Goal: Task Accomplishment & Management: Complete application form

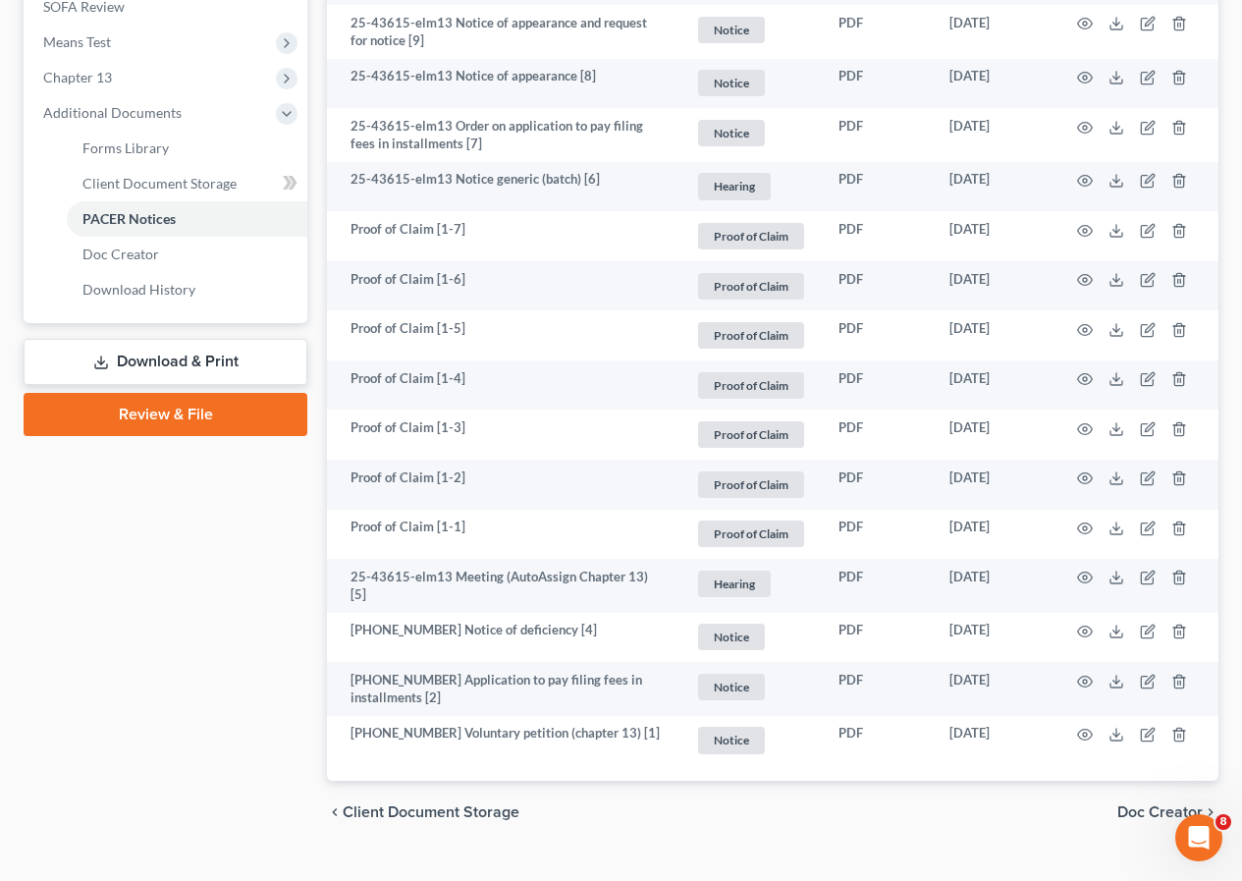
scroll to position [786, 0]
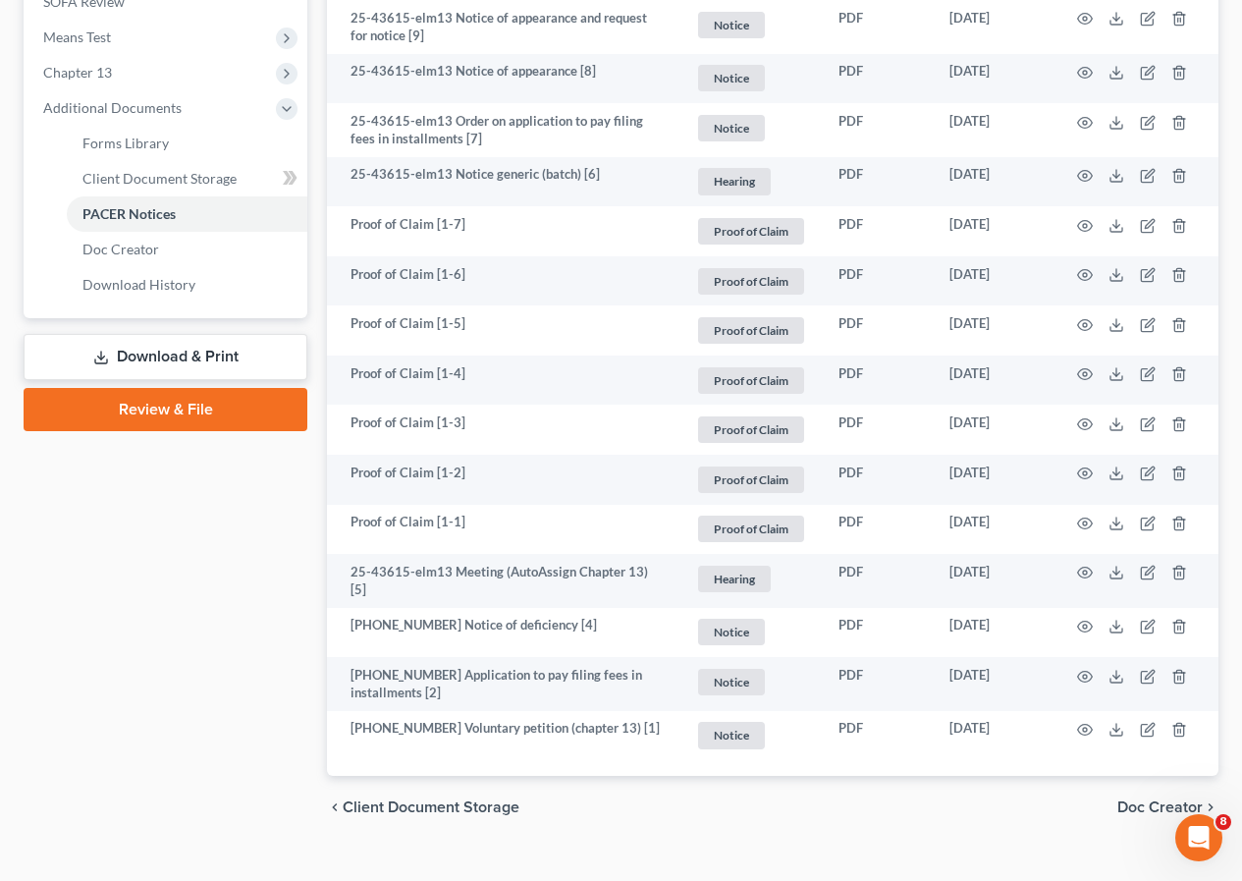
click at [208, 580] on div "Case Dashboard Payments Invoices Payments Payments Credit Report Client Profile" at bounding box center [165, 138] width 303 height 1401
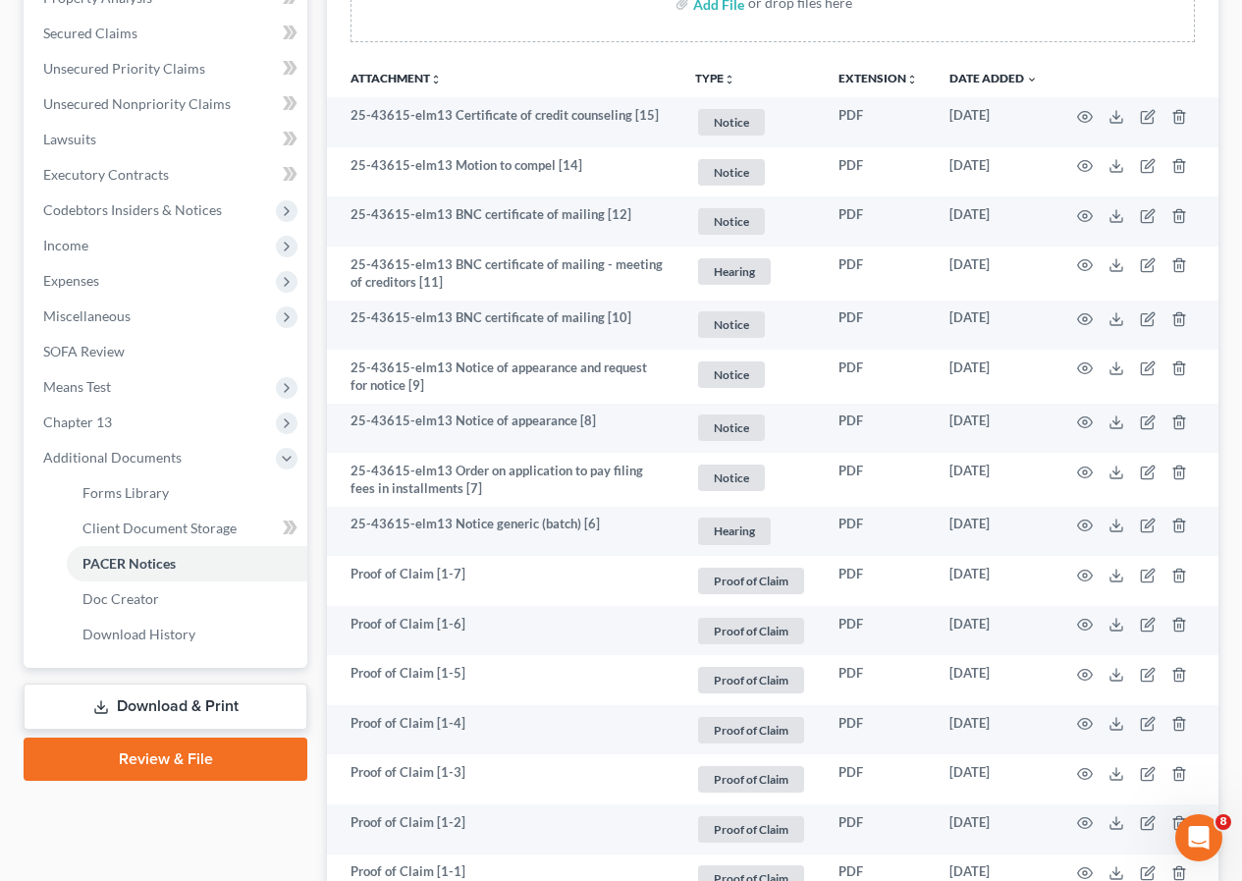
scroll to position [0, 0]
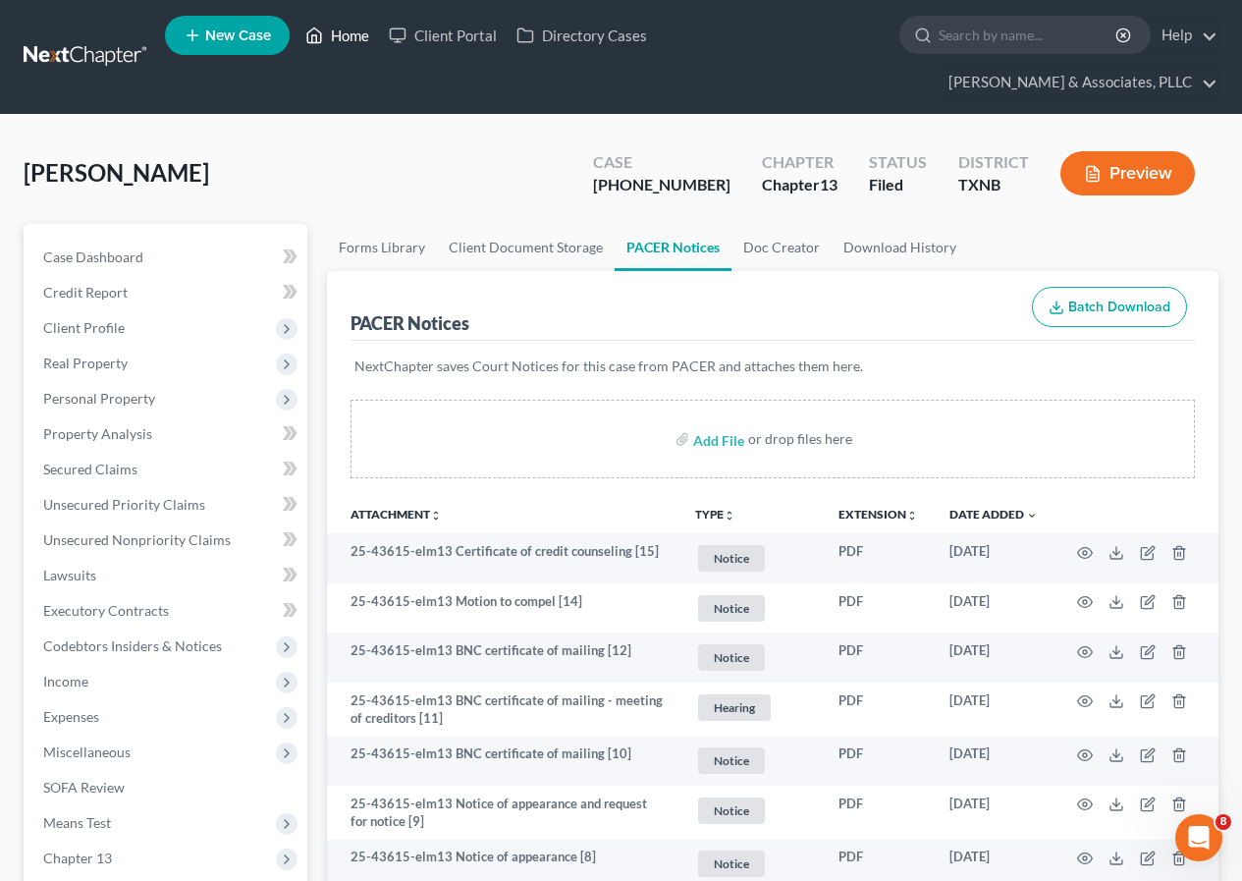
click at [354, 39] on link "Home" at bounding box center [337, 35] width 83 height 35
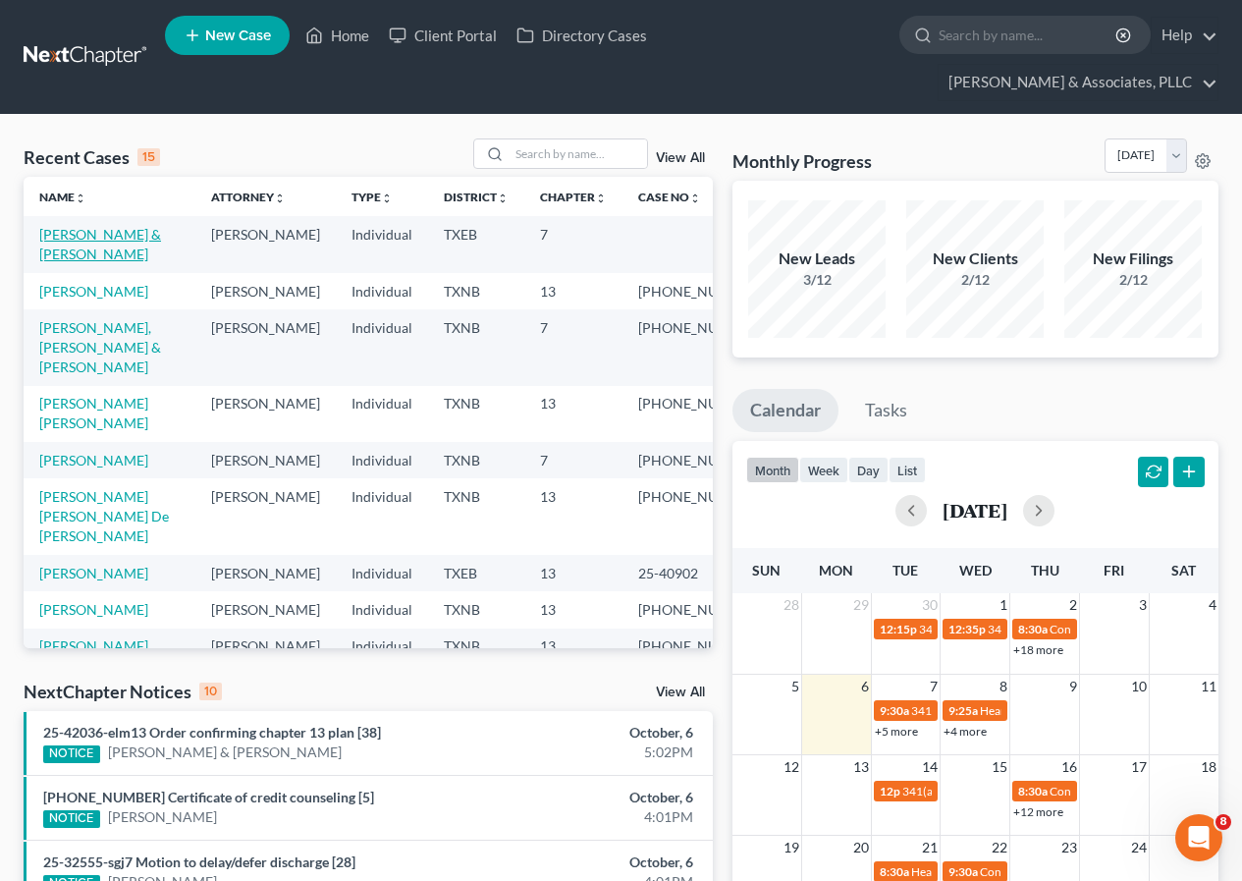
click at [121, 232] on link "[PERSON_NAME] & [PERSON_NAME]" at bounding box center [100, 244] width 122 height 36
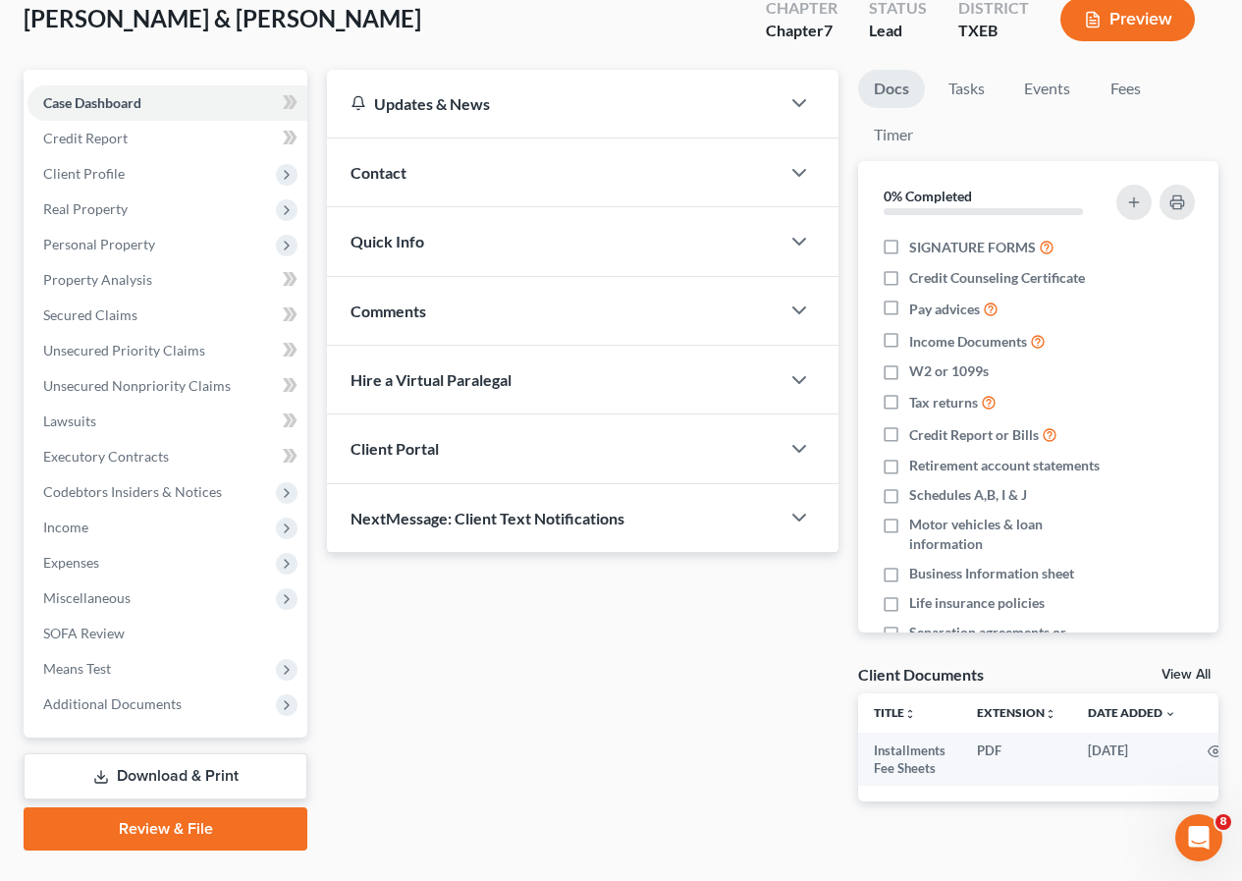
scroll to position [198, 0]
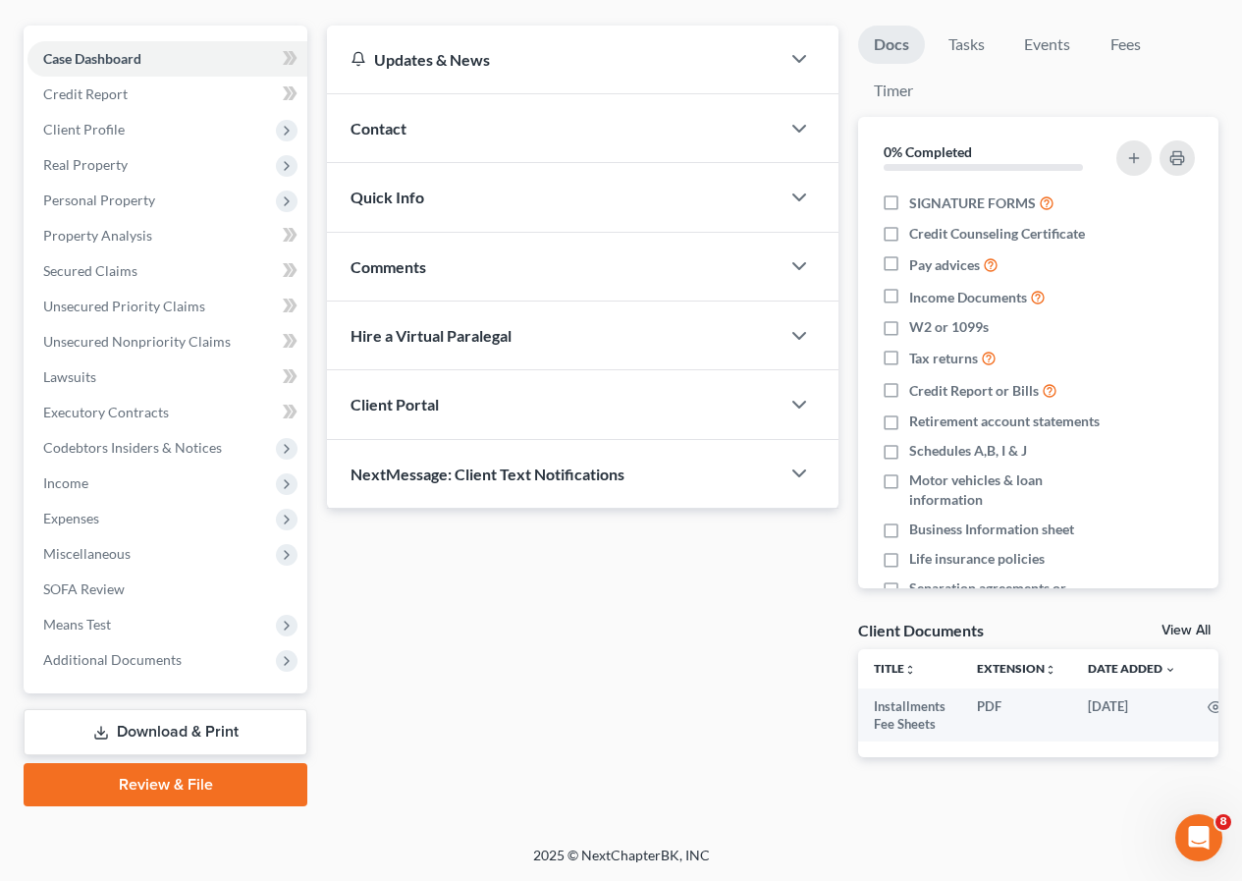
click at [228, 799] on link "Review & File" at bounding box center [166, 784] width 284 height 43
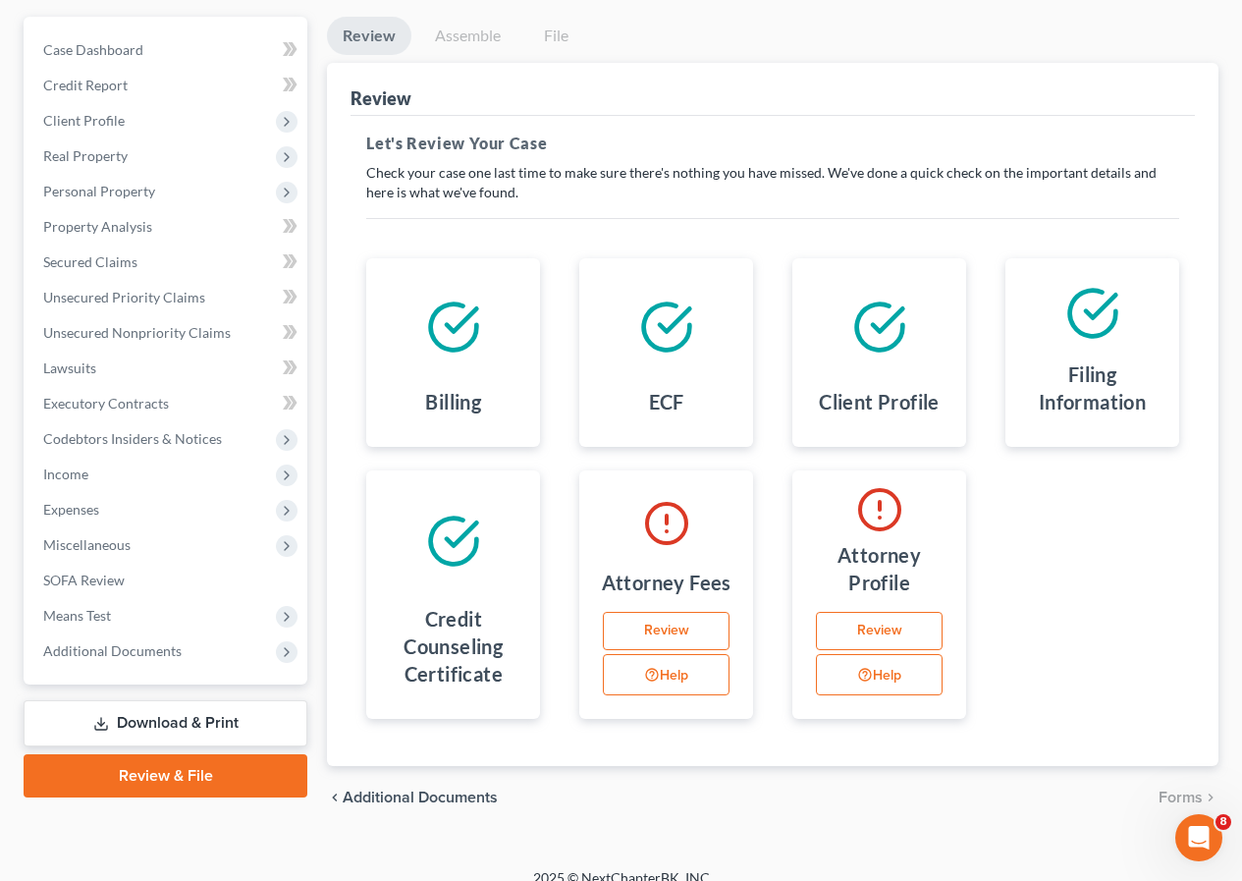
scroll to position [230, 0]
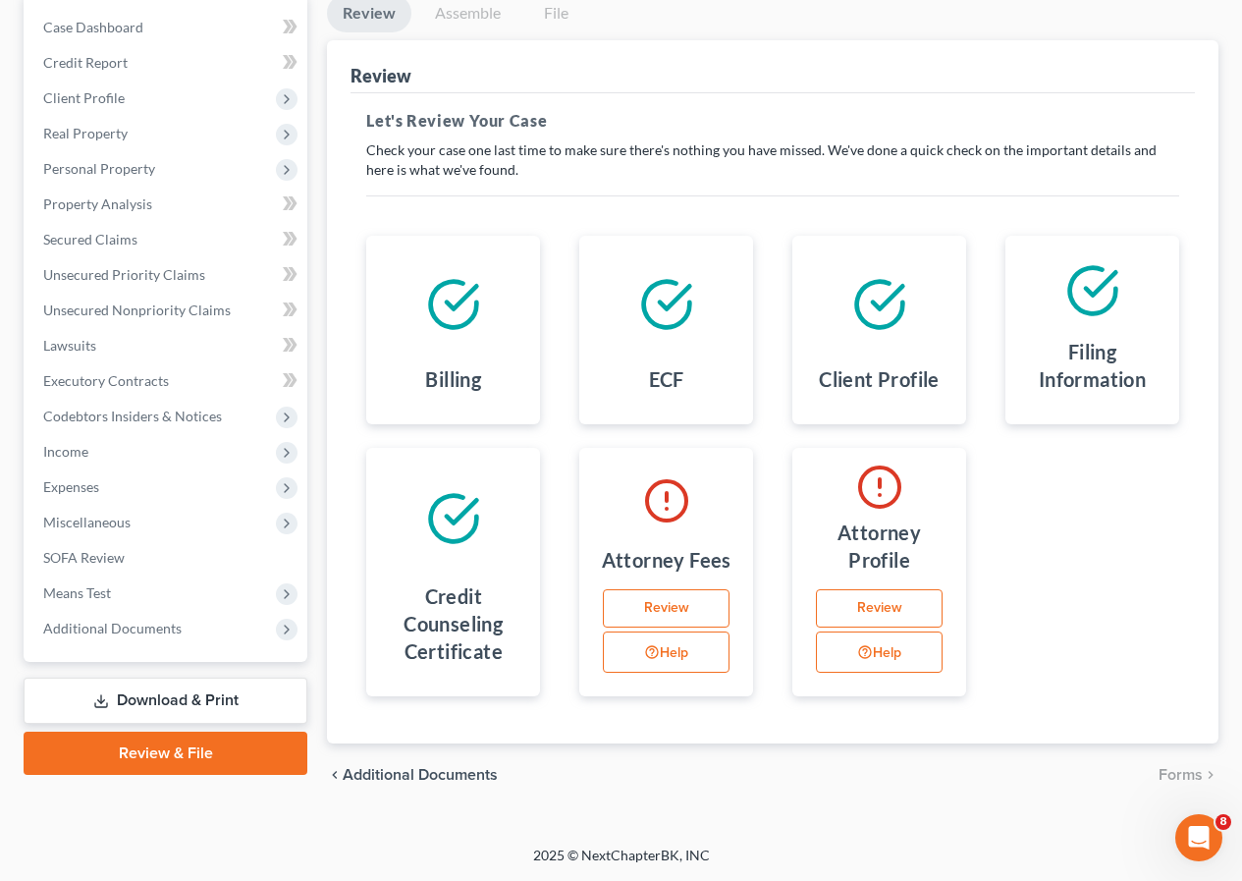
click at [696, 614] on link "Review" at bounding box center [666, 608] width 127 height 39
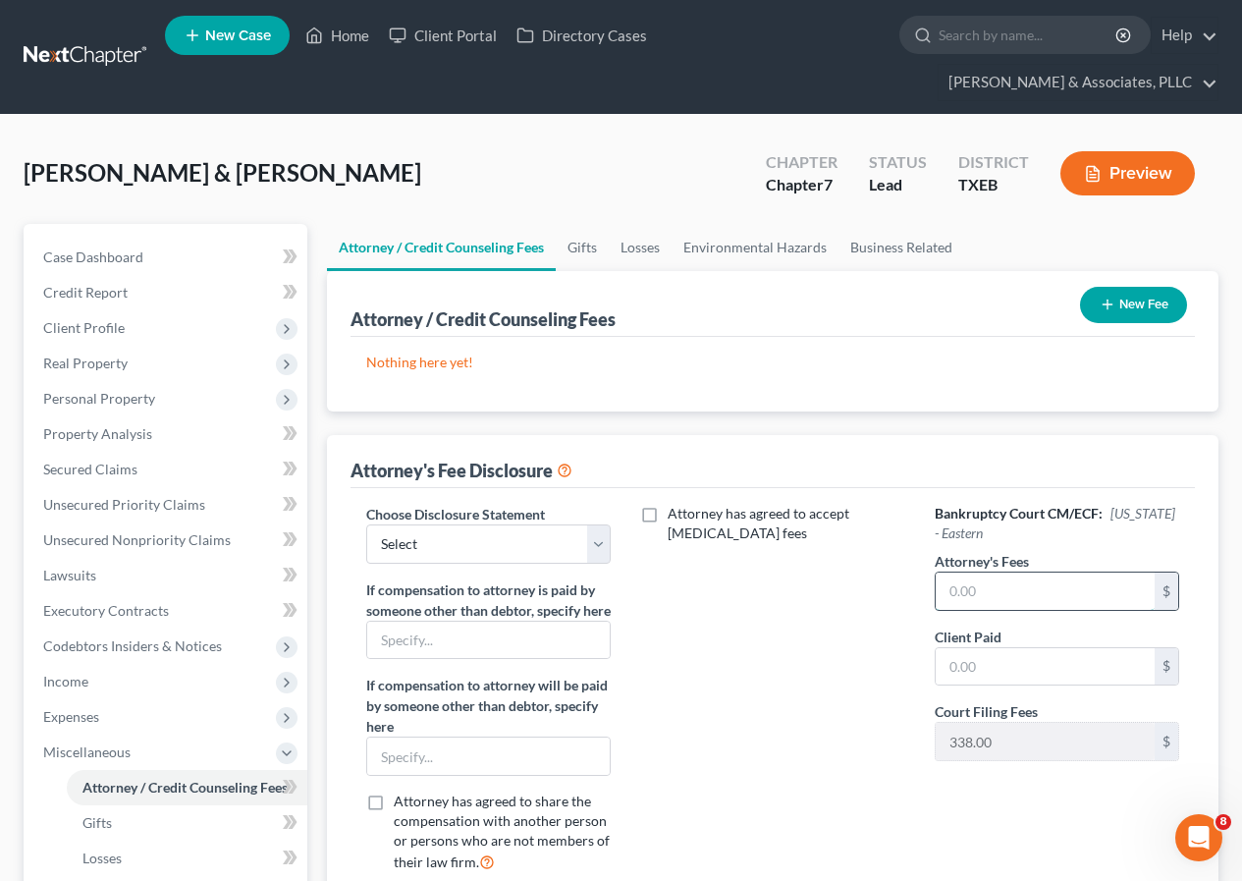
click at [989, 604] on input "text" at bounding box center [1045, 591] width 219 height 37
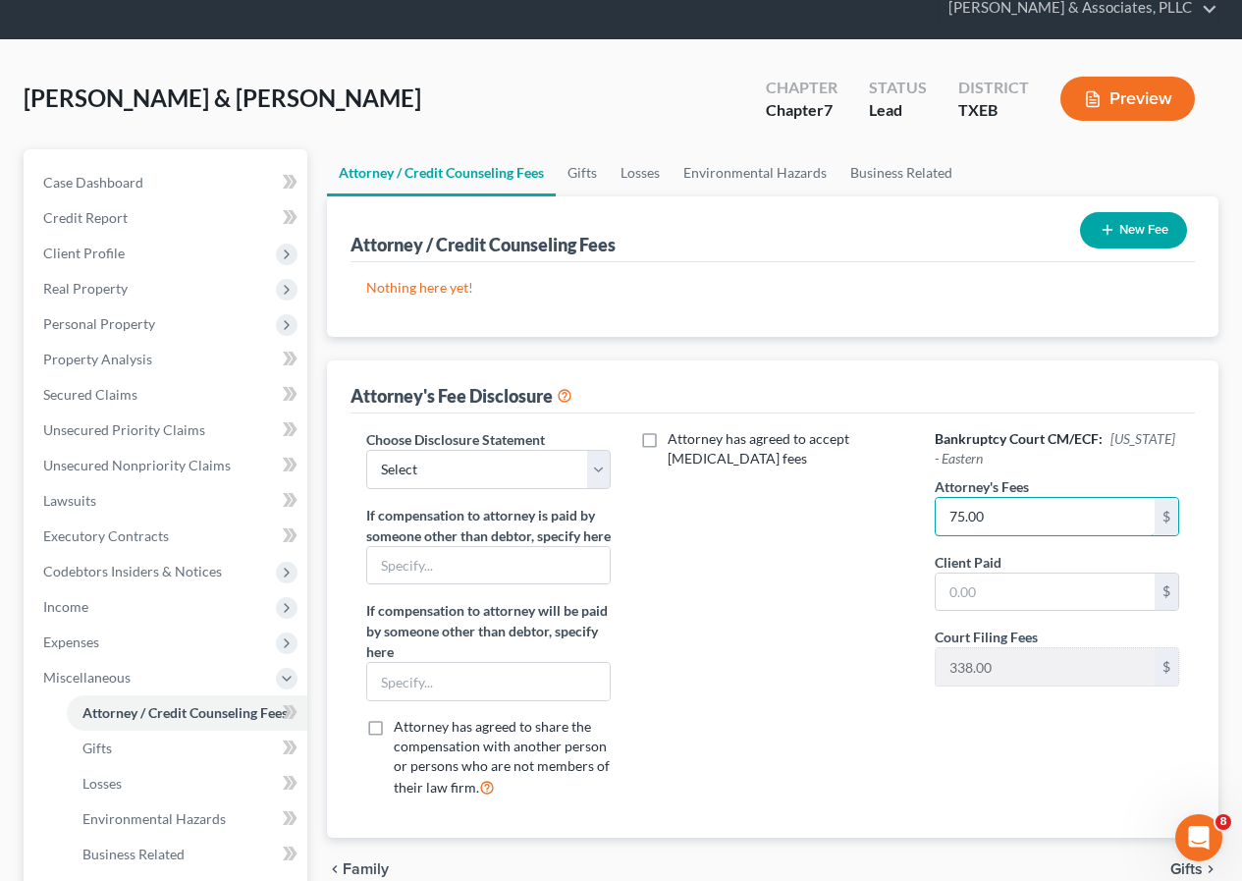
scroll to position [375, 0]
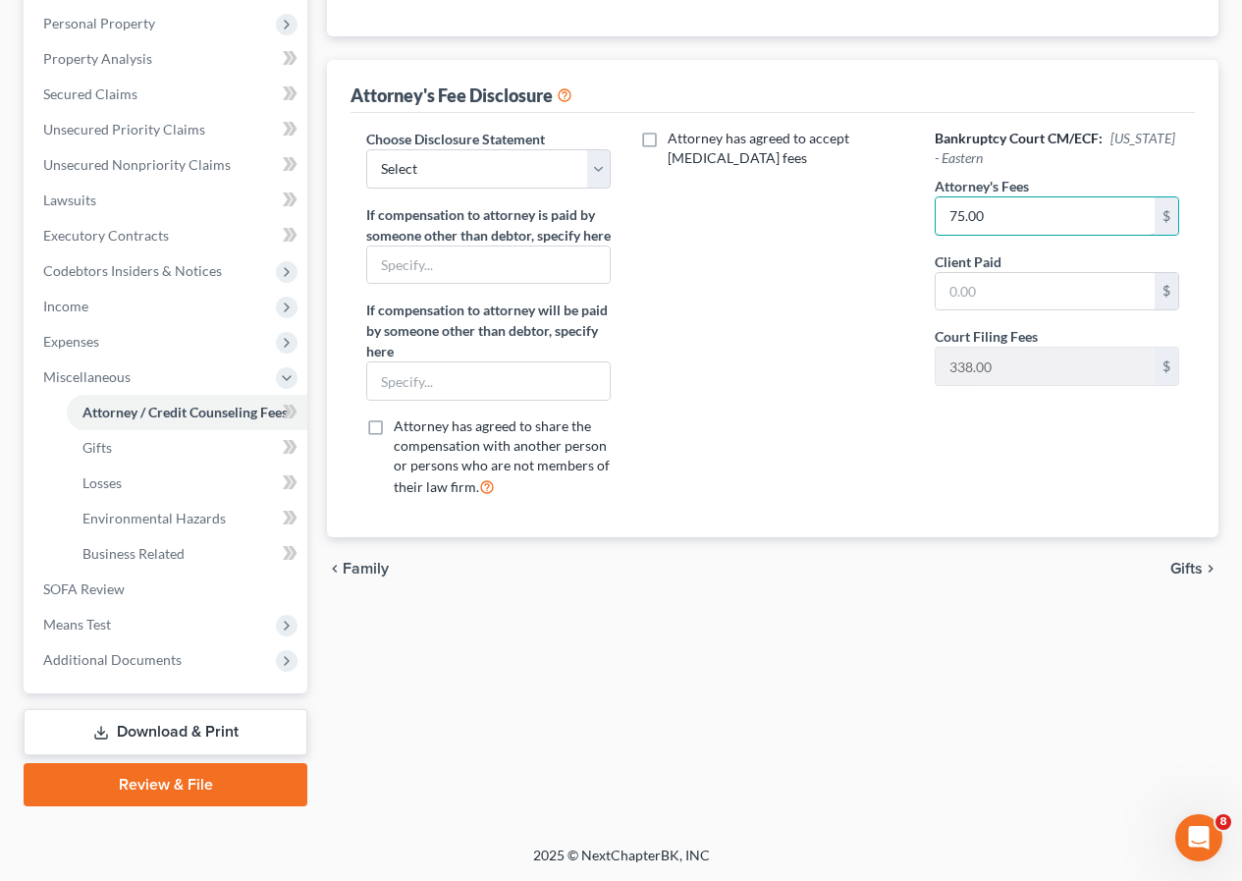
type input "75.00"
click at [1177, 580] on div "chevron_left Family Gifts chevron_right" at bounding box center [773, 568] width 892 height 63
click at [1177, 577] on span "Gifts" at bounding box center [1187, 569] width 32 height 16
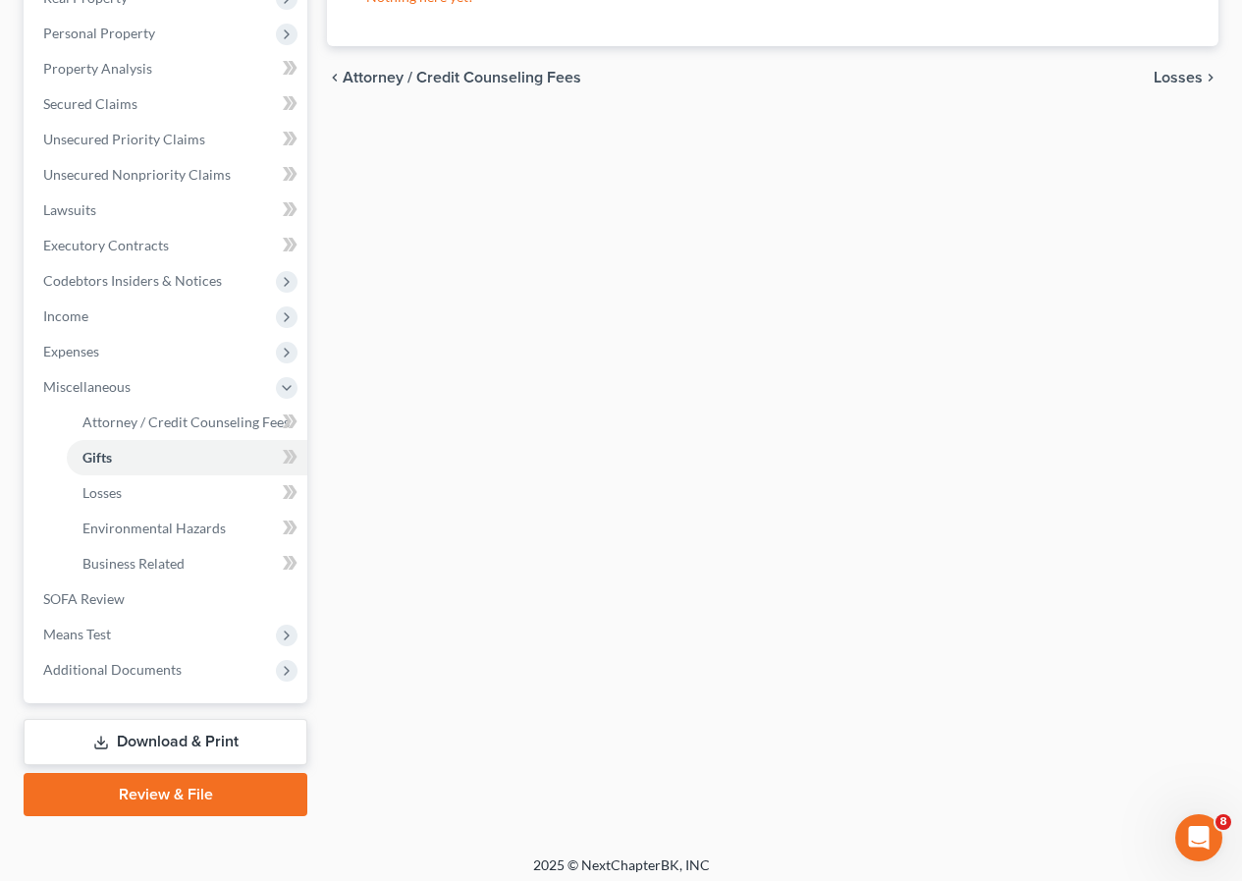
scroll to position [375, 0]
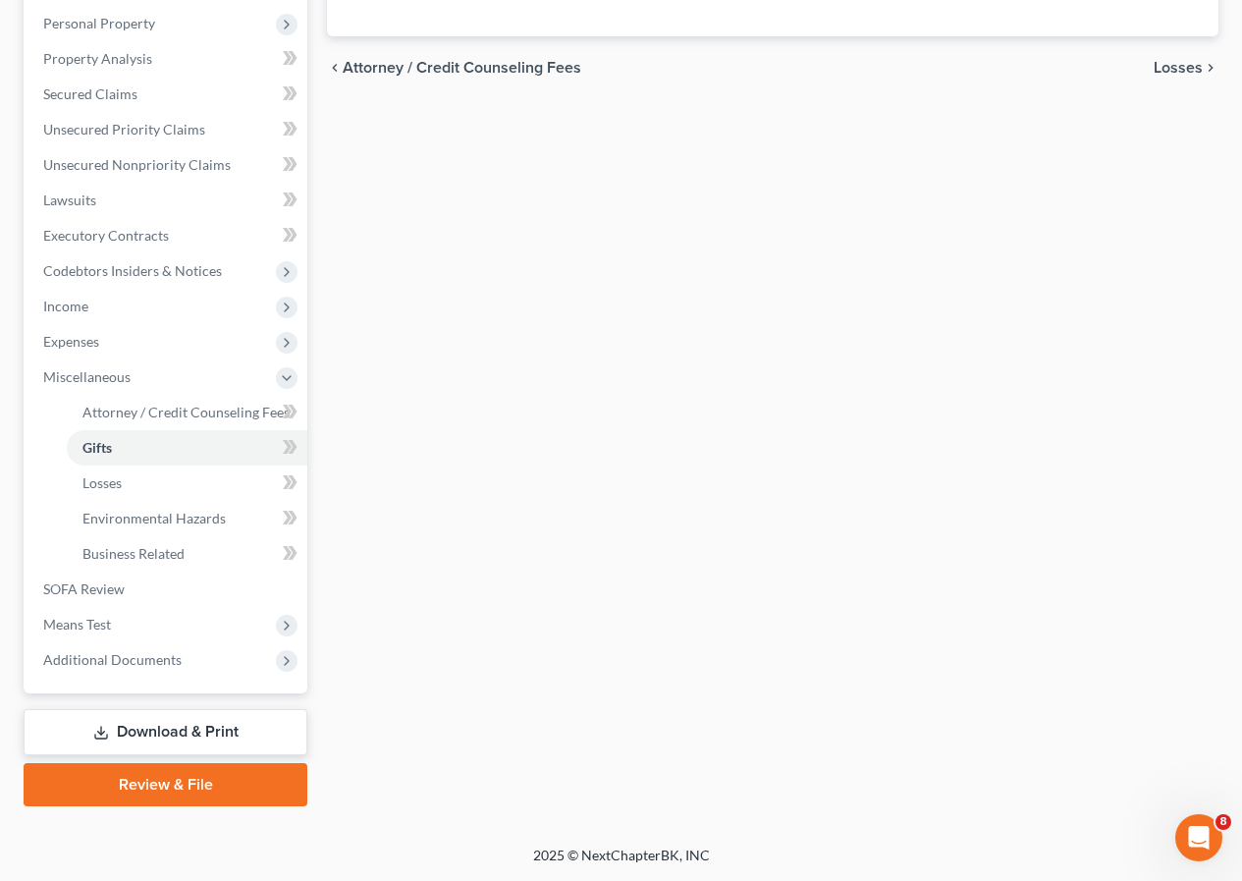
click at [190, 793] on link "Review & File" at bounding box center [166, 784] width 284 height 43
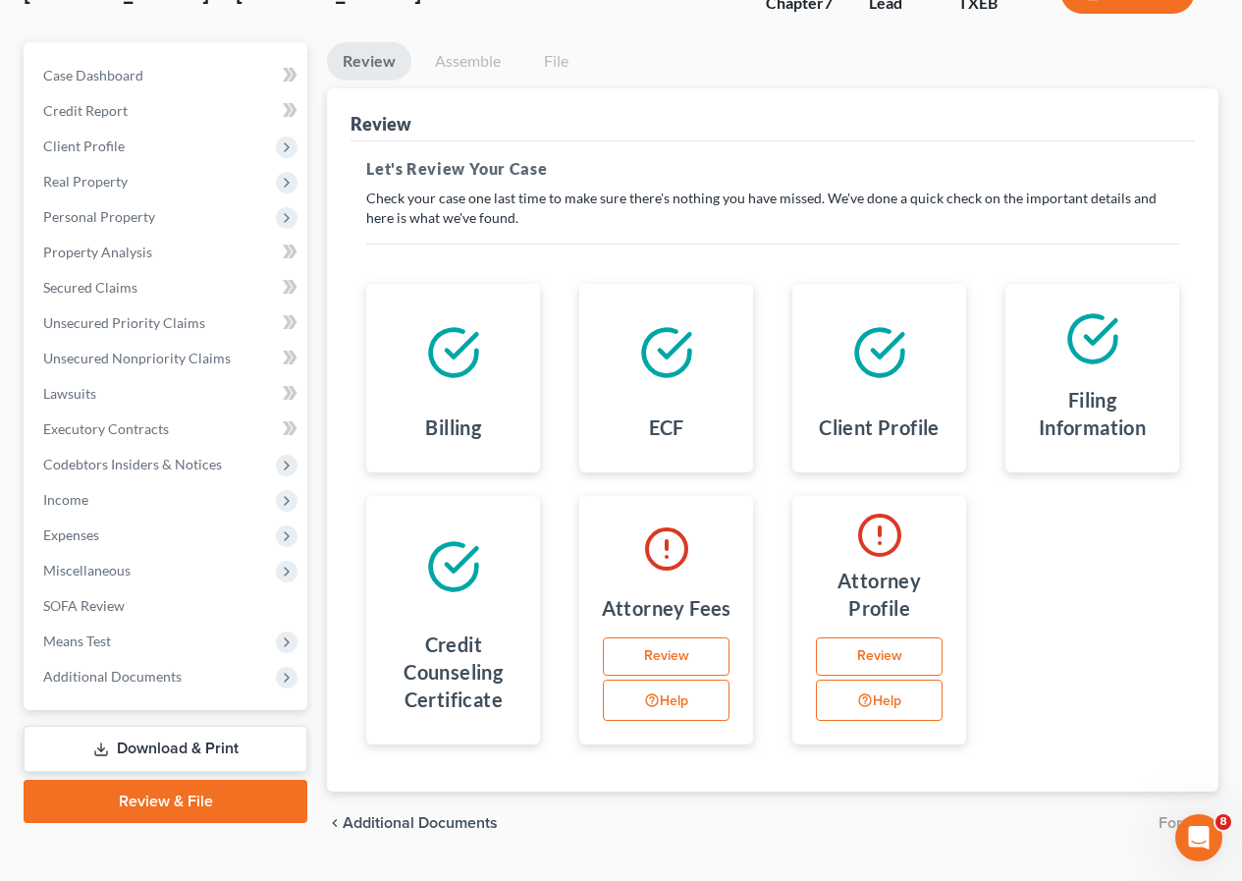
scroll to position [230, 0]
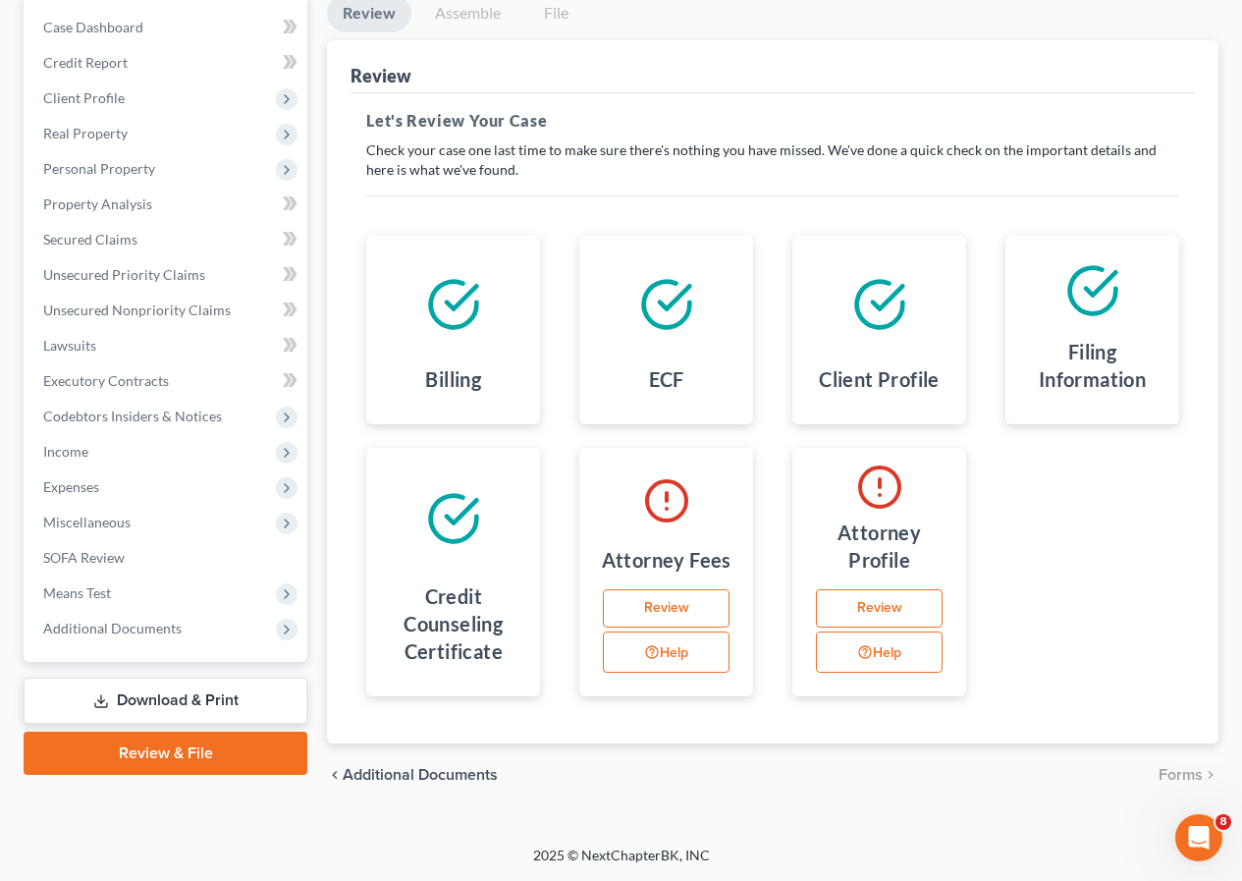
click at [903, 612] on link "Review" at bounding box center [879, 608] width 127 height 39
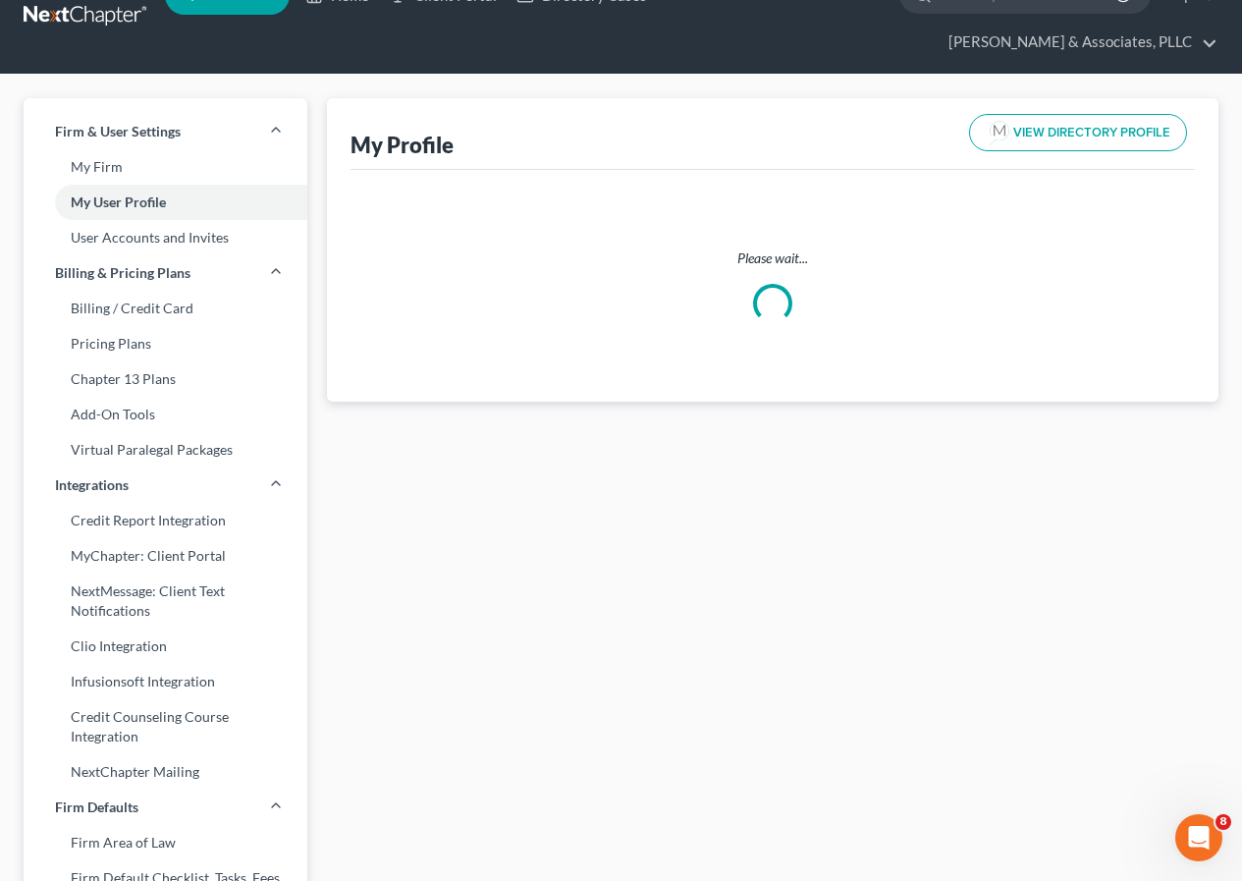
scroll to position [2, 0]
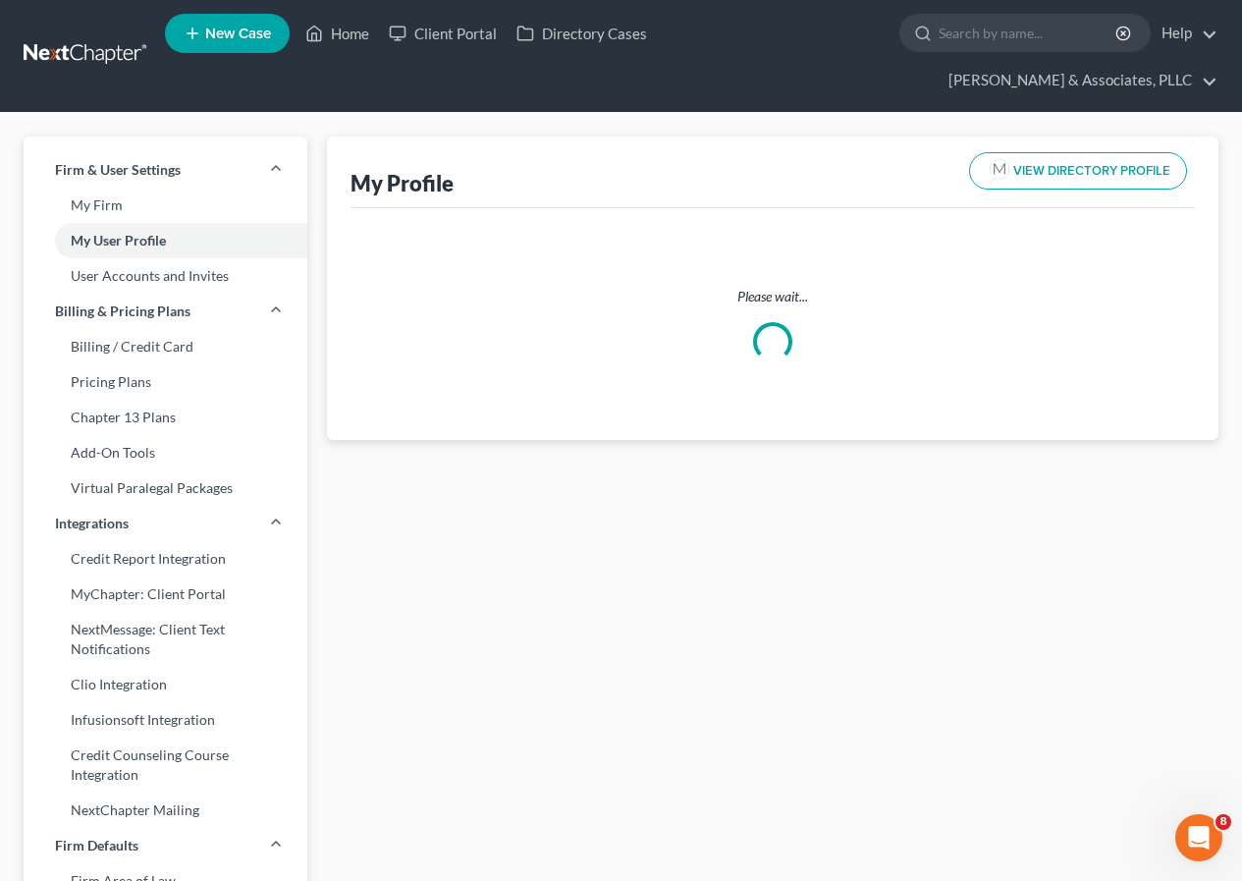
select select "45"
select select "78"
select select "attorney"
select select "0"
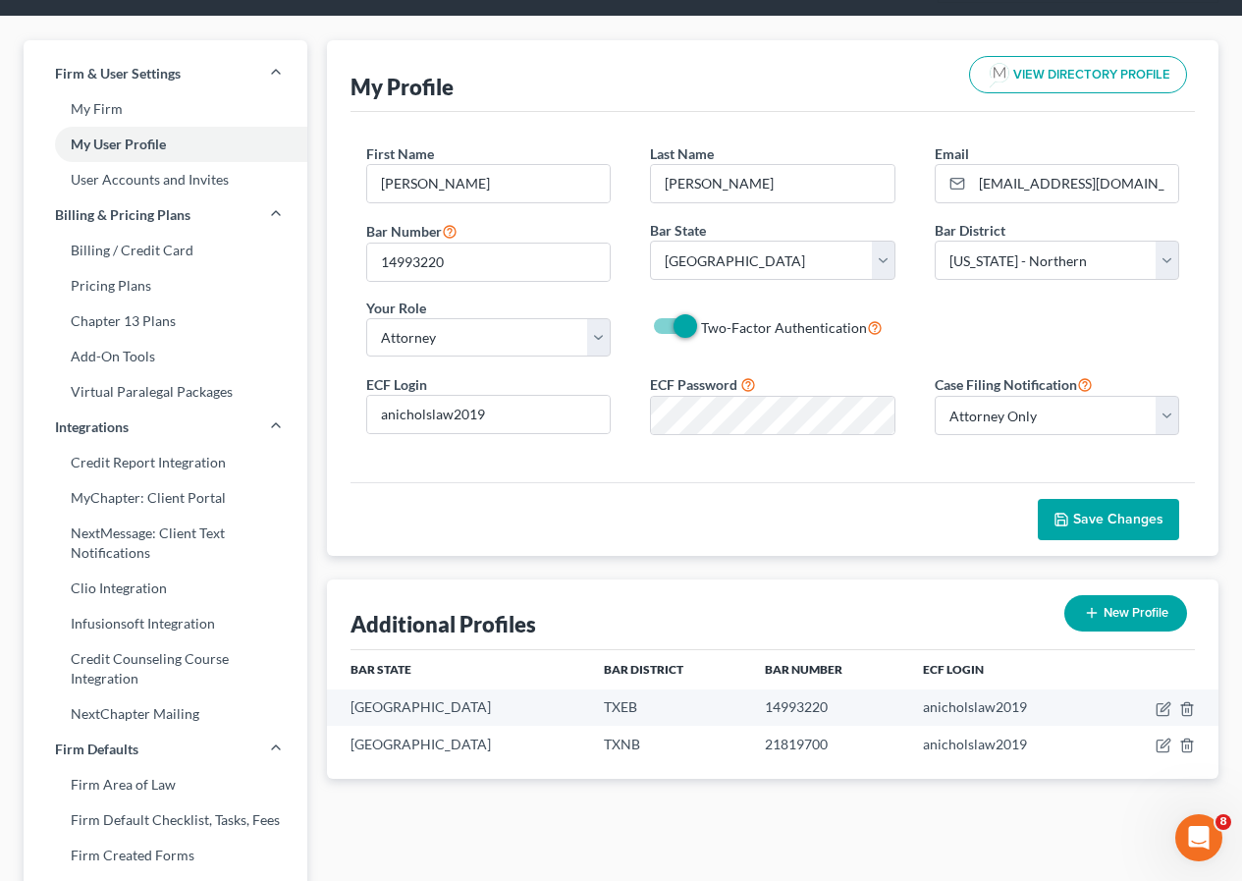
scroll to position [196, 0]
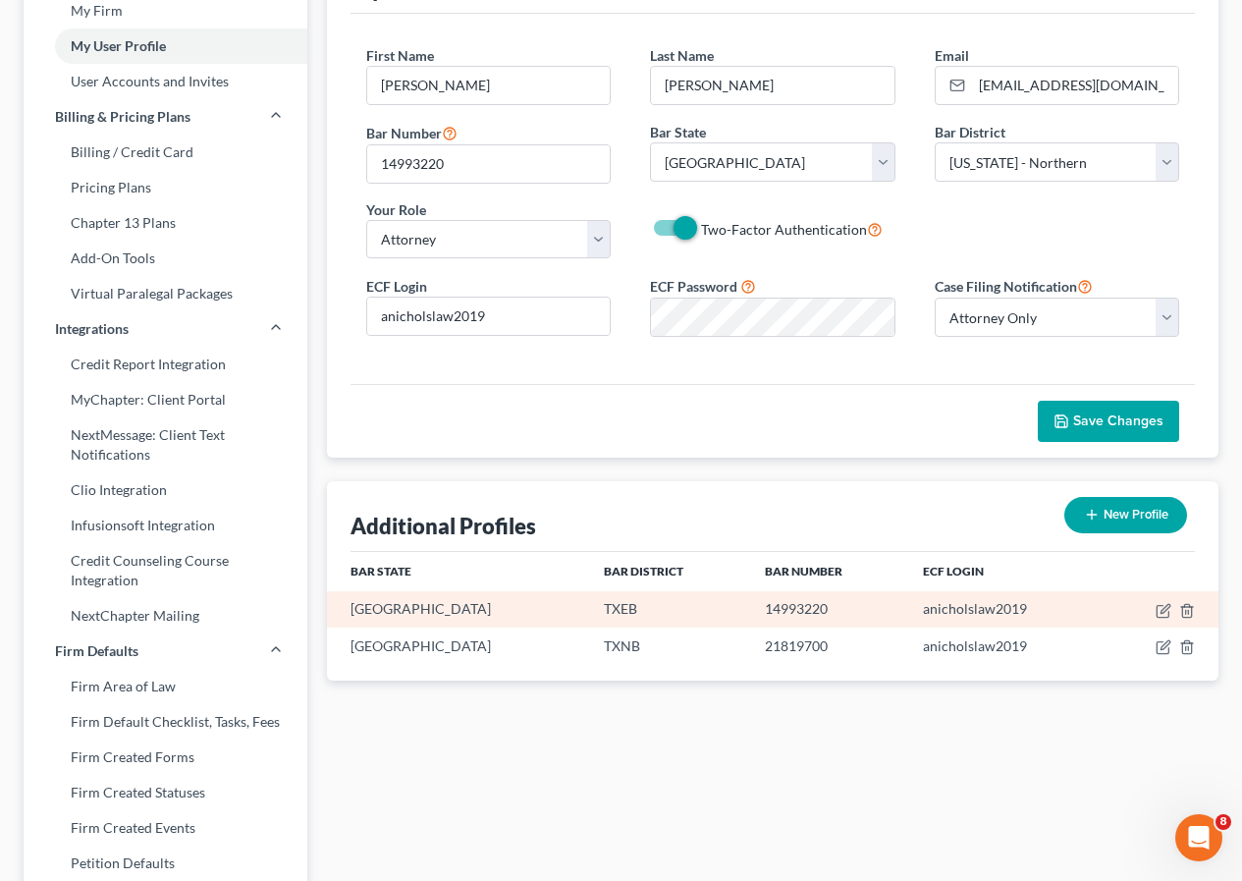
click at [992, 618] on td "anicholslaw2019" at bounding box center [1006, 609] width 196 height 36
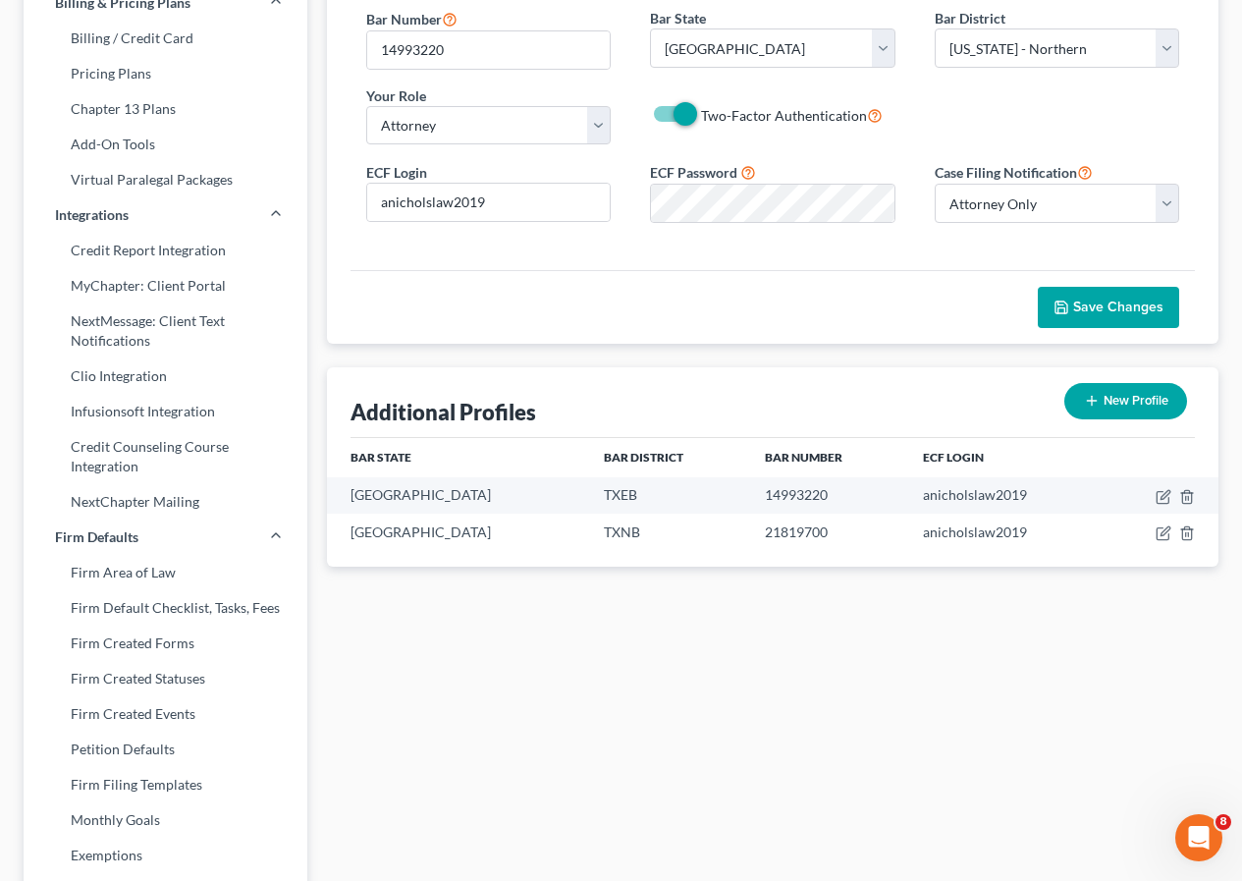
scroll to position [0, 0]
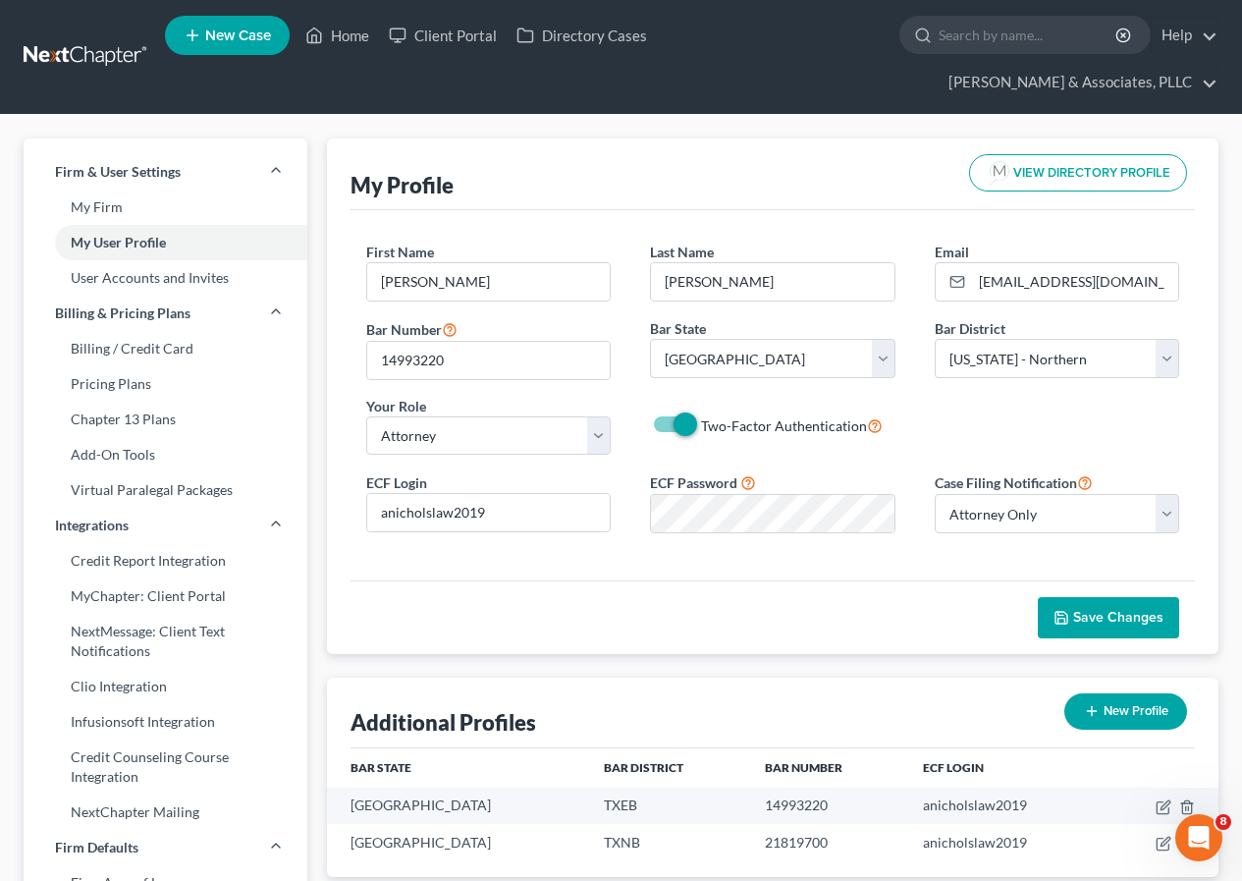
click at [940, 632] on div "Save Changes" at bounding box center [773, 617] width 845 height 74
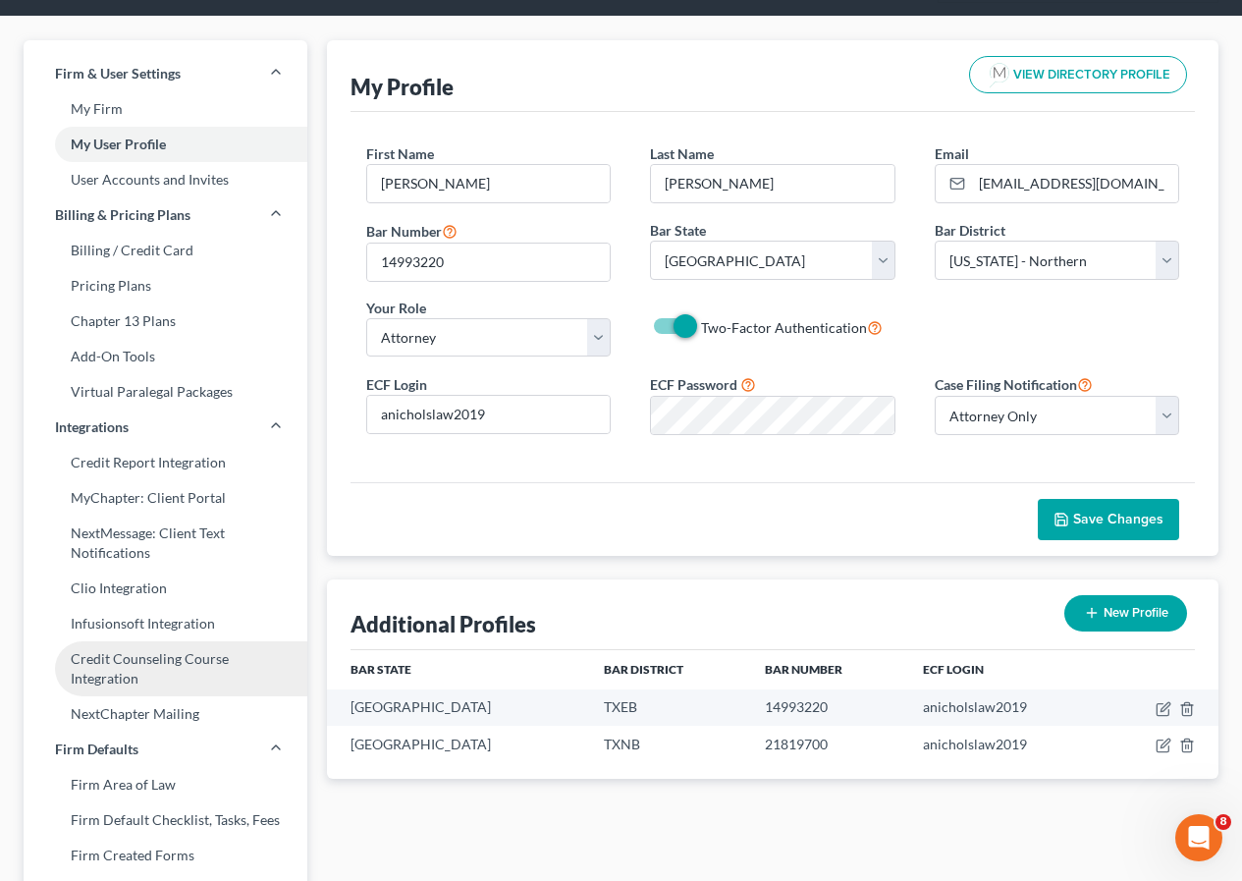
click at [163, 663] on link "Credit Counseling Course Integration" at bounding box center [166, 668] width 284 height 55
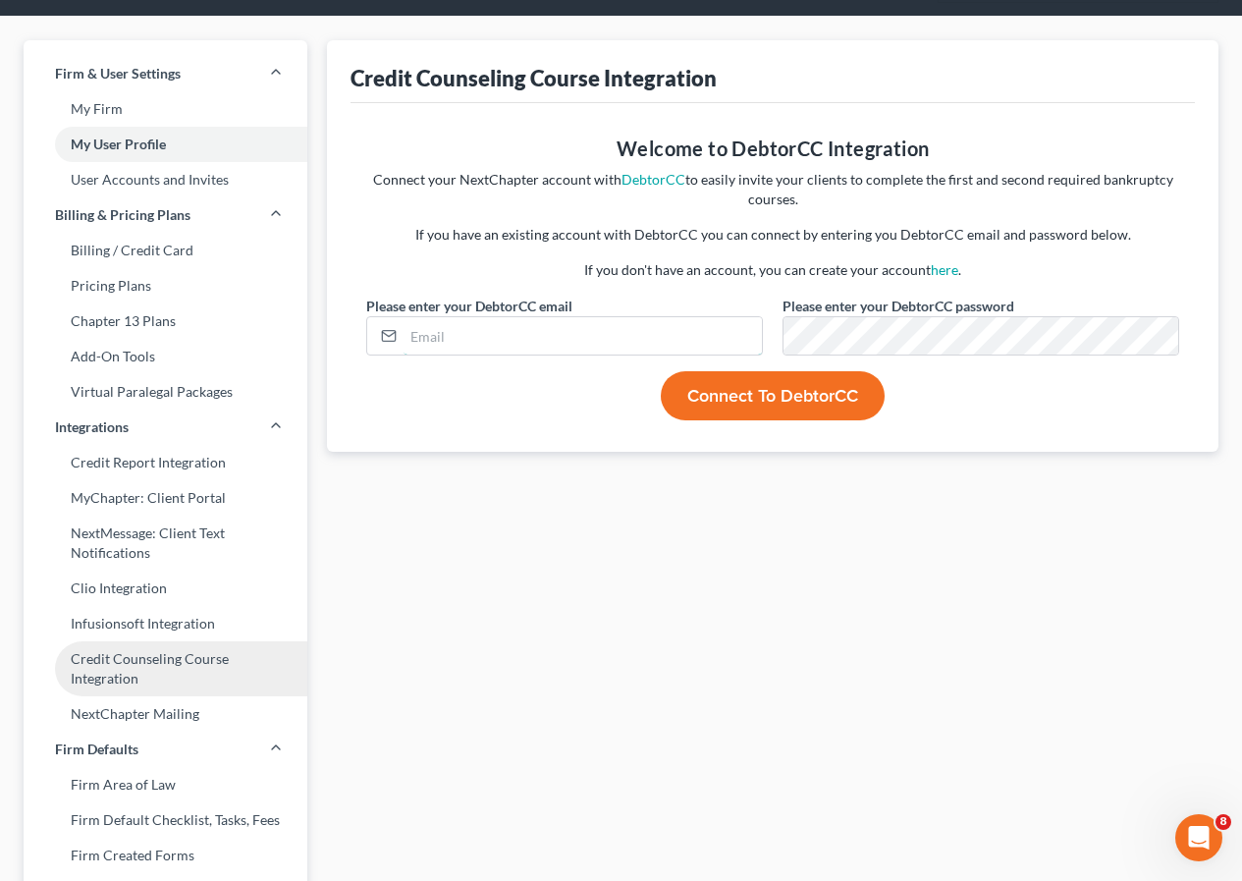
type input "anicholslaw2019"
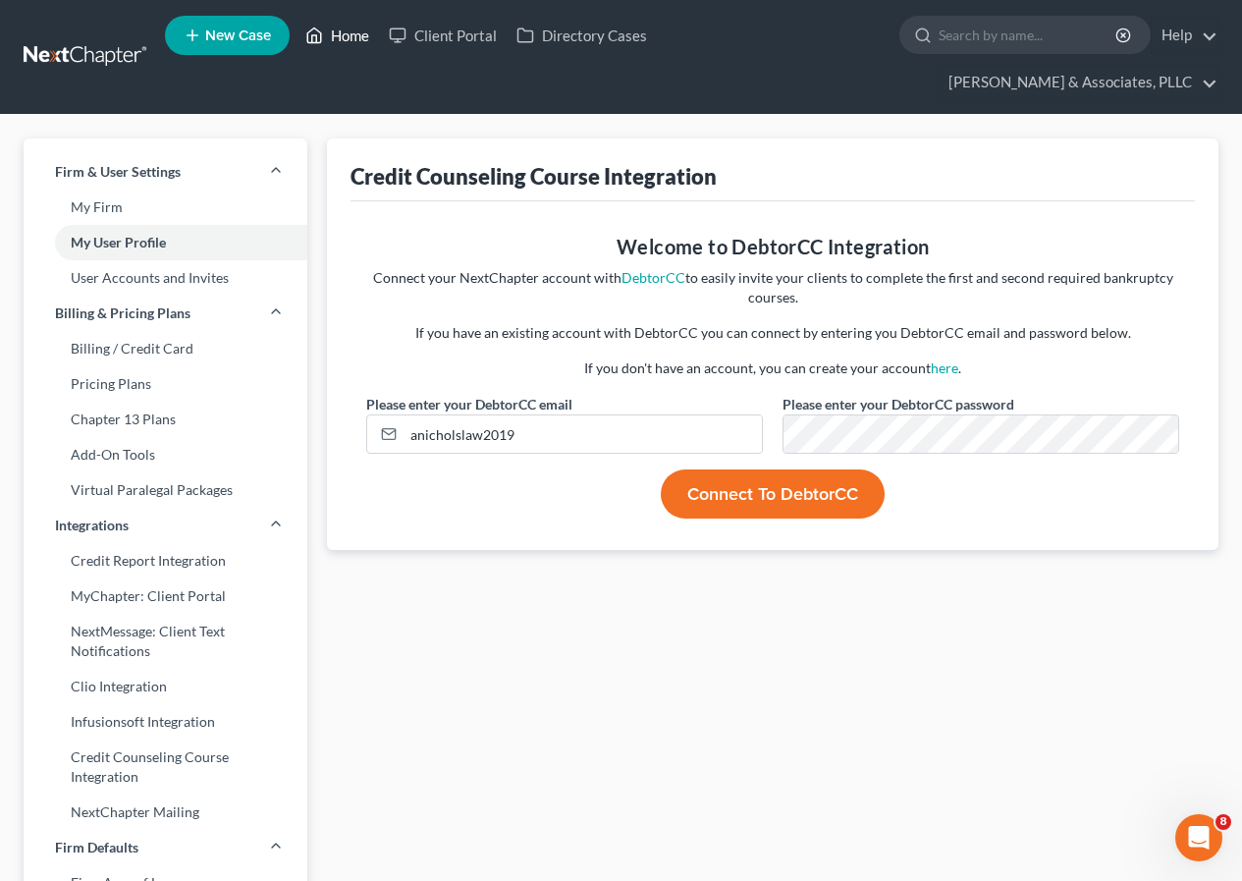
click at [356, 32] on link "Home" at bounding box center [337, 35] width 83 height 35
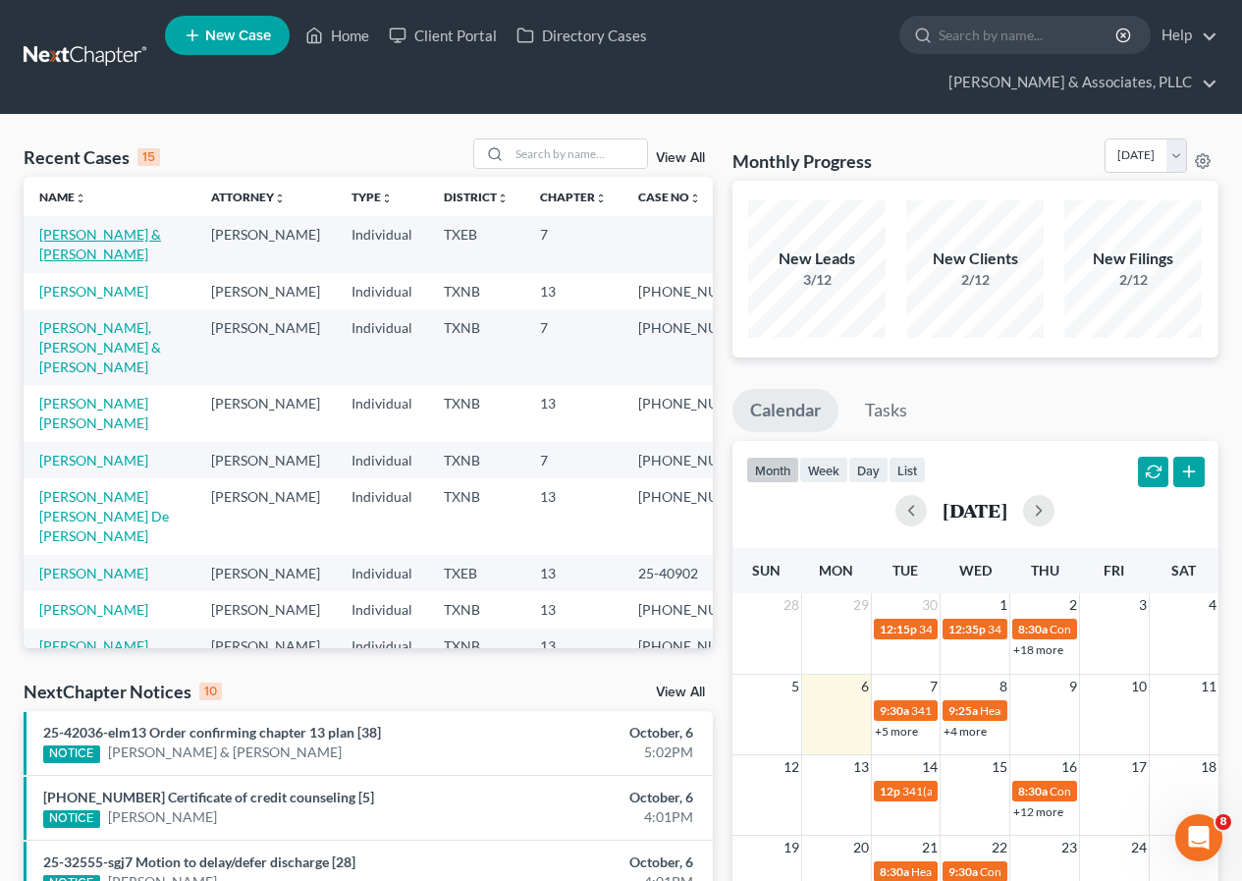
click at [122, 230] on link "[PERSON_NAME] & [PERSON_NAME]" at bounding box center [100, 244] width 122 height 36
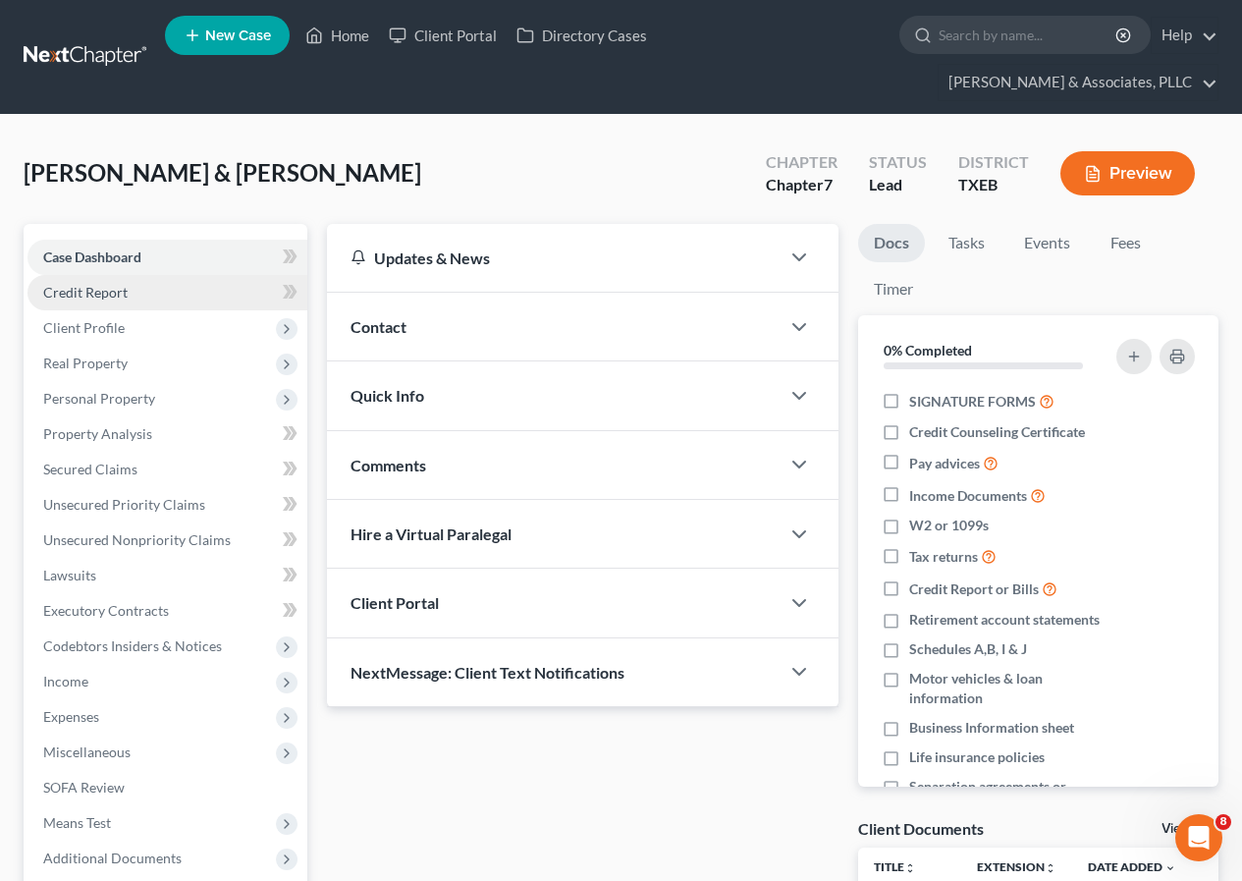
click at [118, 294] on span "Credit Report" at bounding box center [85, 292] width 84 height 17
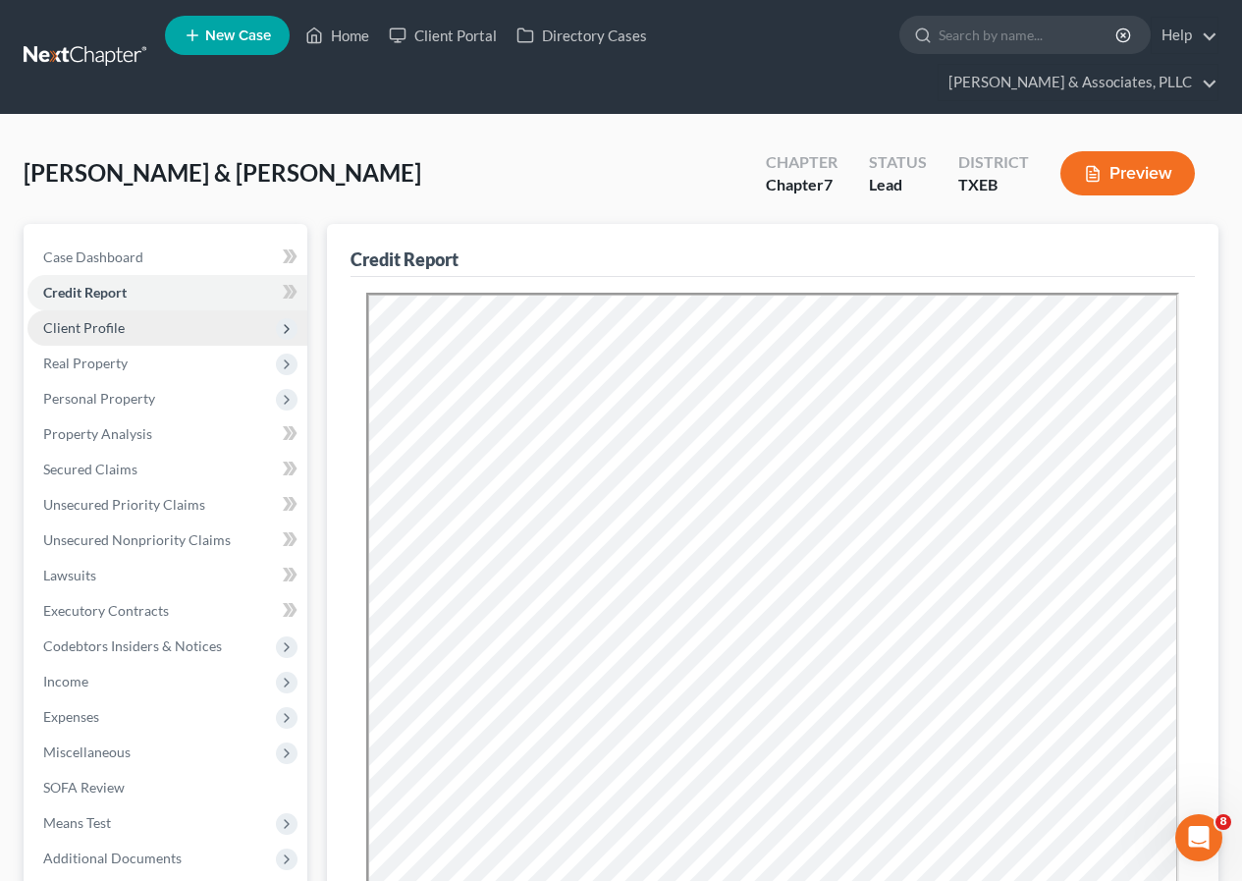
click at [113, 337] on span "Client Profile" at bounding box center [168, 327] width 280 height 35
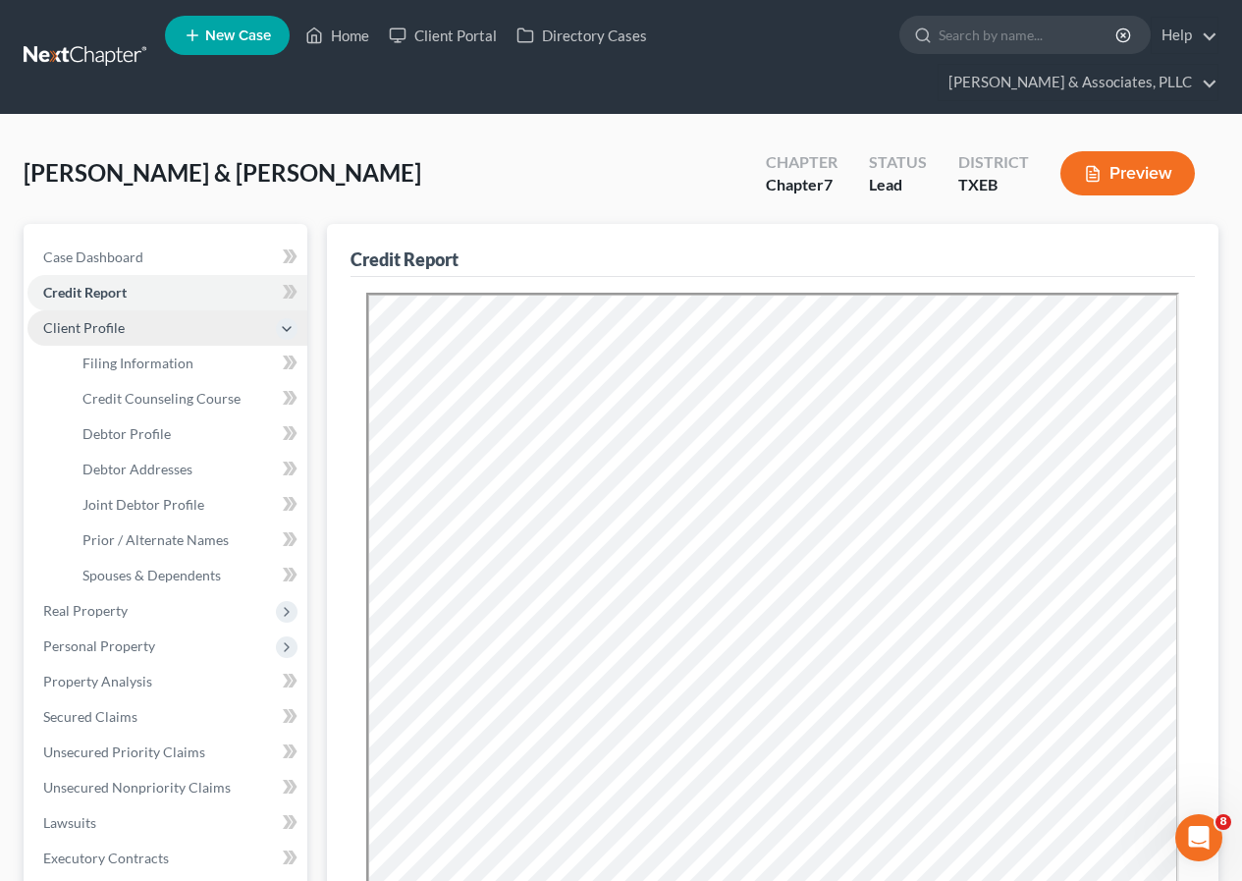
click at [113, 337] on span "Client Profile" at bounding box center [168, 327] width 280 height 35
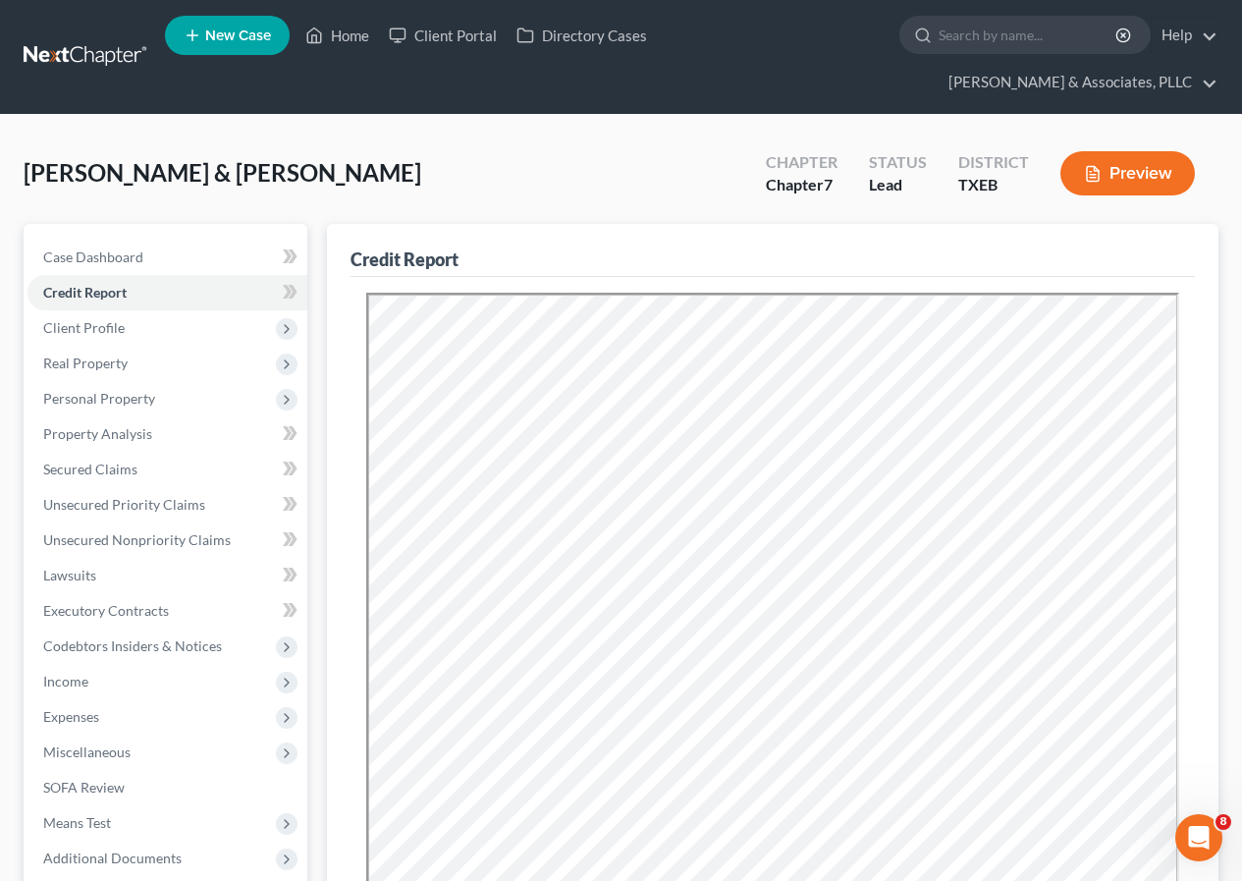
click at [120, 369] on span "Real Property" at bounding box center [168, 363] width 280 height 35
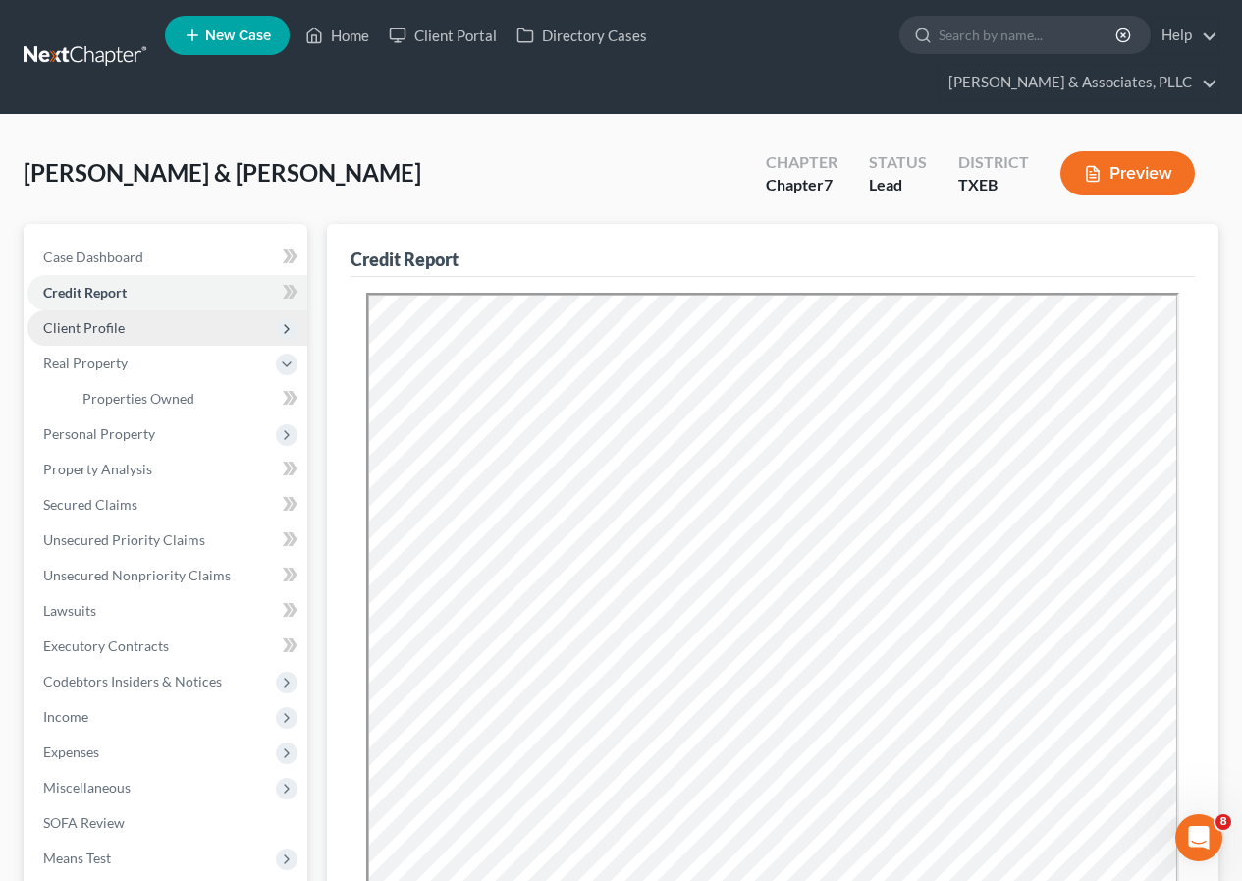
click at [97, 329] on span "Client Profile" at bounding box center [84, 327] width 82 height 17
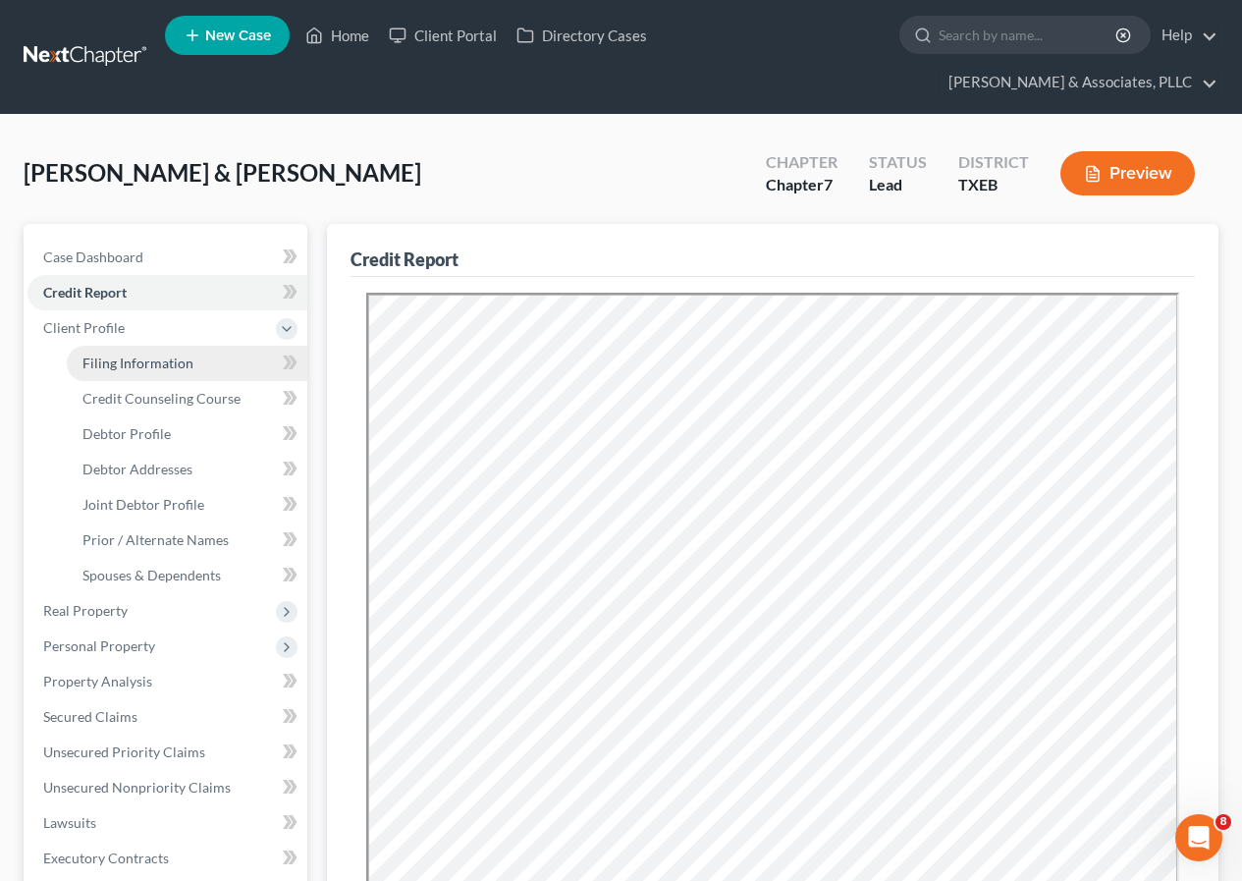
click at [112, 359] on span "Filing Information" at bounding box center [138, 363] width 111 height 17
select select "1"
select select "0"
select select "77"
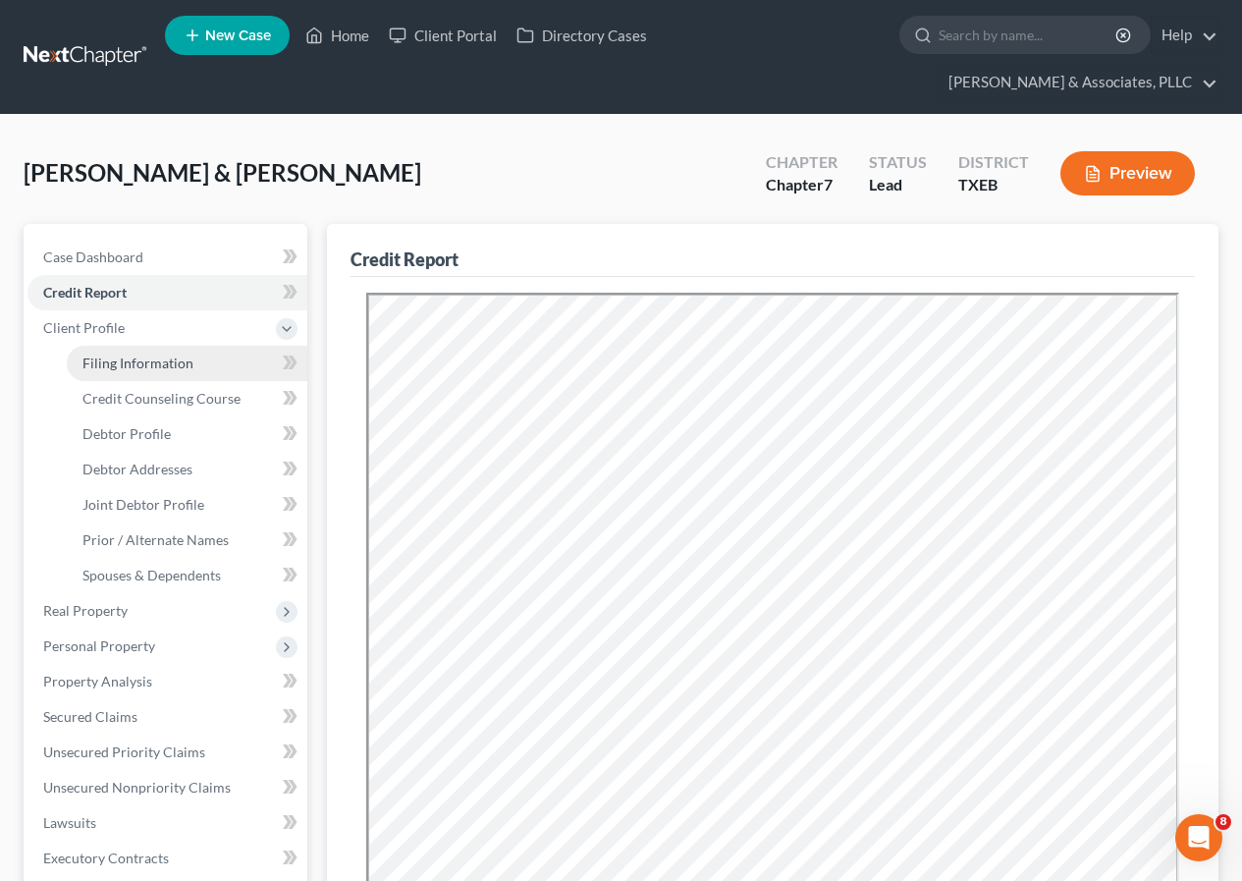
select select "0"
select select "45"
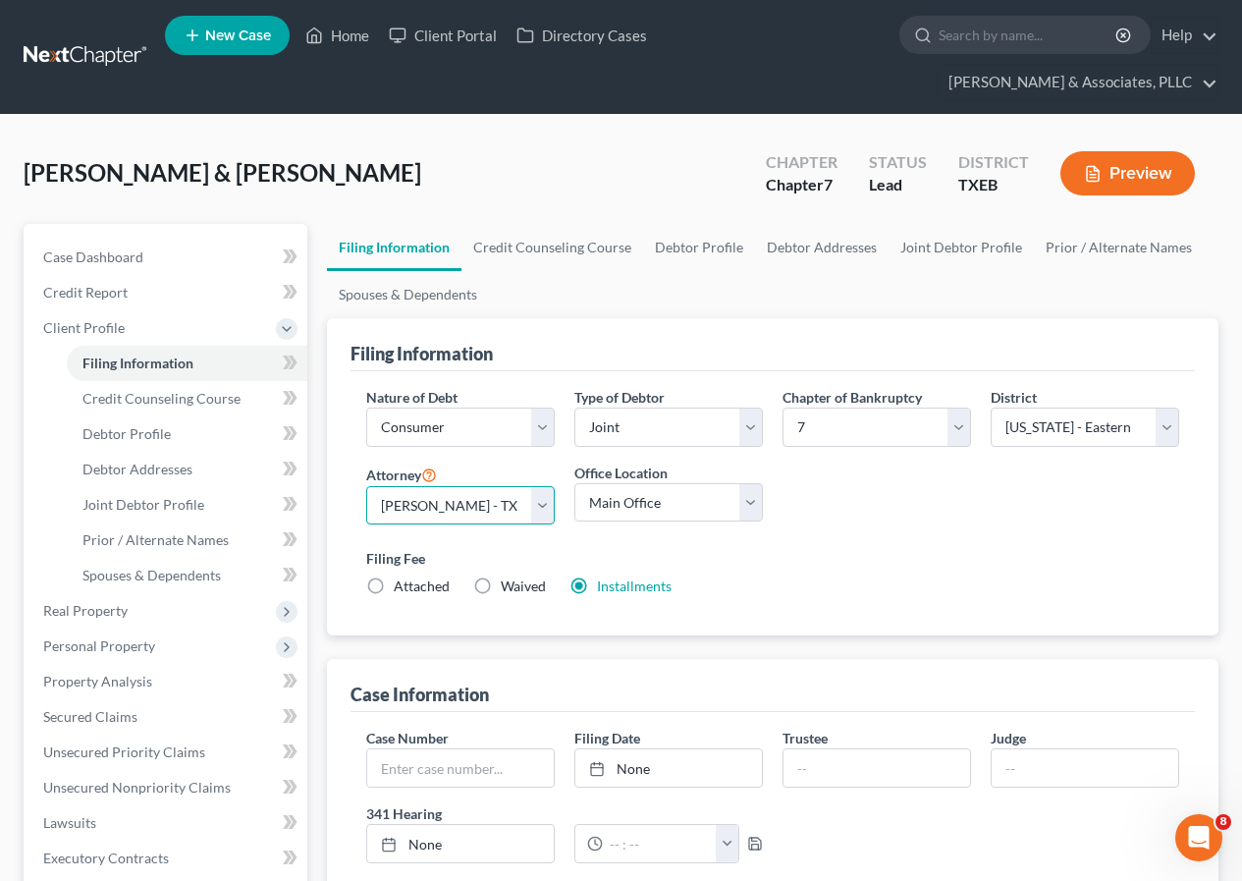
click at [502, 512] on select "Select [PERSON_NAME] - TXNB [PERSON_NAME] - [GEOGRAPHIC_DATA] [PERSON_NAME] - […" at bounding box center [460, 505] width 189 height 39
click at [366, 486] on select "Select [PERSON_NAME] - TXNB [PERSON_NAME] - [GEOGRAPHIC_DATA] [PERSON_NAME] - […" at bounding box center [460, 505] width 189 height 39
click at [602, 496] on select "Main Office [PERSON_NAME] & Associates" at bounding box center [669, 502] width 189 height 39
click at [575, 483] on select "Main Office [PERSON_NAME] & Associates" at bounding box center [669, 502] width 189 height 39
click at [852, 510] on div "Nature of Debt Select Business Consumer Other Nature of Business Select Clearin…" at bounding box center [773, 500] width 833 height 226
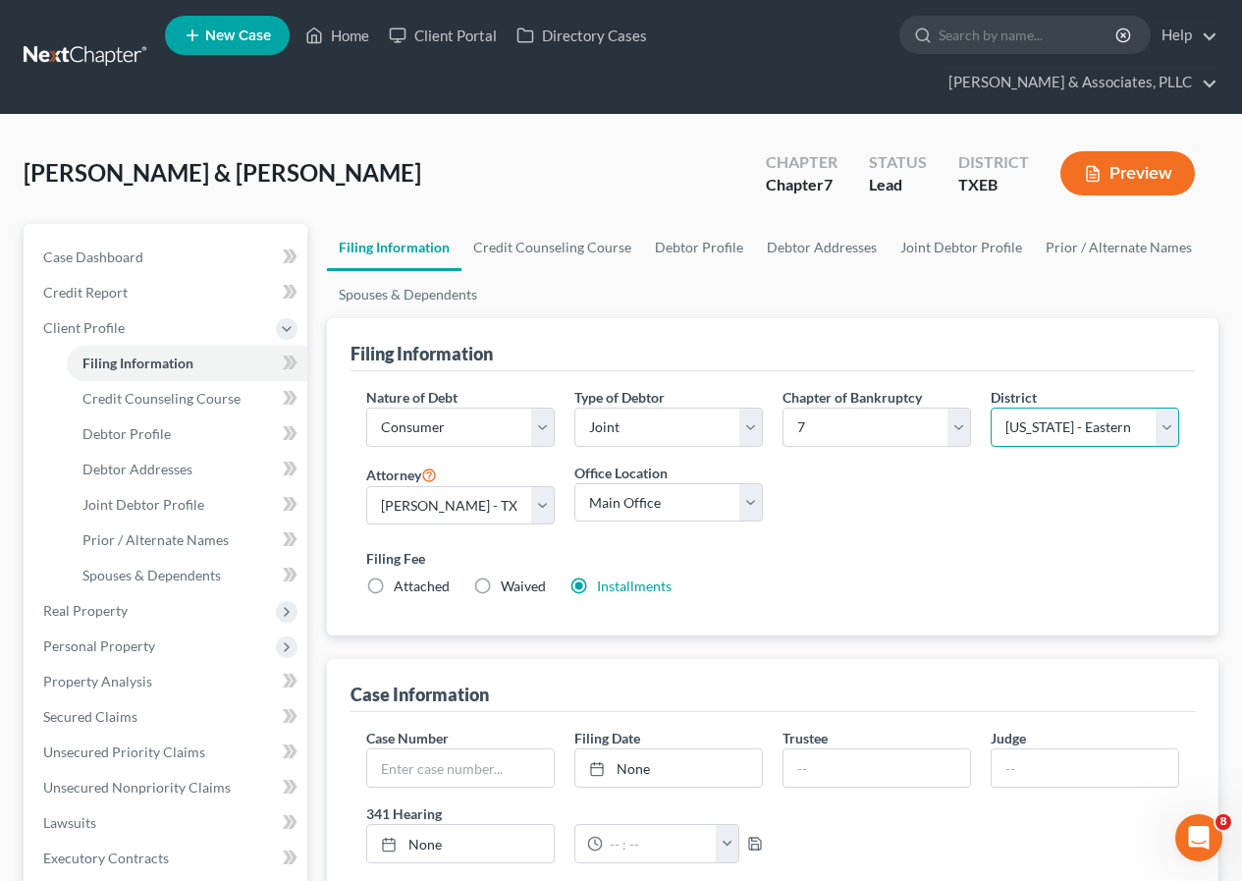
drag, startPoint x: 1077, startPoint y: 408, endPoint x: 1079, endPoint y: 418, distance: 11.0
click at [1077, 408] on select "Select [US_STATE] - [GEOGRAPHIC_DATA] [US_STATE] - [GEOGRAPHIC_DATA][US_STATE] …" at bounding box center [1085, 427] width 189 height 39
select select "78"
click at [991, 408] on select "Select [US_STATE] - [GEOGRAPHIC_DATA] [US_STATE] - [GEOGRAPHIC_DATA][US_STATE] …" at bounding box center [1085, 427] width 189 height 39
click at [981, 516] on div "Nature of Debt Select Business Consumer Other Nature of Business Select Clearin…" at bounding box center [773, 500] width 833 height 226
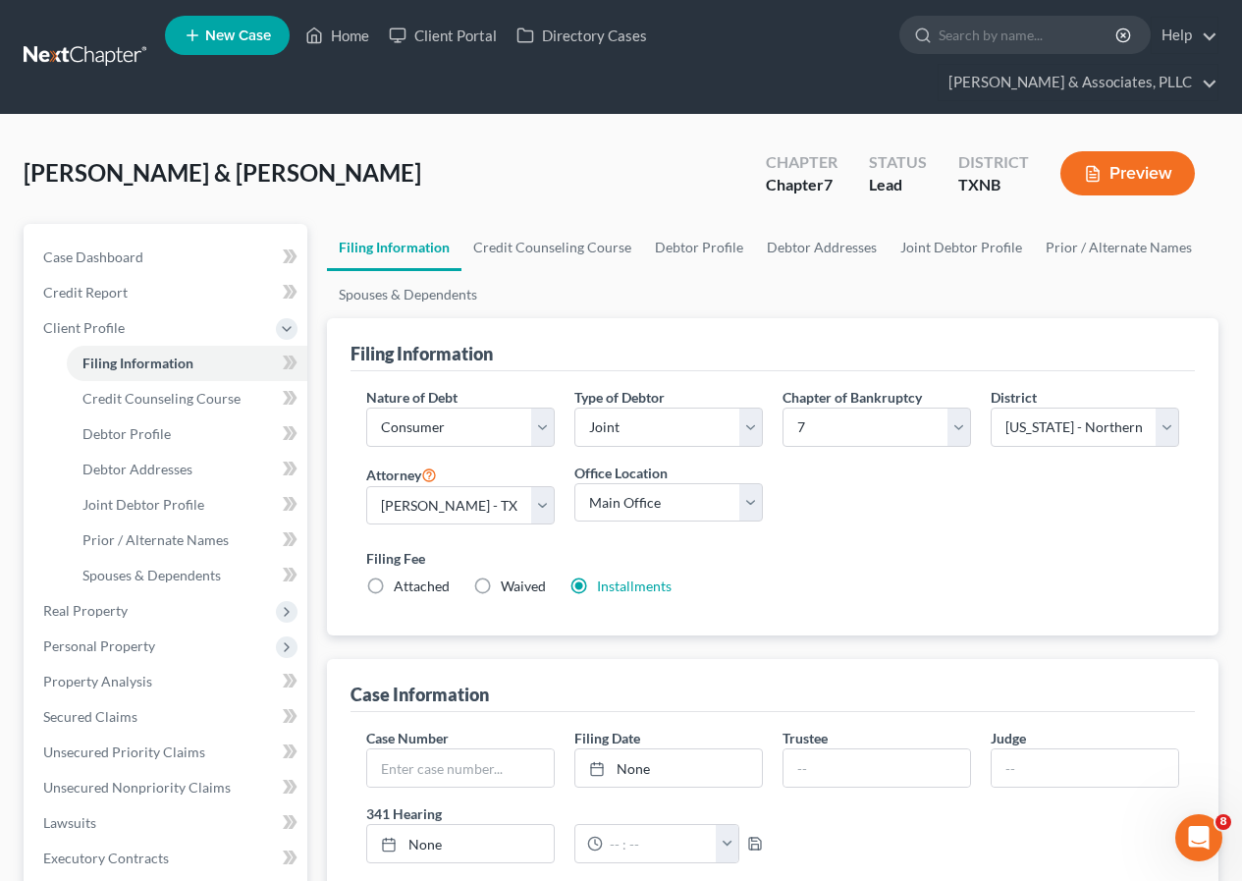
click at [986, 463] on div "Nature of Debt Select Business Consumer Other Nature of Business Select Clearin…" at bounding box center [773, 500] width 833 height 226
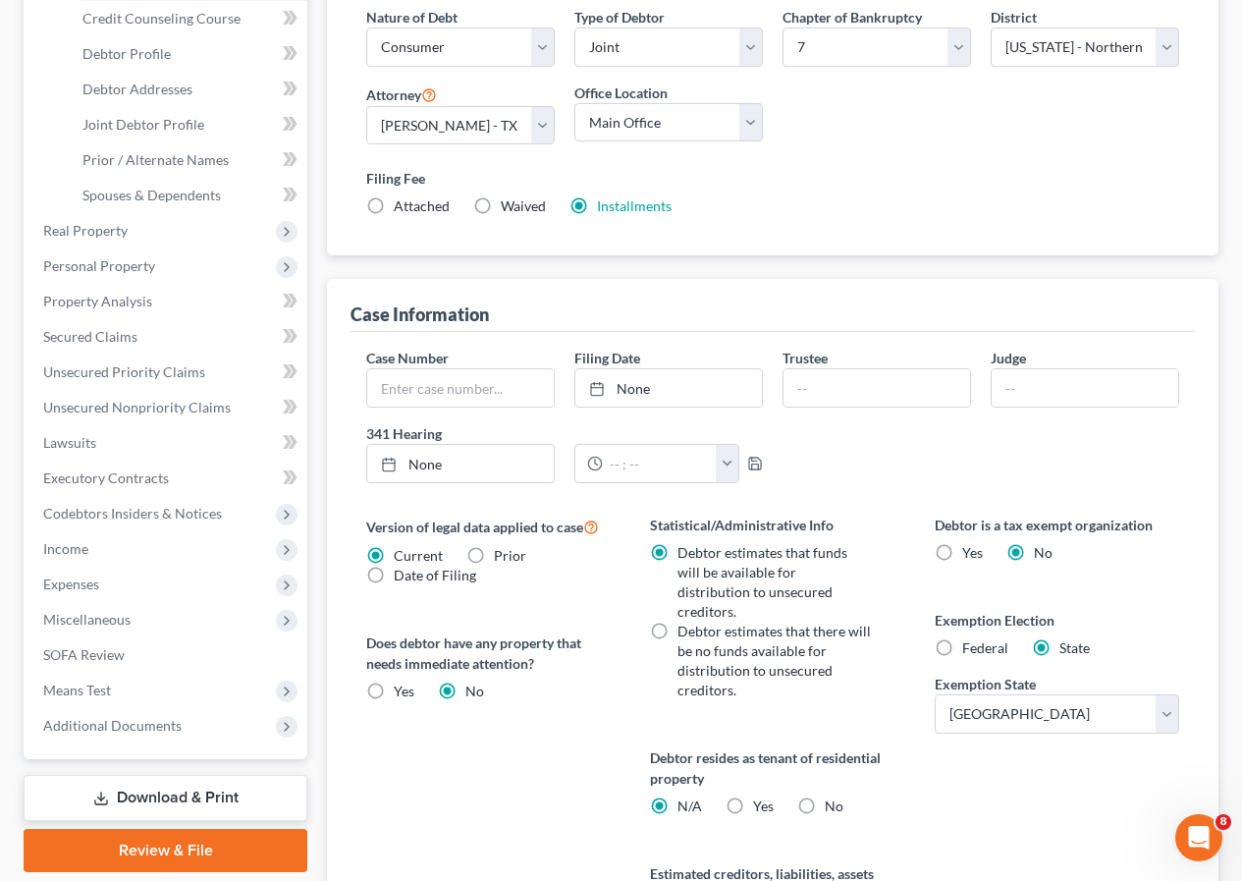
scroll to position [595, 0]
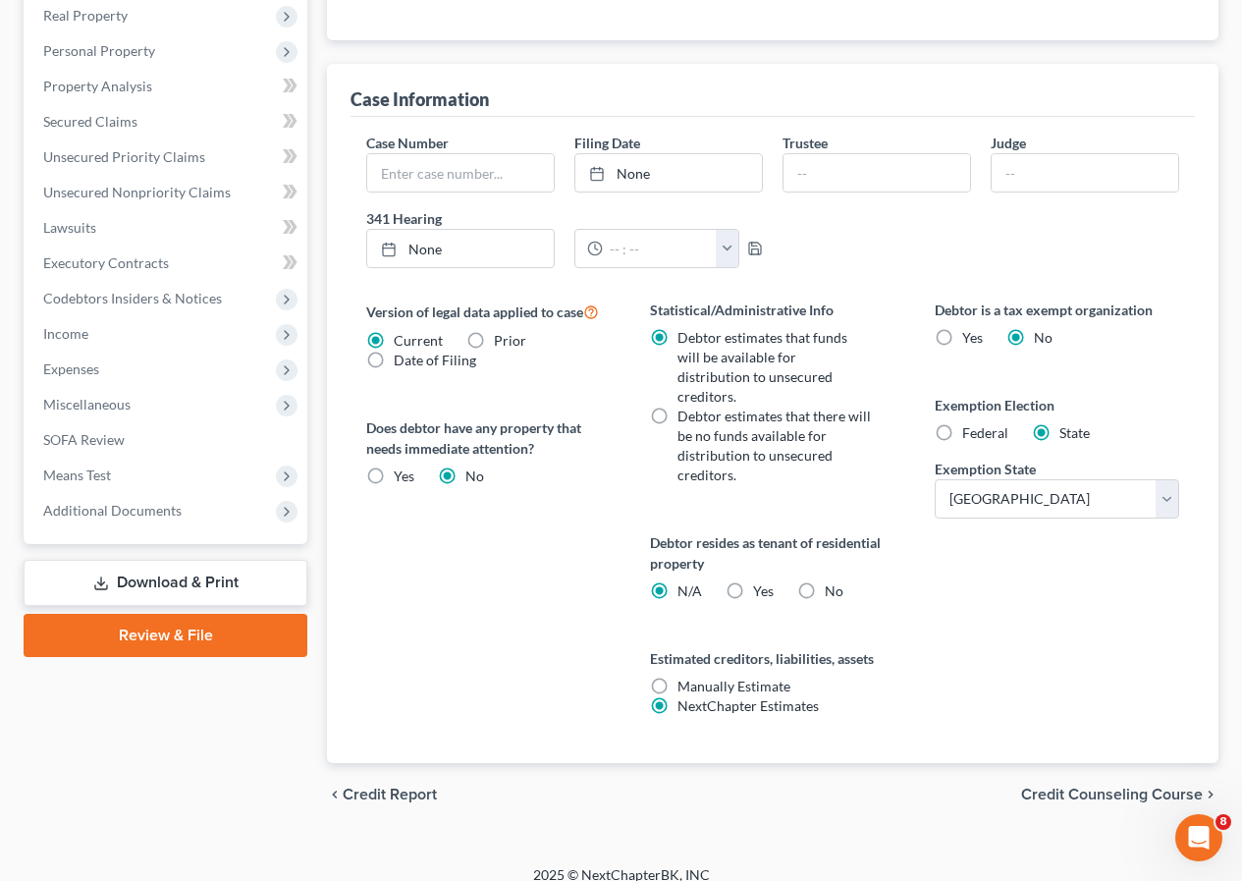
click at [1094, 787] on span "Credit Counseling Course" at bounding box center [1112, 795] width 182 height 16
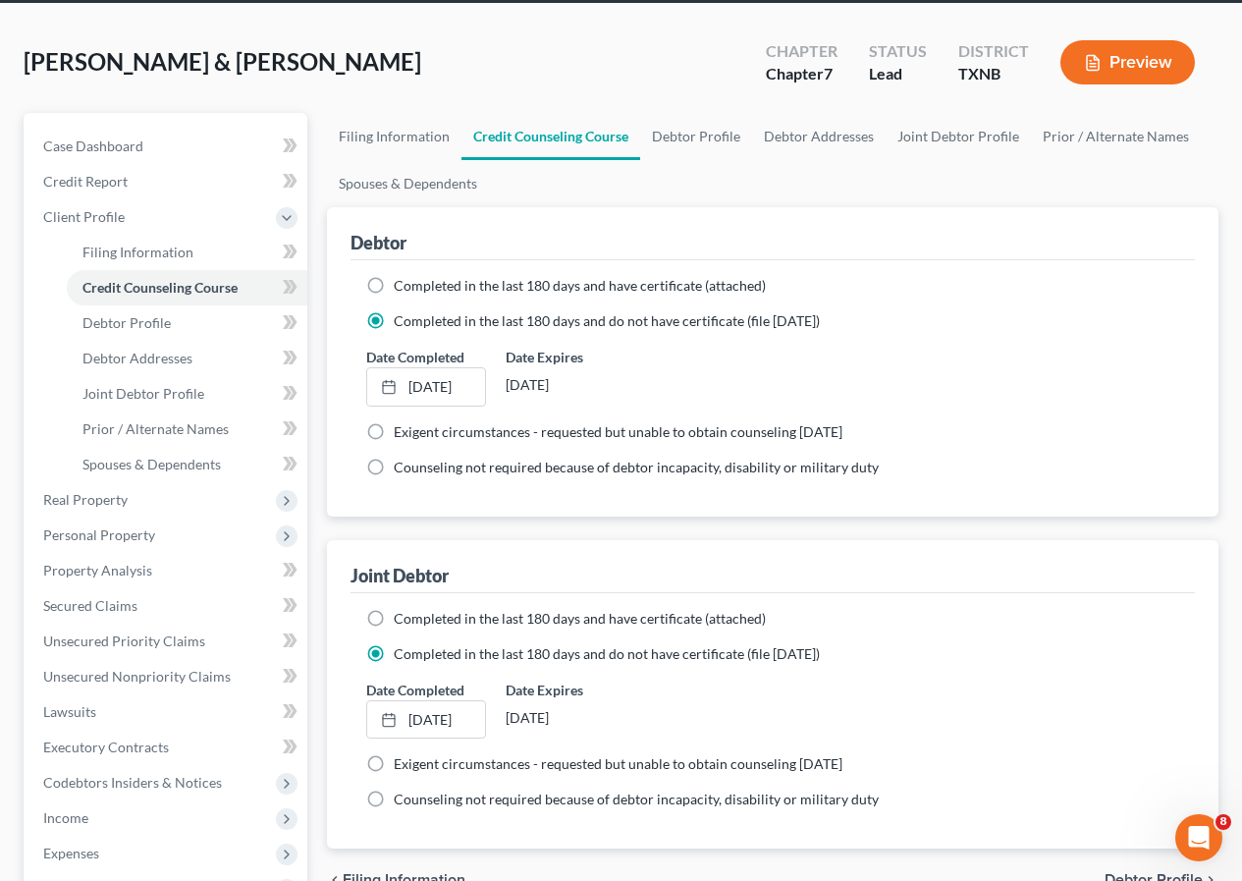
scroll to position [446, 0]
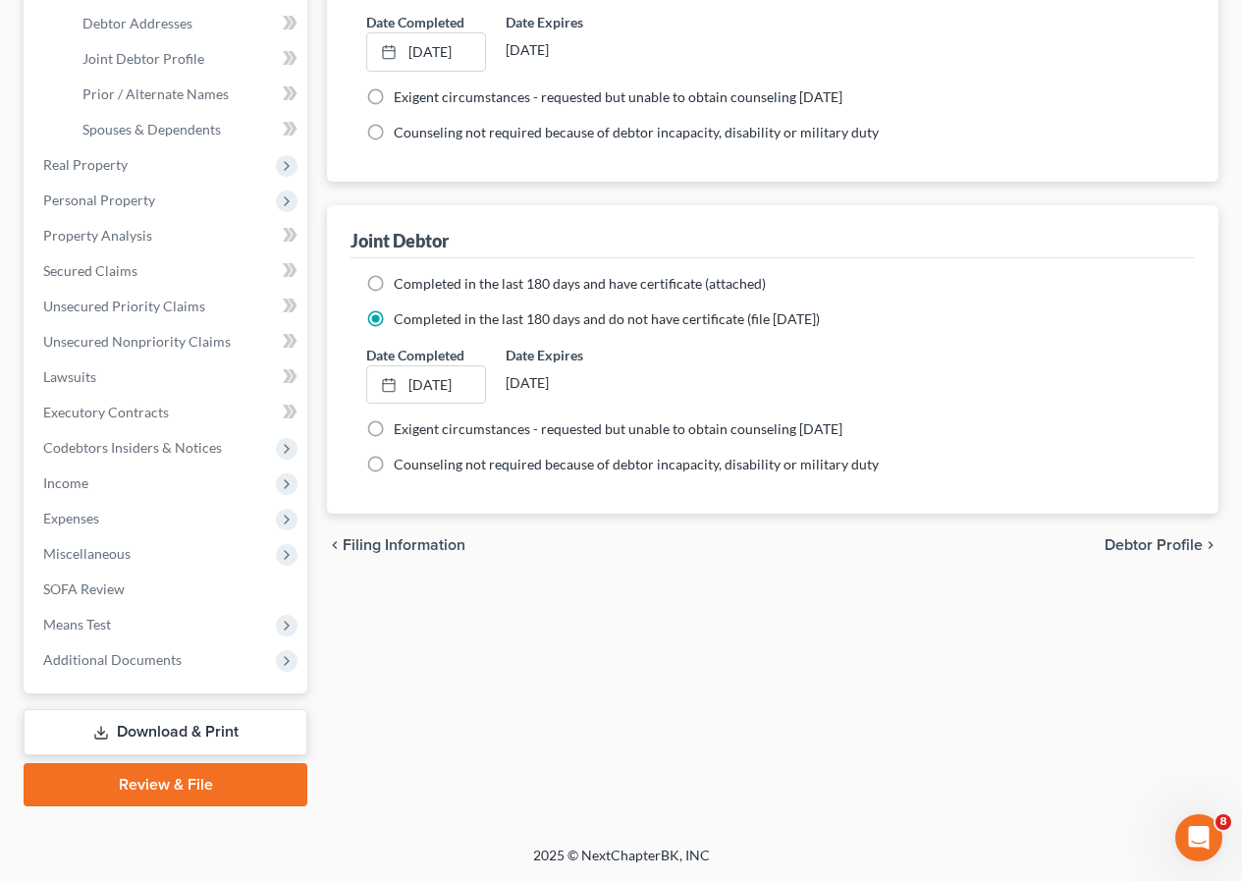
click at [226, 788] on link "Review & File" at bounding box center [166, 784] width 284 height 43
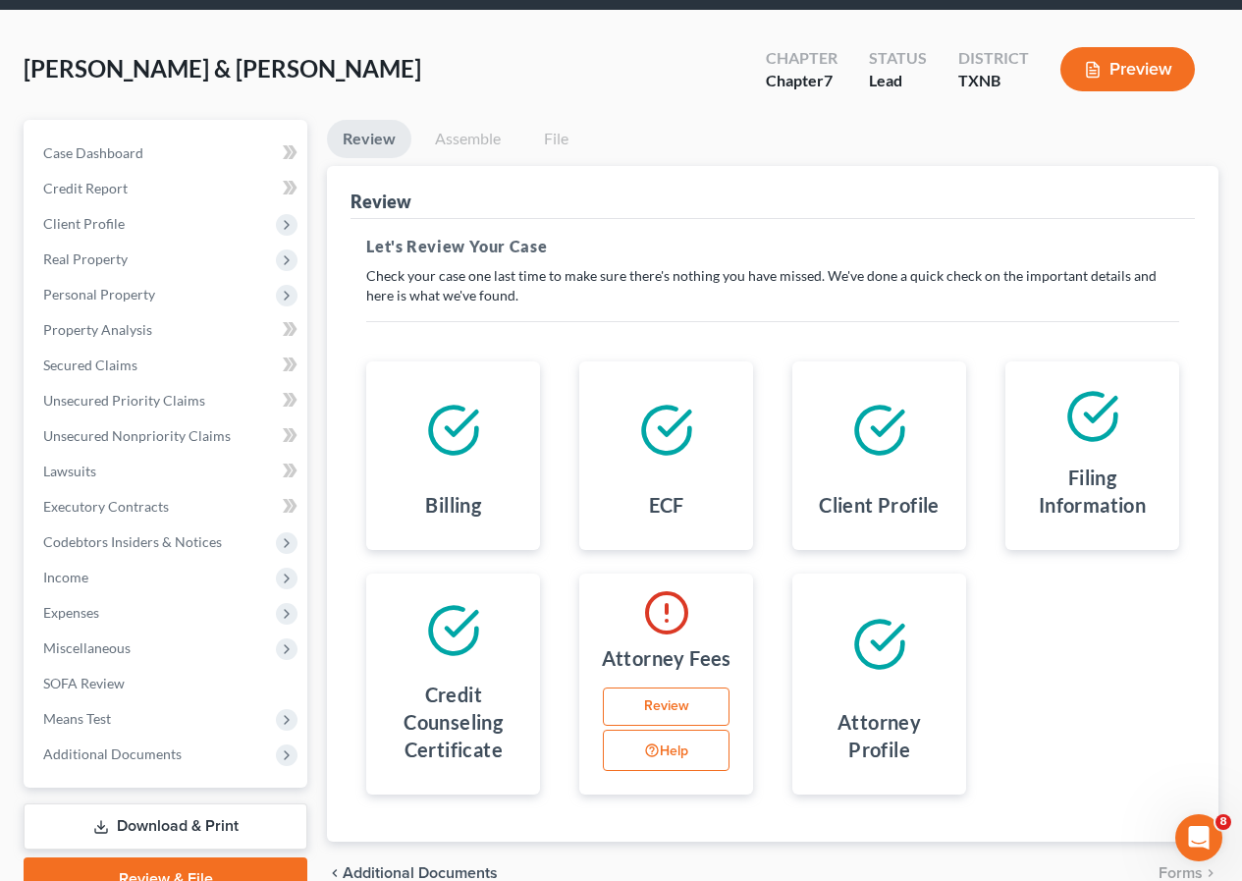
scroll to position [202, 0]
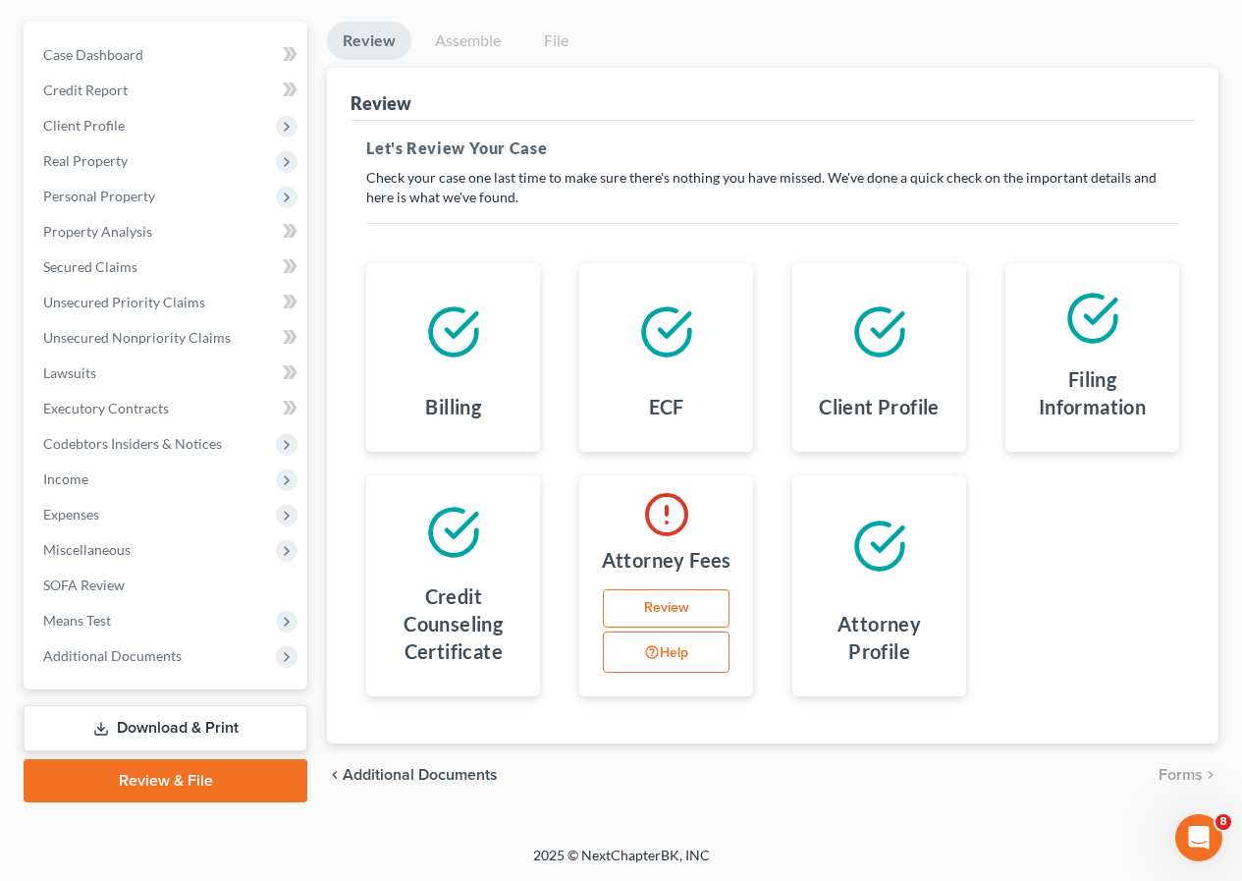
click at [688, 608] on link "Review" at bounding box center [666, 608] width 127 height 39
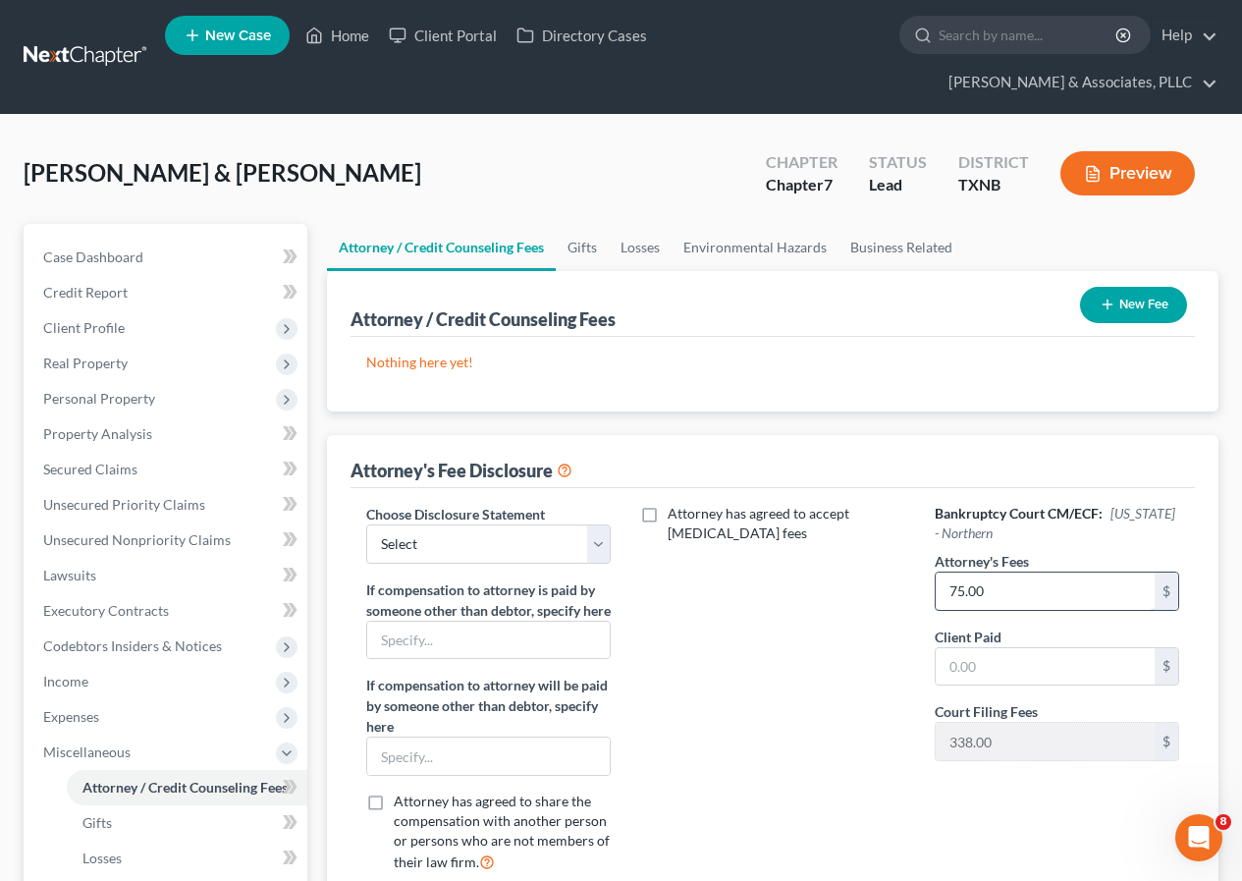
click at [999, 593] on input "75.00" at bounding box center [1045, 591] width 219 height 37
type input "2,000.00"
click at [841, 764] on div "Attorney has agreed to accept [MEDICAL_DATA] fees" at bounding box center [773, 696] width 284 height 385
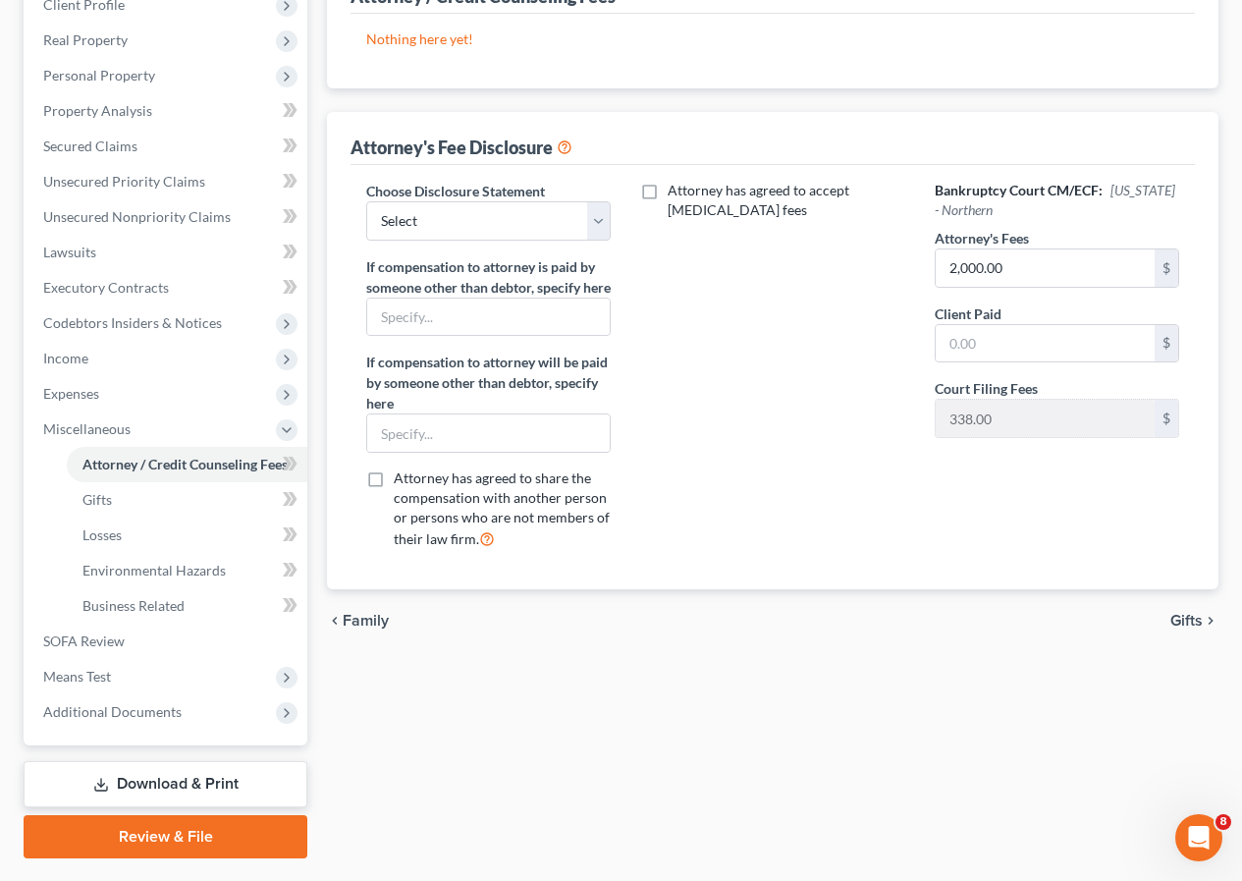
scroll to position [375, 0]
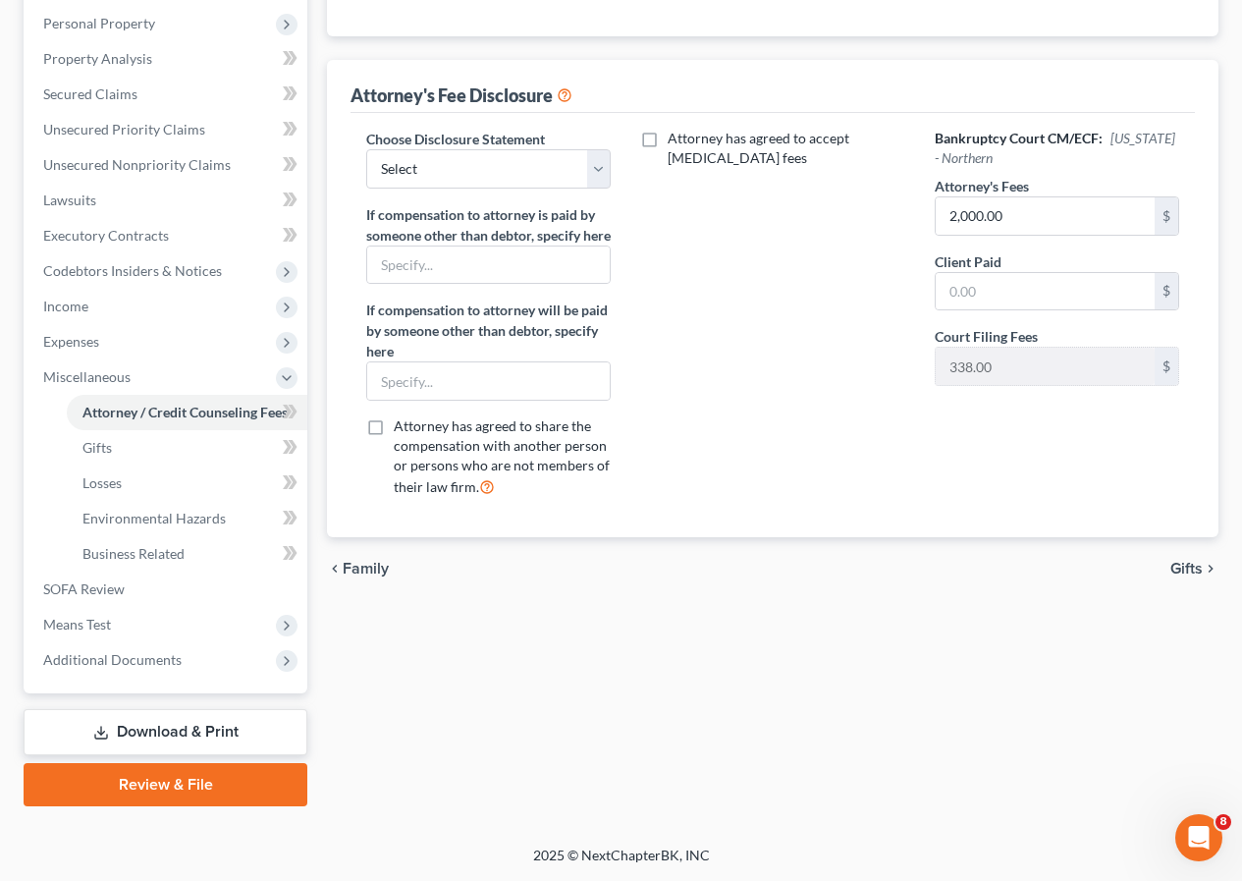
click at [1180, 577] on span "Gifts" at bounding box center [1187, 569] width 32 height 16
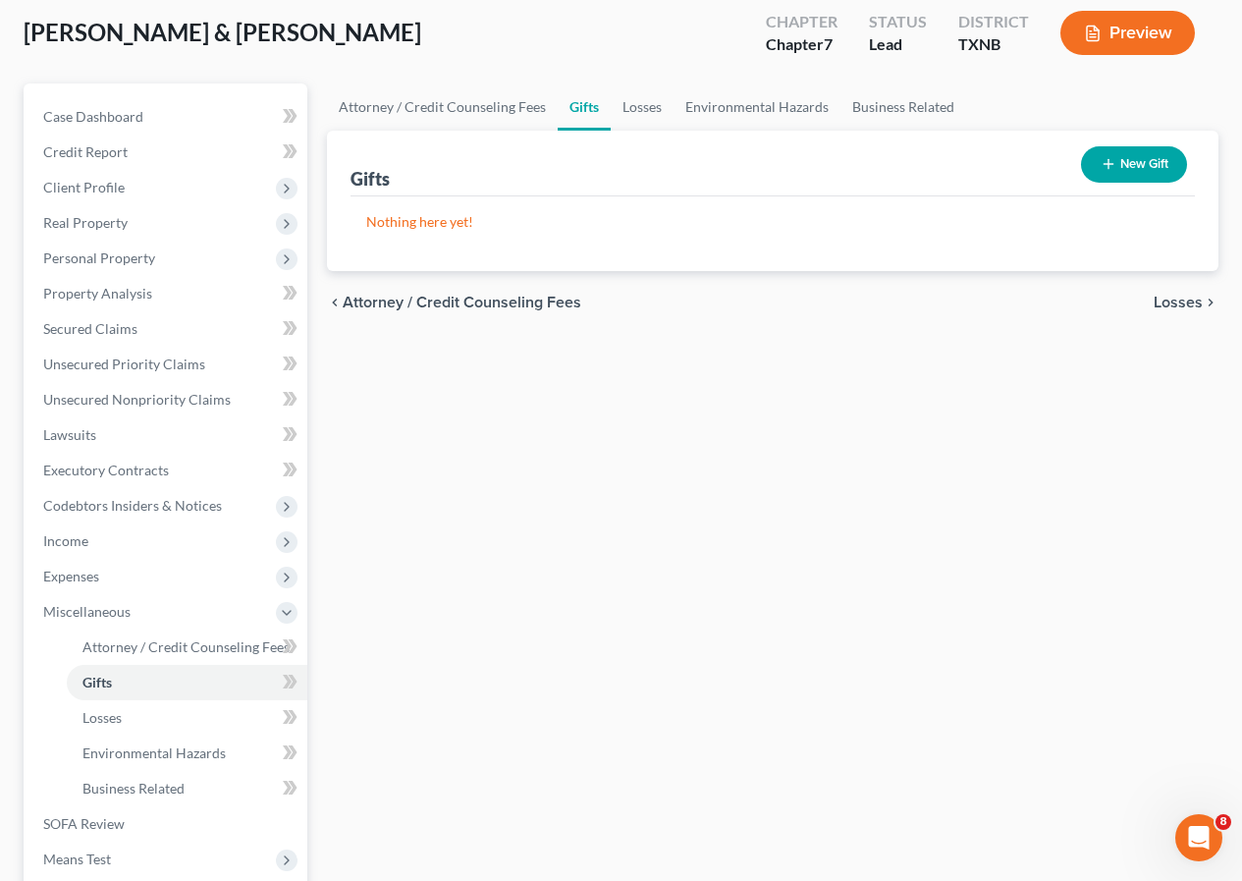
scroll to position [375, 0]
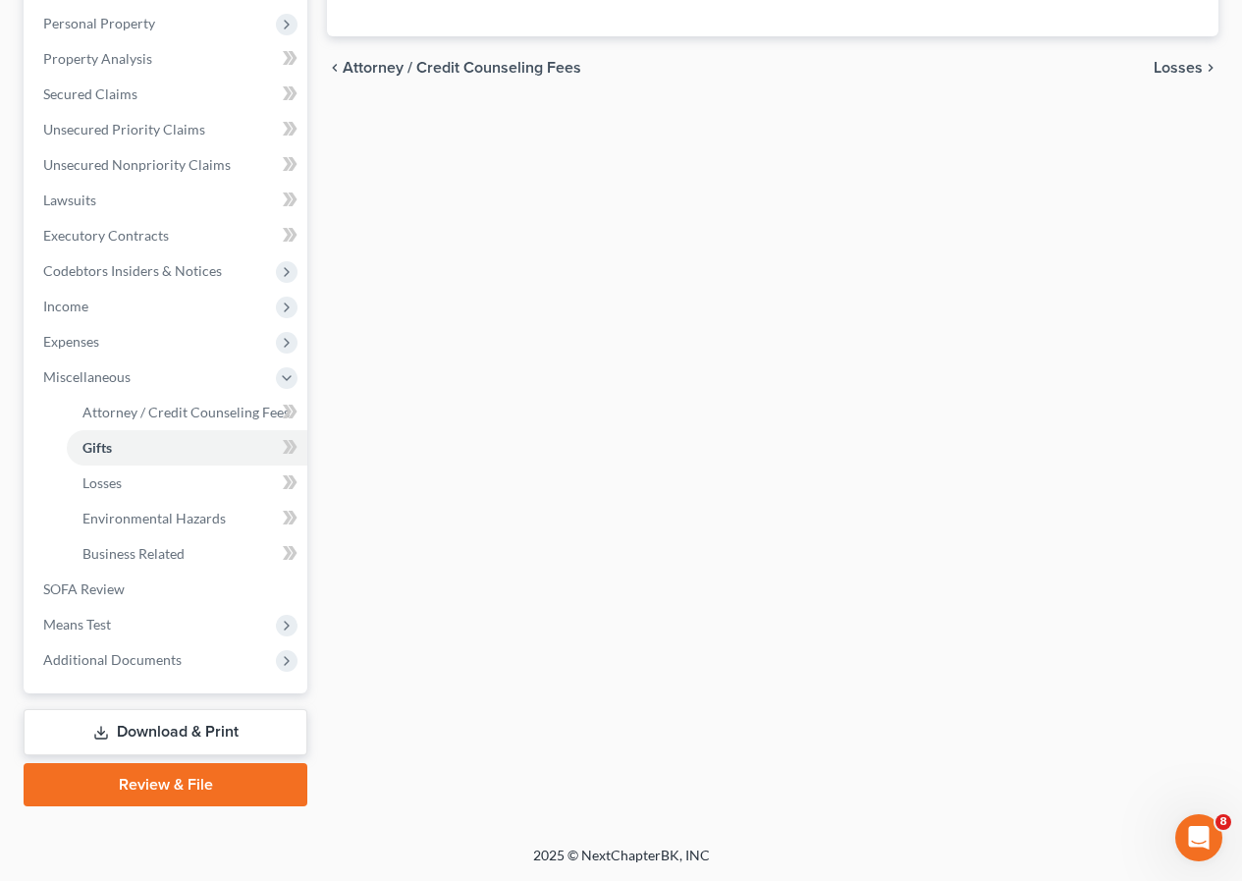
click at [237, 794] on link "Review & File" at bounding box center [166, 784] width 284 height 43
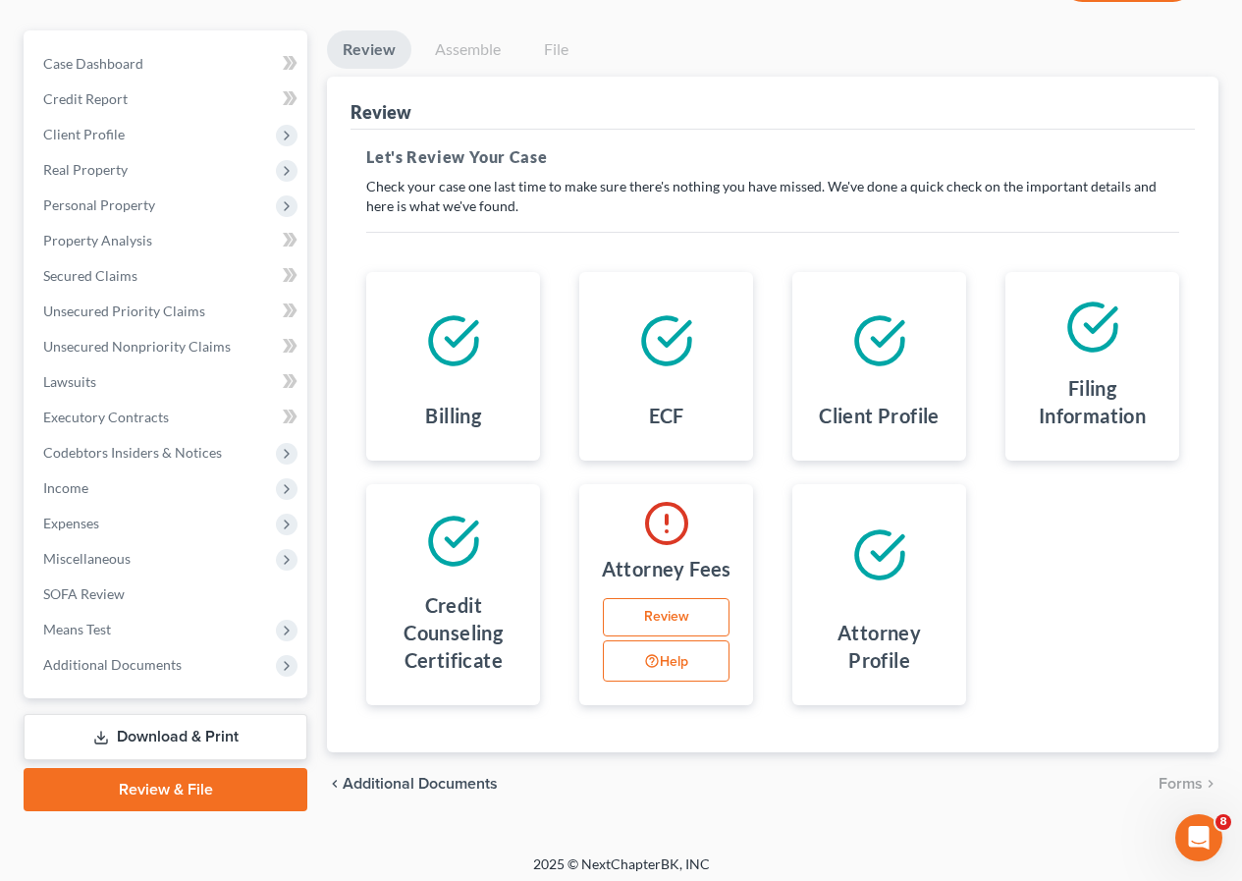
scroll to position [202, 0]
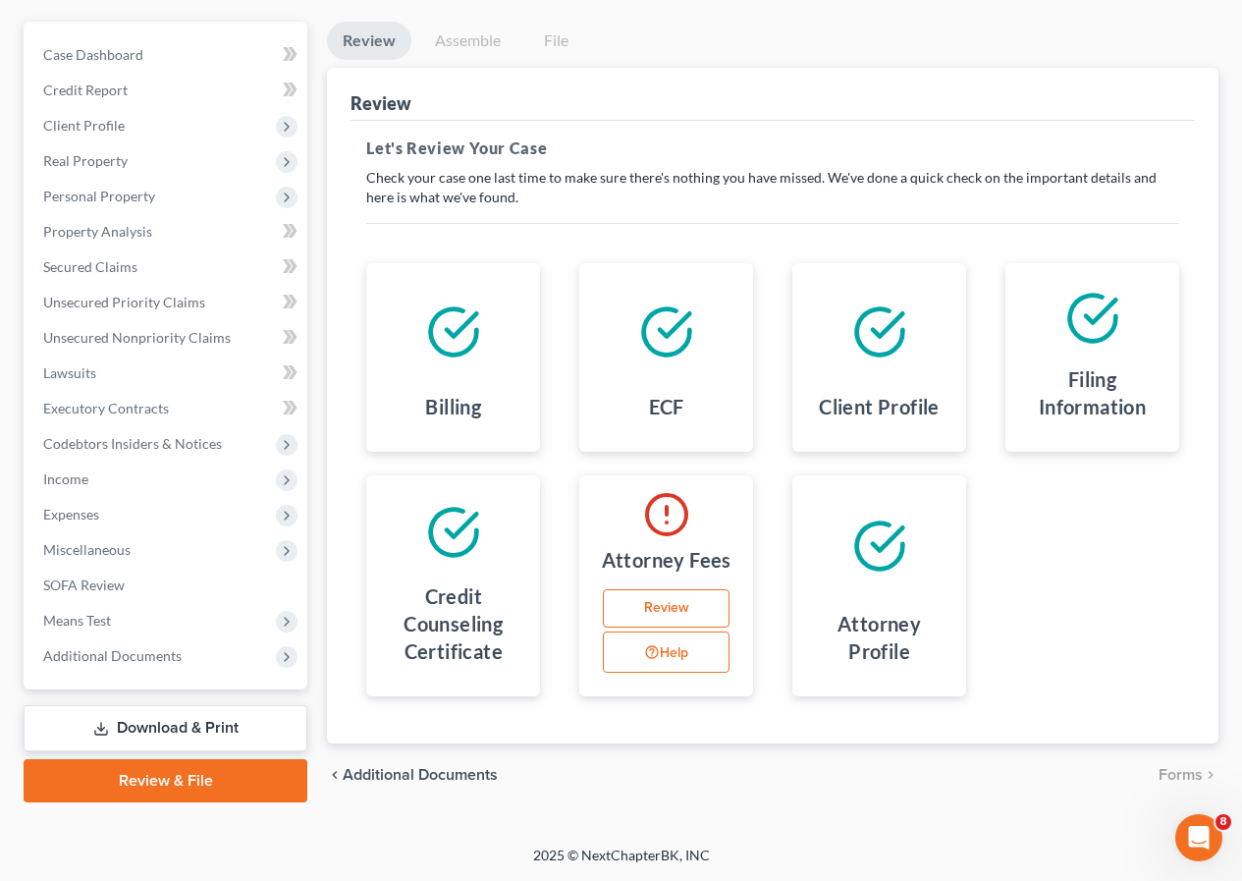
click at [669, 603] on link "Review" at bounding box center [666, 608] width 127 height 39
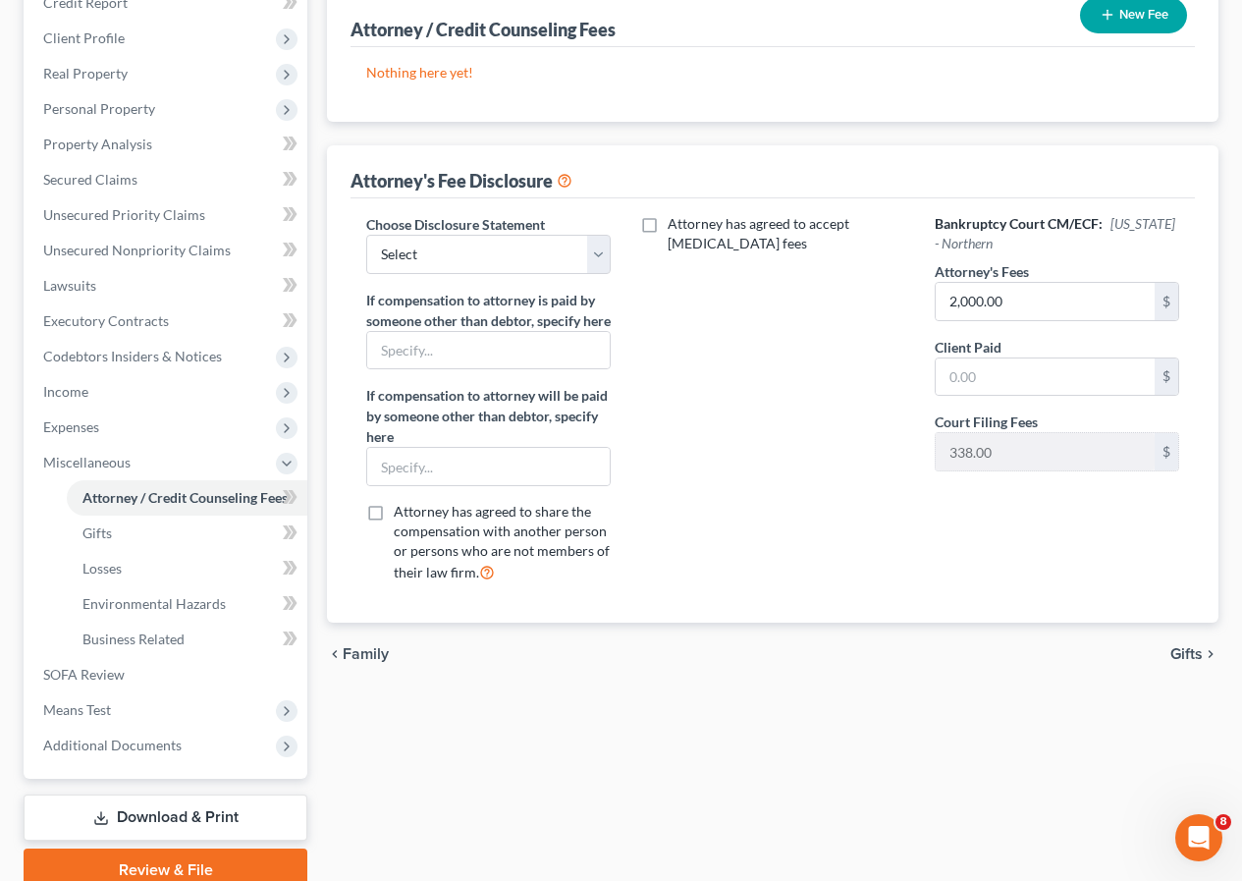
scroll to position [295, 0]
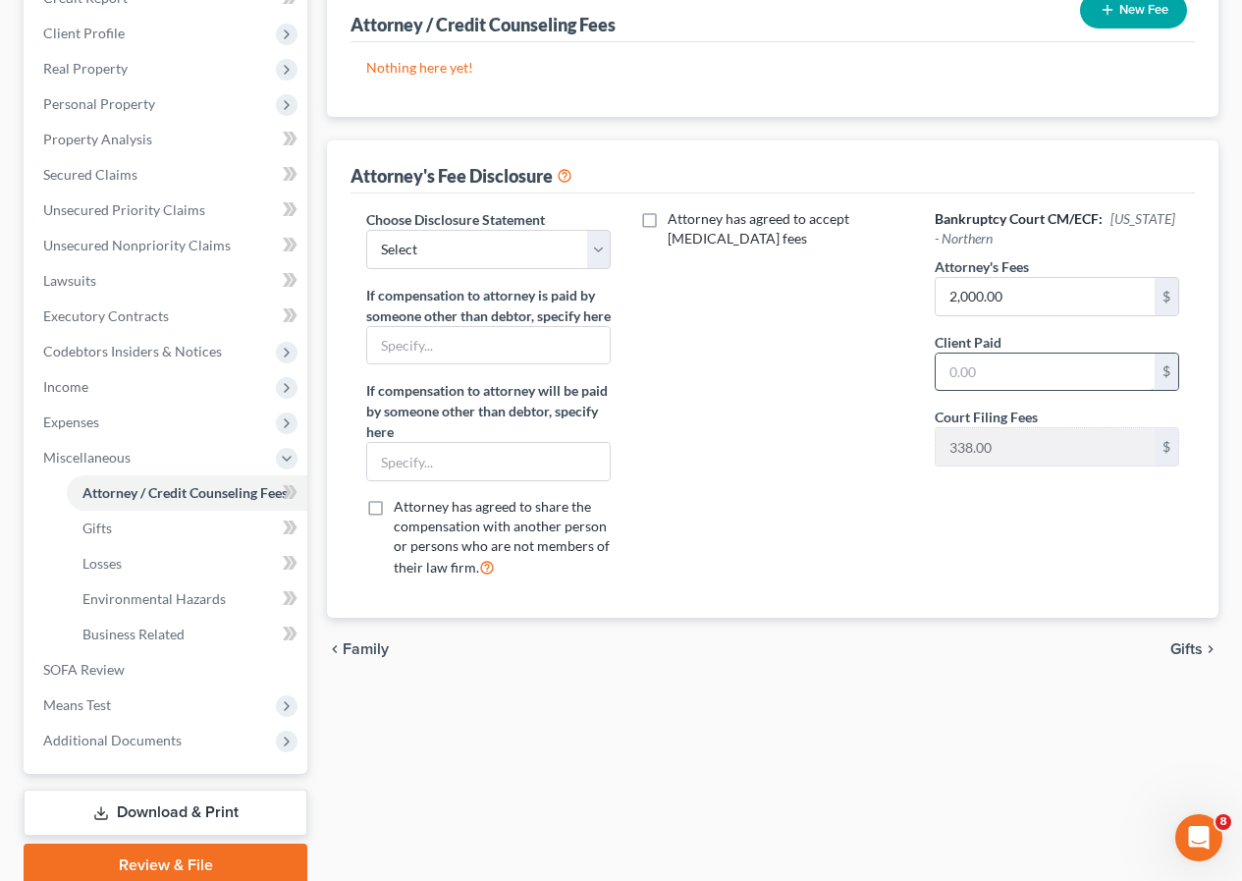
click at [1027, 372] on input "text" at bounding box center [1045, 372] width 219 height 37
type input "0.00"
click at [1186, 657] on span "Gifts" at bounding box center [1187, 649] width 32 height 16
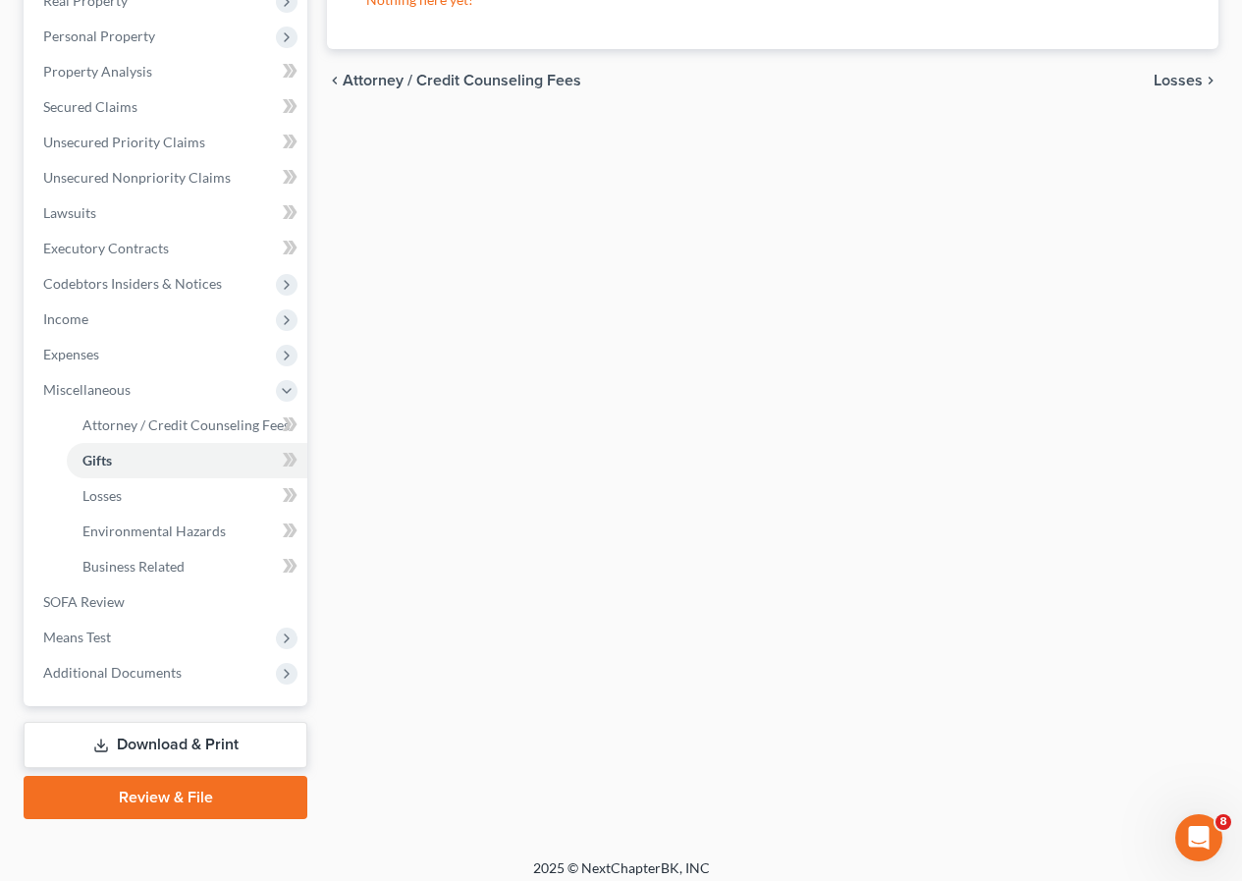
scroll to position [375, 0]
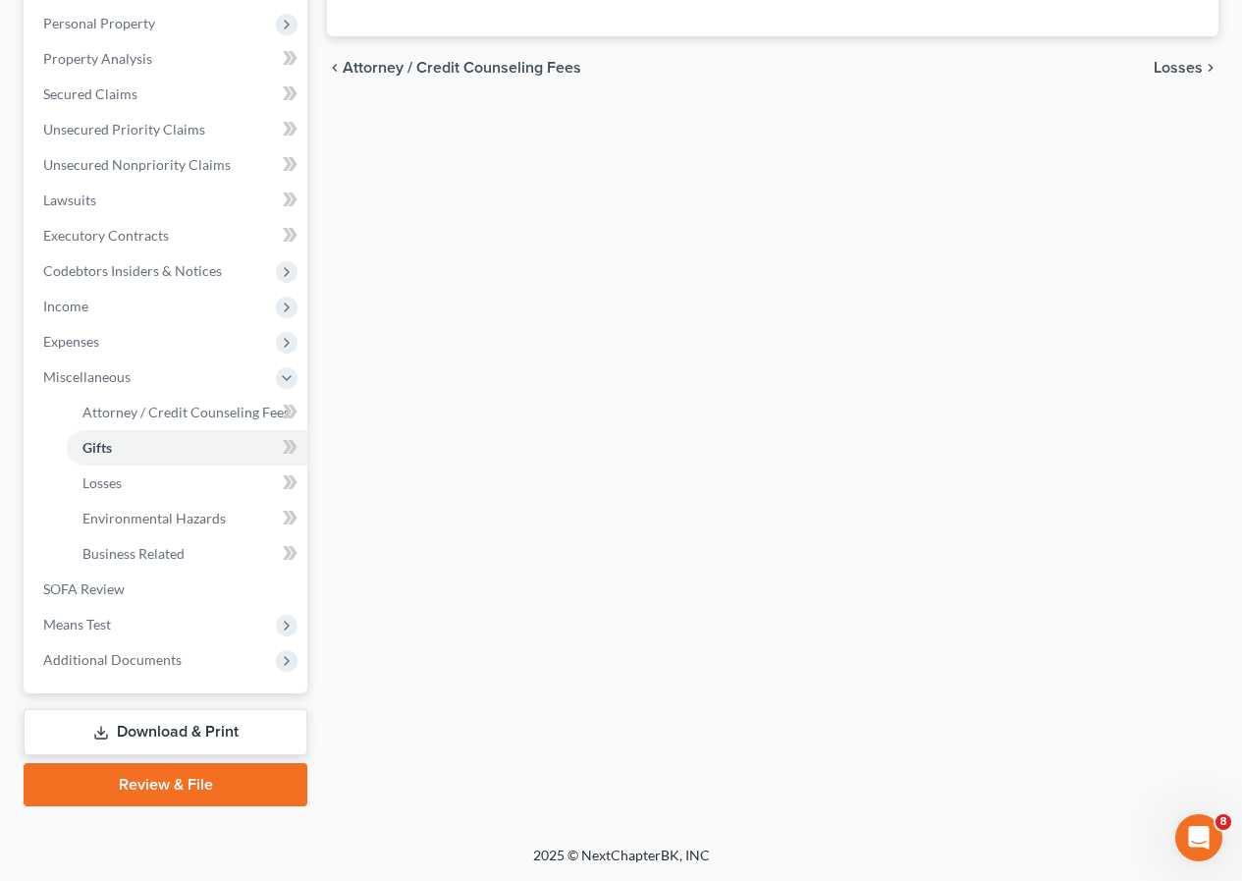
click at [256, 793] on link "Review & File" at bounding box center [166, 784] width 284 height 43
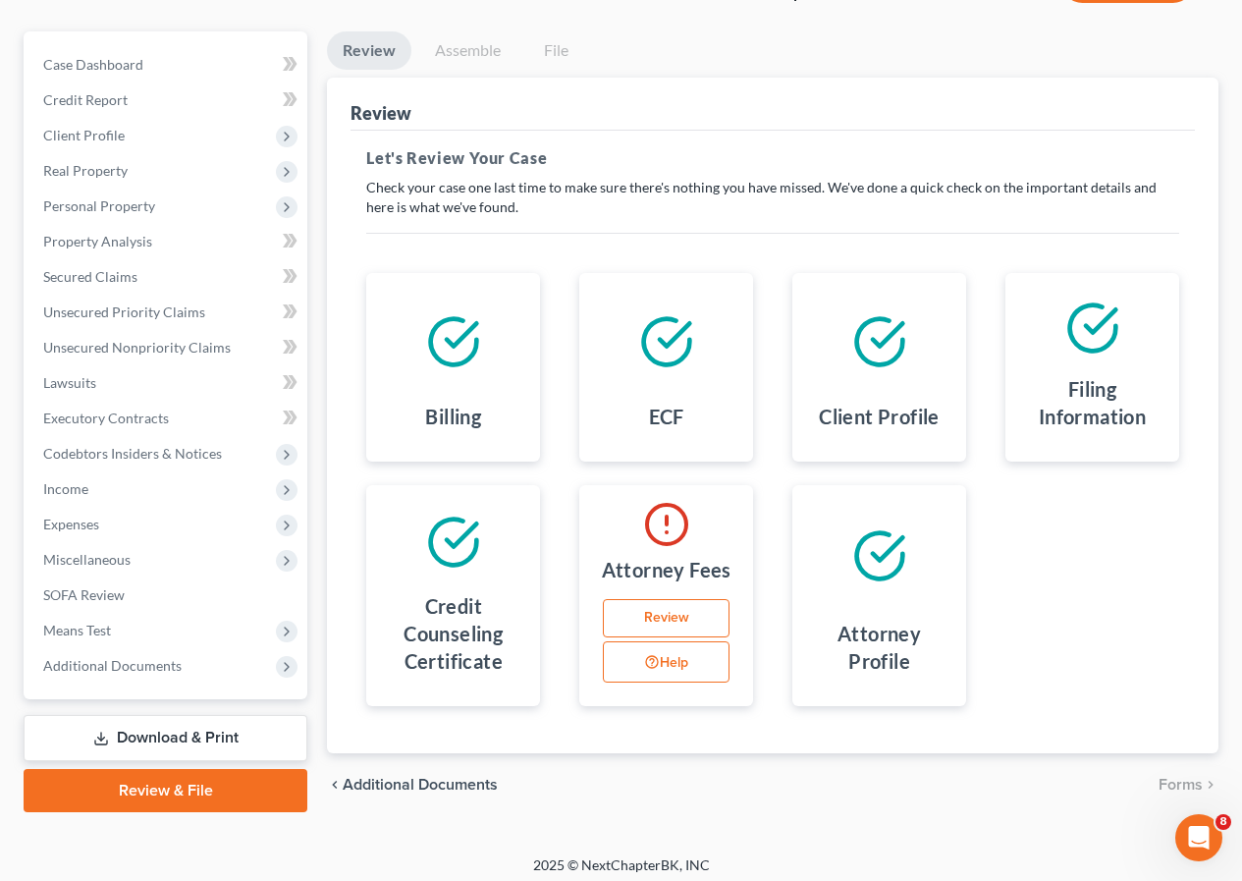
scroll to position [202, 0]
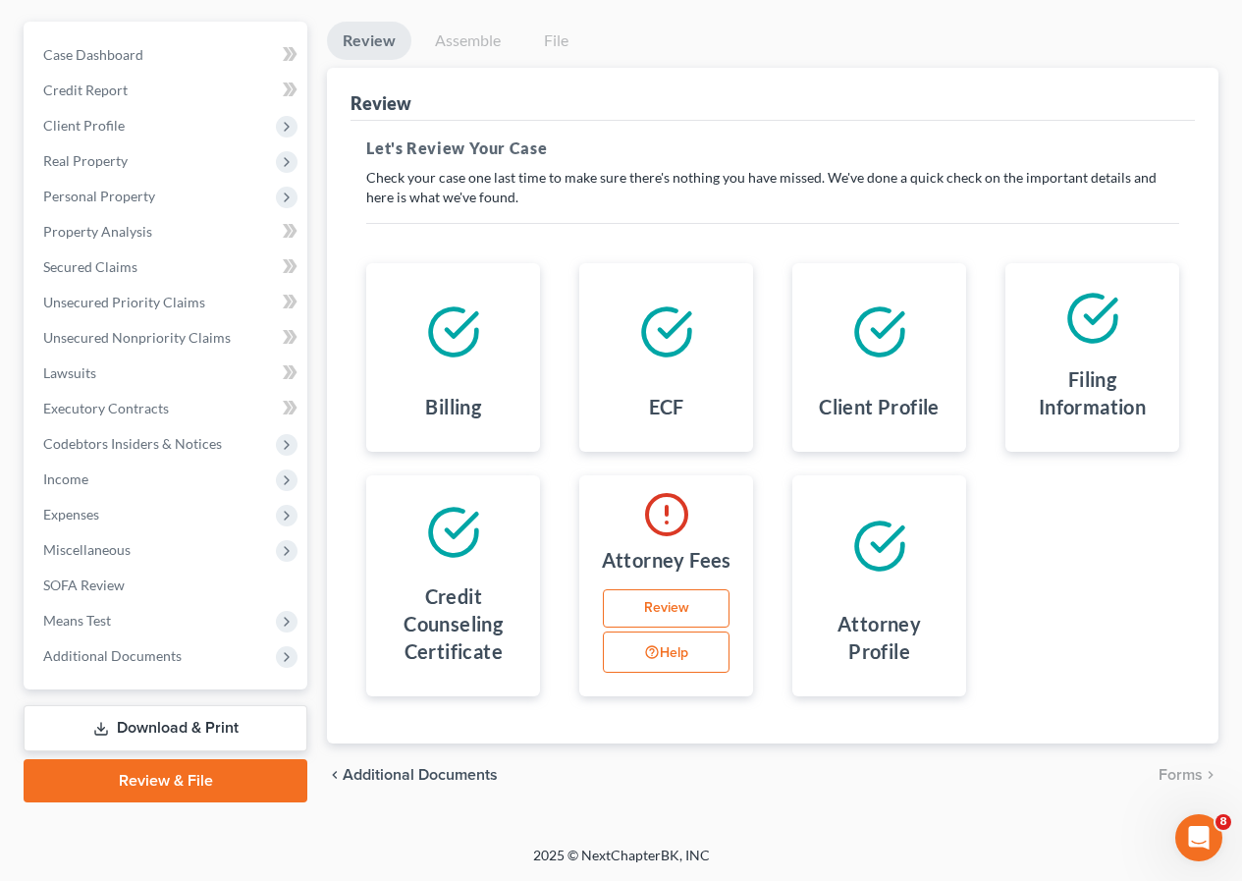
click at [682, 652] on button "Help" at bounding box center [666, 652] width 127 height 41
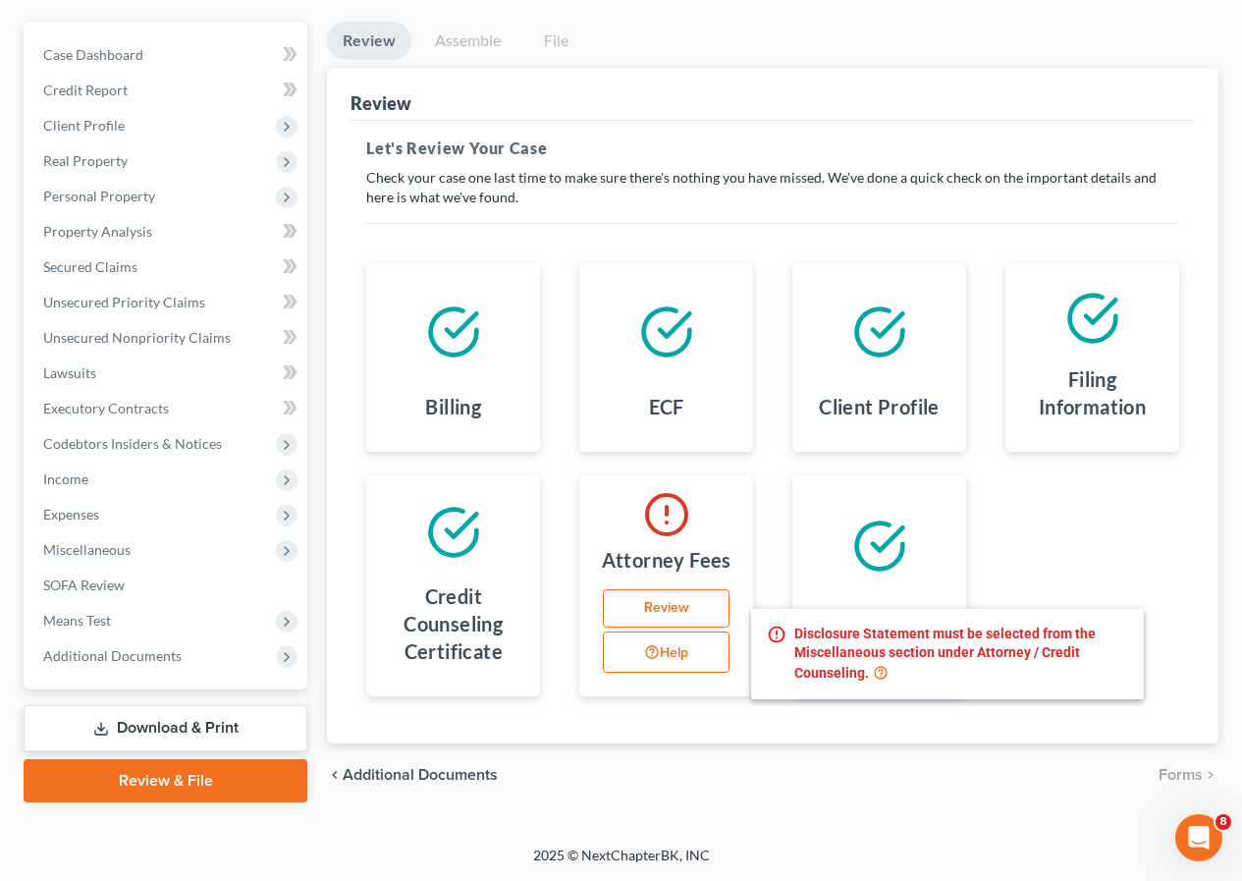
click at [672, 607] on link "Review" at bounding box center [666, 608] width 127 height 39
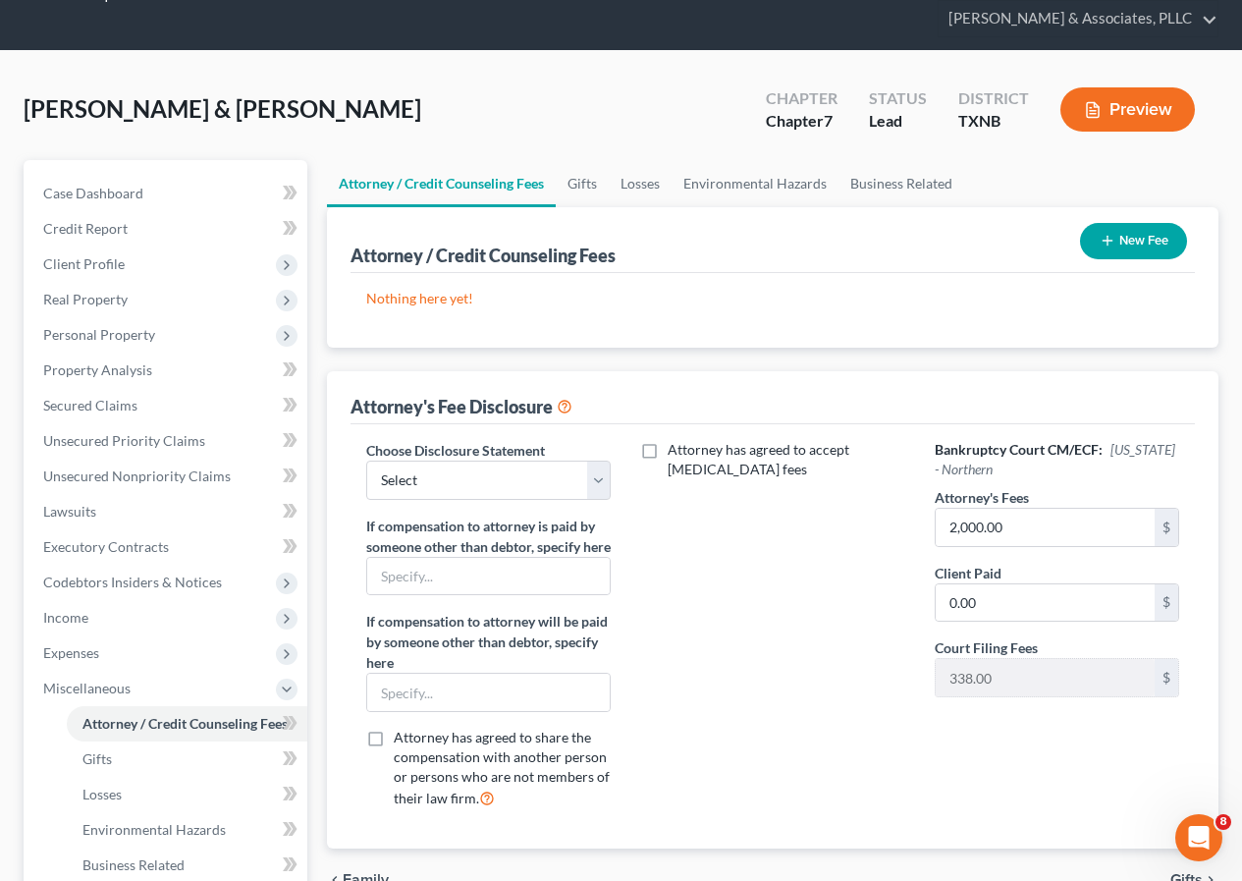
scroll to position [196, 0]
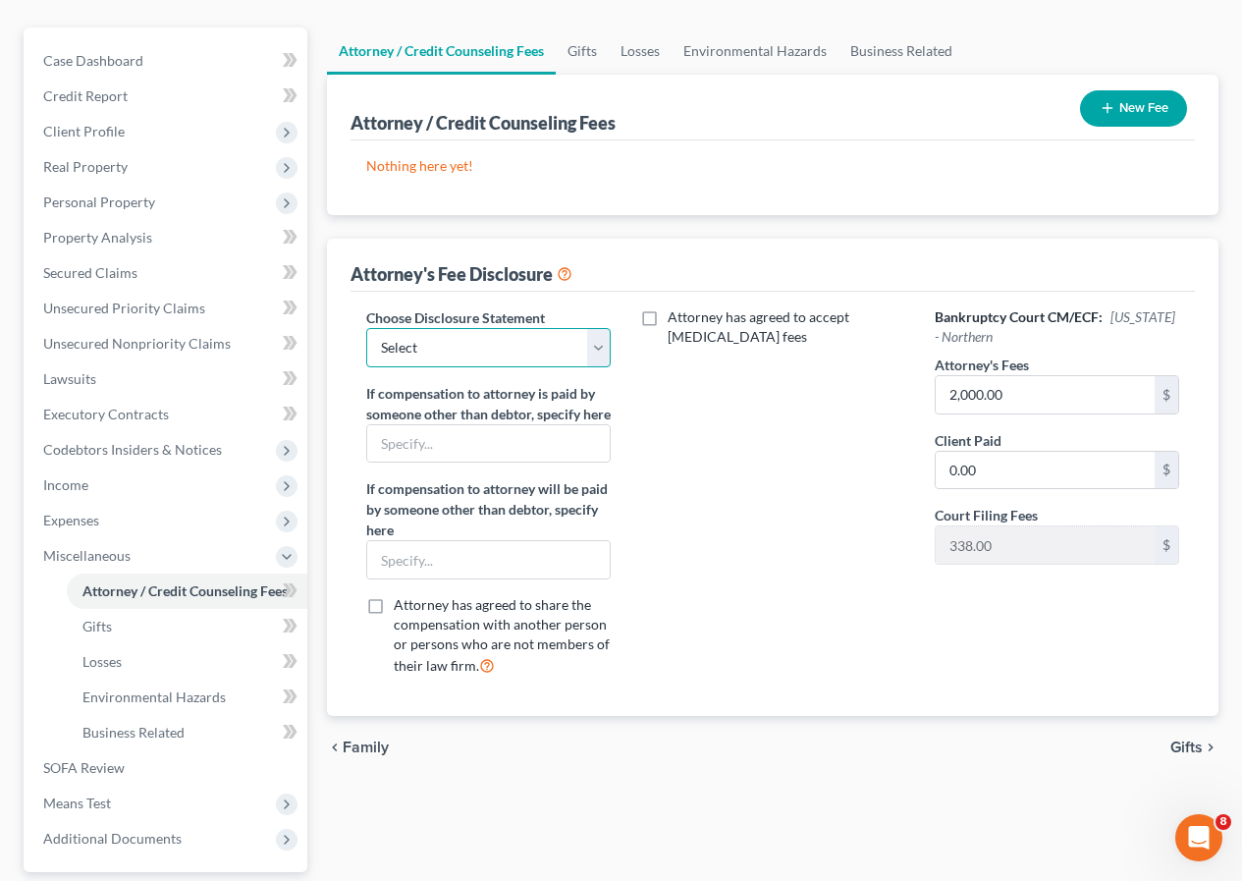
click at [474, 363] on select "Select Disclosure" at bounding box center [488, 347] width 245 height 39
select select "0"
click at [366, 328] on select "Select Disclosure" at bounding box center [488, 347] width 245 height 39
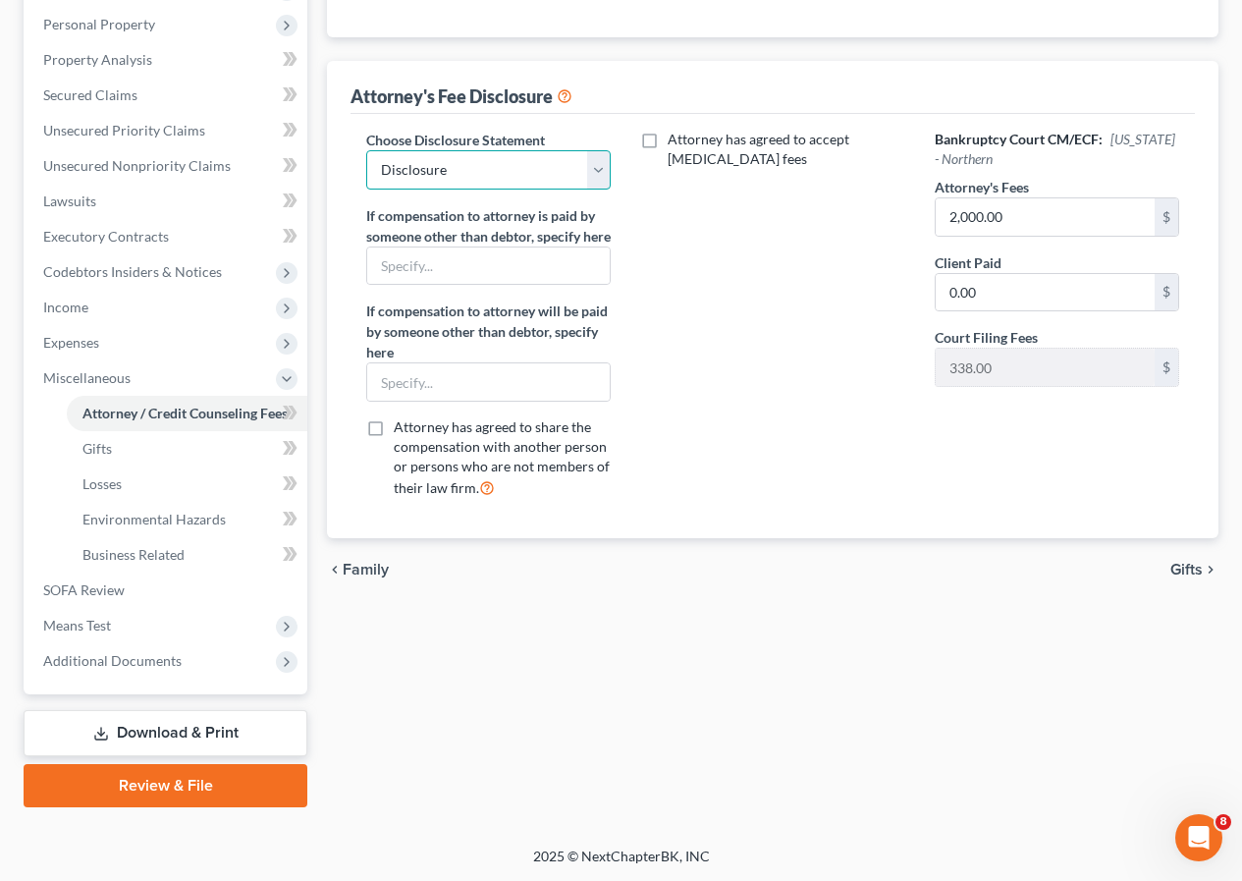
scroll to position [375, 0]
click at [1191, 577] on span "Gifts" at bounding box center [1187, 569] width 32 height 16
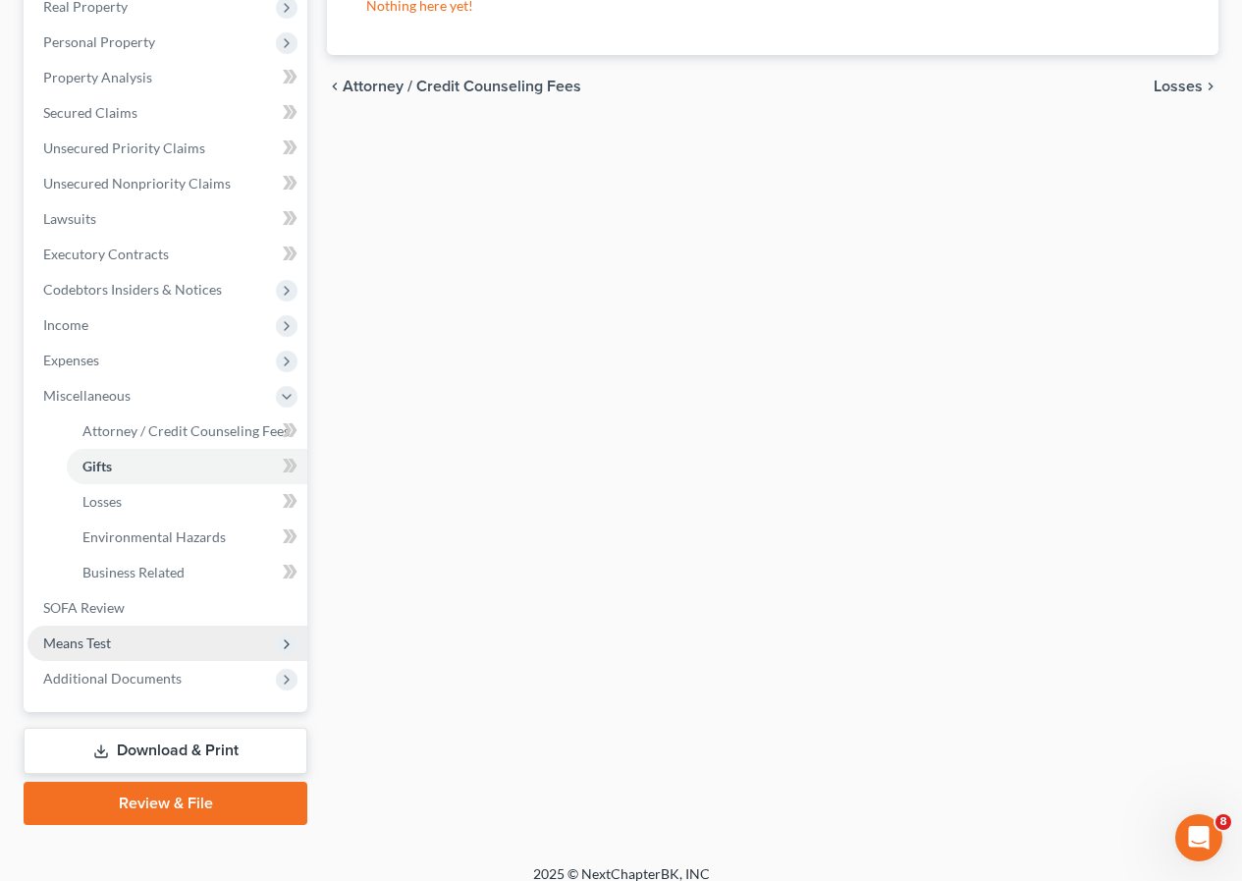
scroll to position [375, 0]
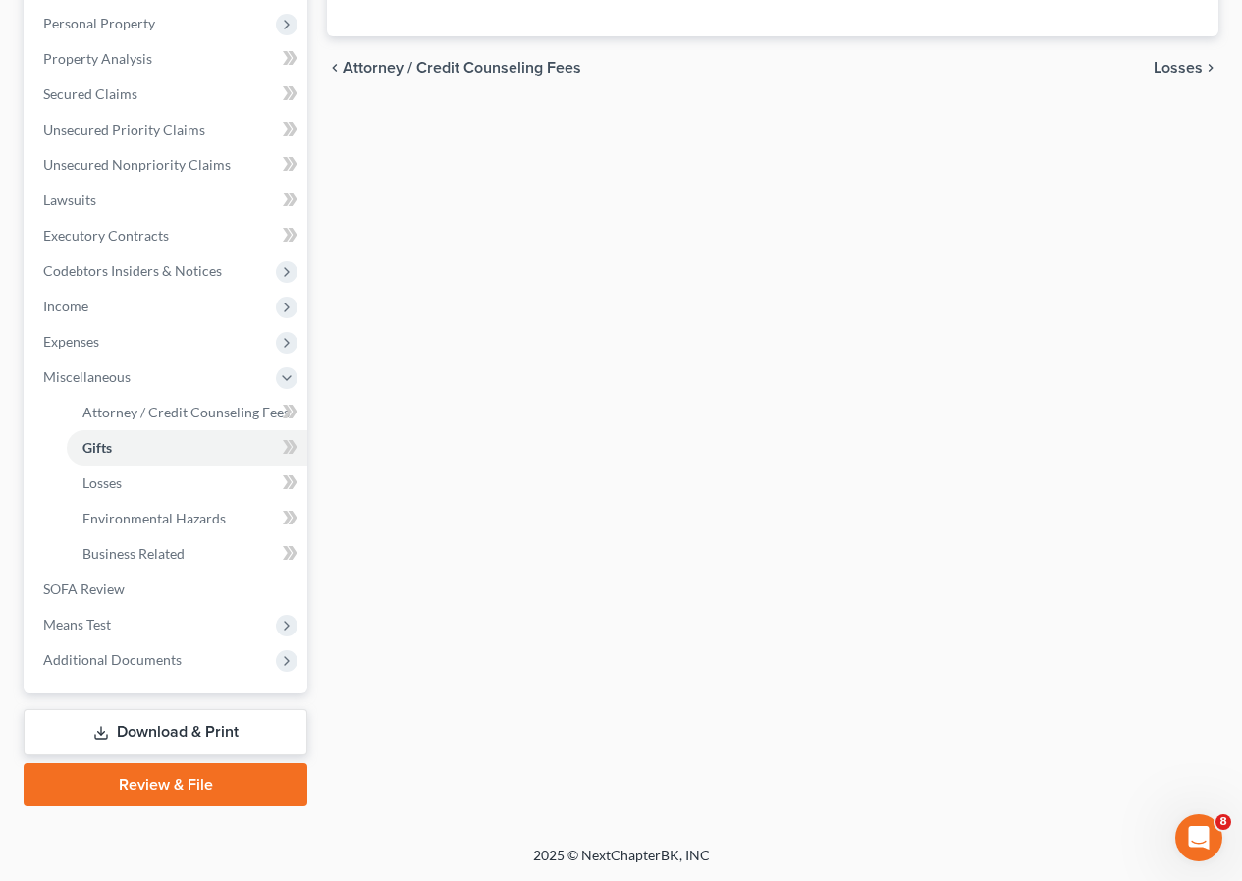
click at [203, 801] on link "Review & File" at bounding box center [166, 784] width 284 height 43
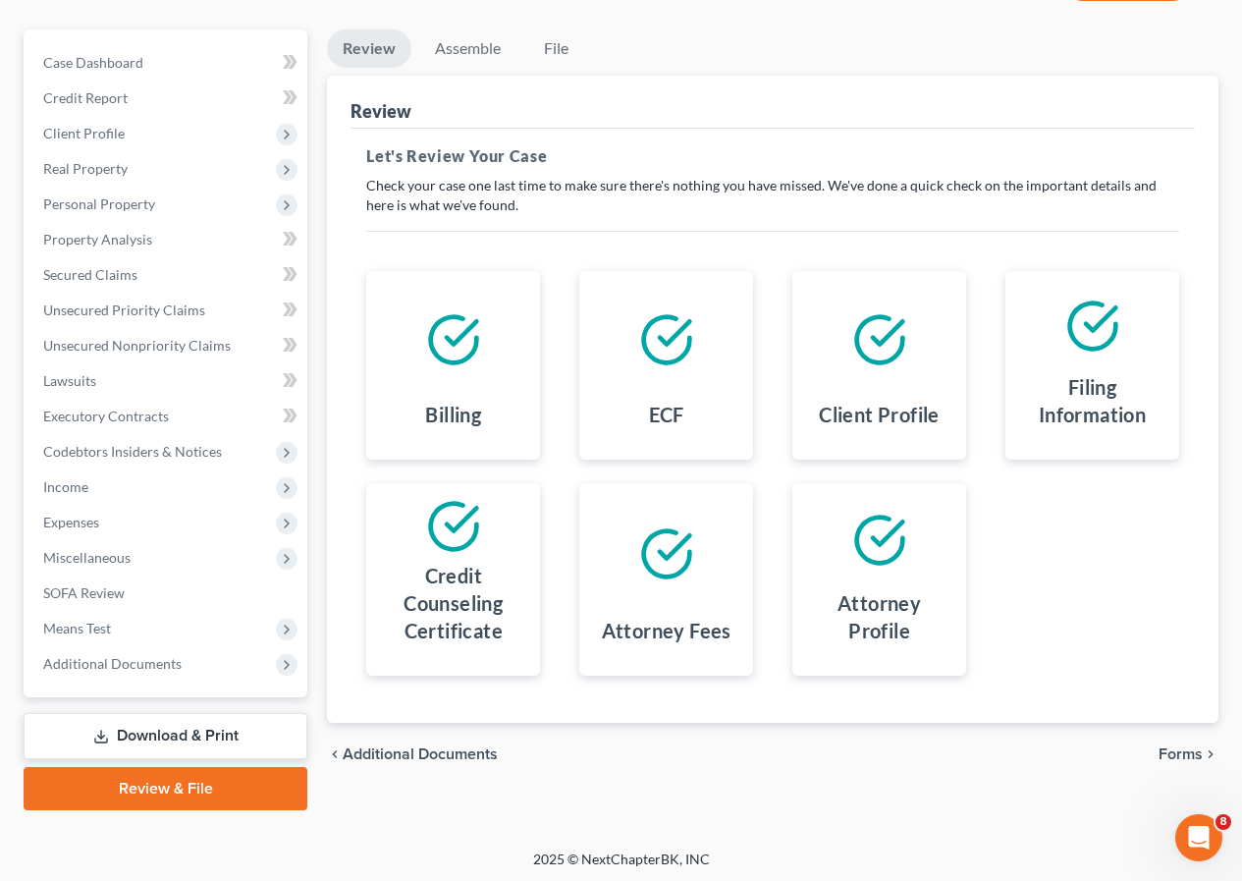
scroll to position [198, 0]
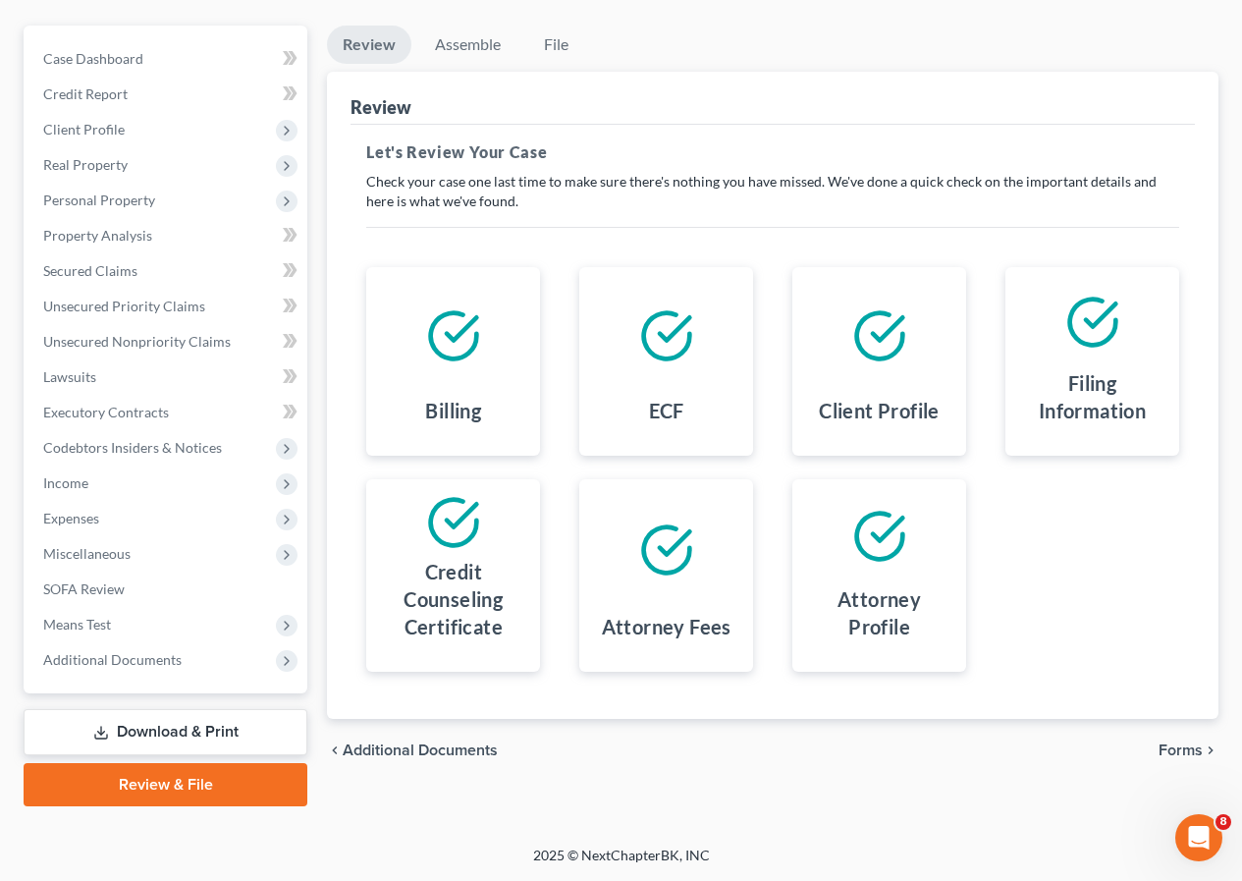
click at [1191, 757] on span "Forms" at bounding box center [1181, 751] width 44 height 16
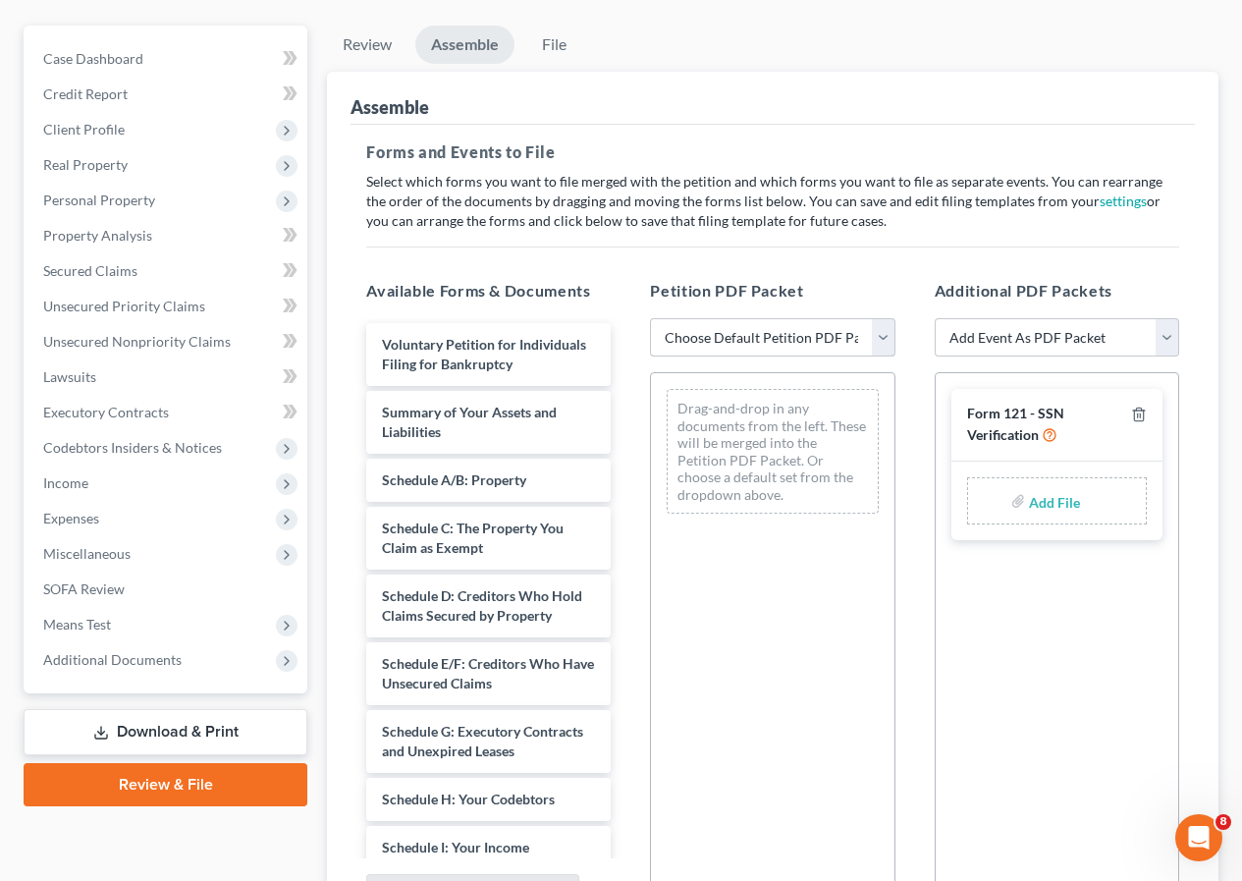
click at [838, 337] on select "Choose Default Petition PDF Packet Complete Bankruptcy Petition (all forms and …" at bounding box center [772, 337] width 245 height 39
select select "1"
click at [650, 318] on select "Choose Default Petition PDF Packet Complete Bankruptcy Petition (all forms and …" at bounding box center [772, 337] width 245 height 39
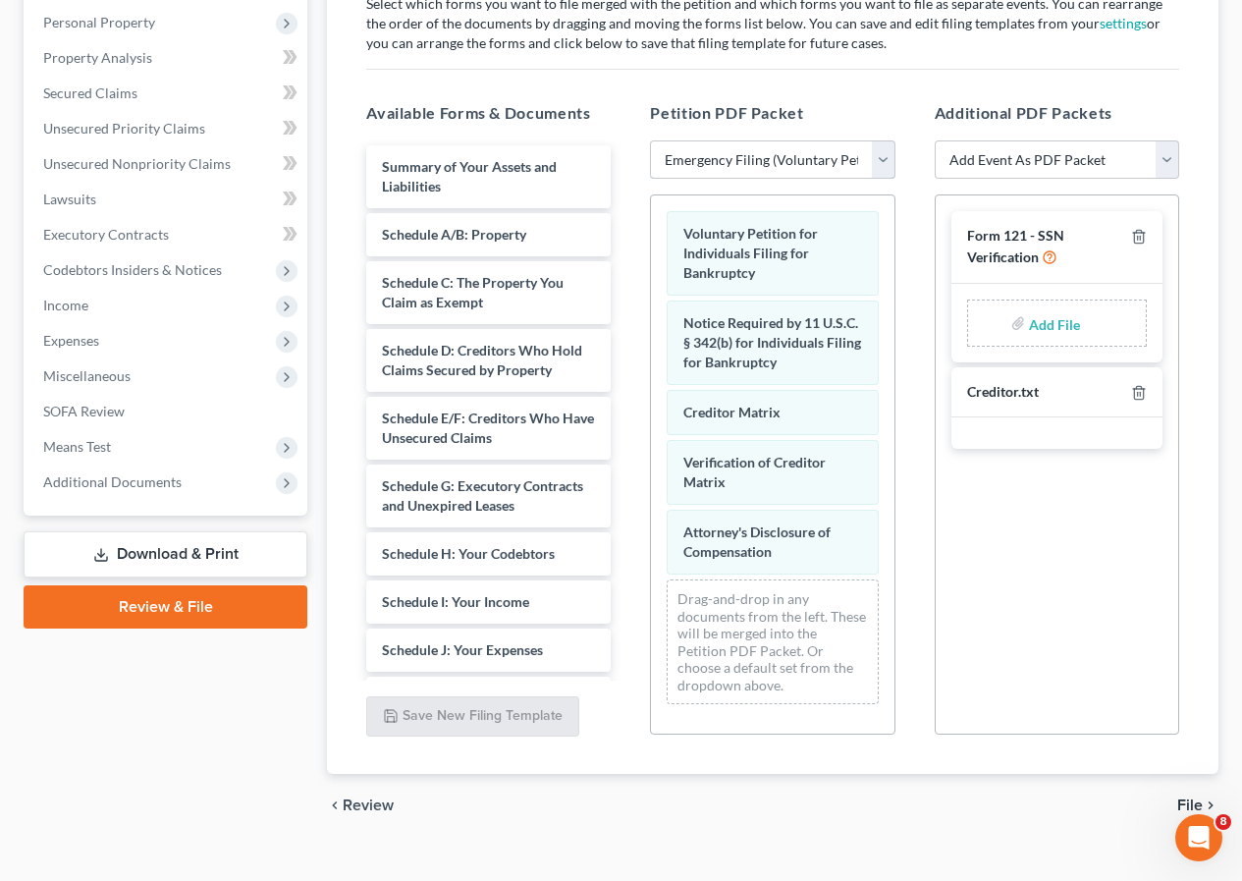
scroll to position [407, 0]
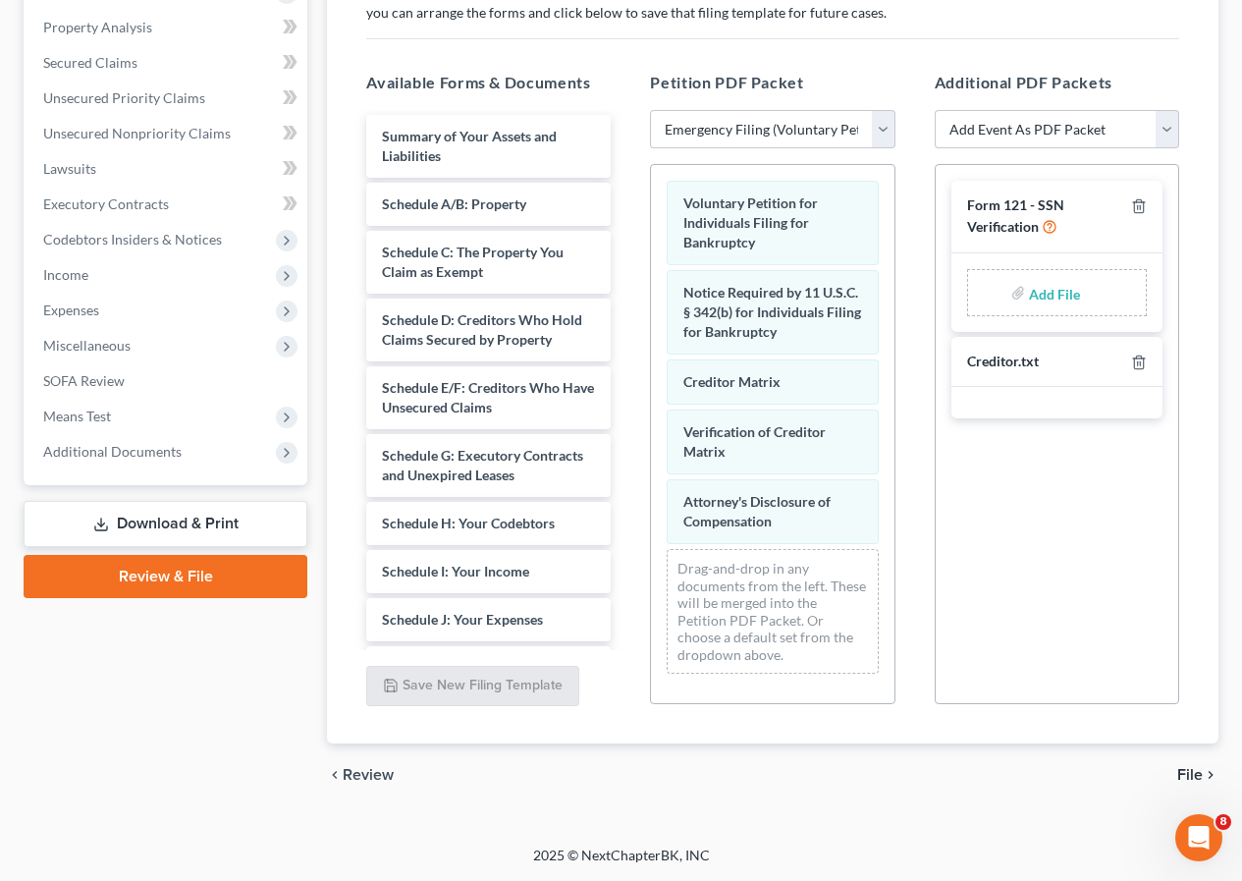
click at [994, 362] on div "Creditor.txt" at bounding box center [1003, 362] width 72 height 19
click at [1039, 507] on div "Form 121 - SSN Verification Add File Creditor.txt" at bounding box center [1057, 434] width 245 height 540
click at [1187, 774] on span "File" at bounding box center [1191, 775] width 26 height 16
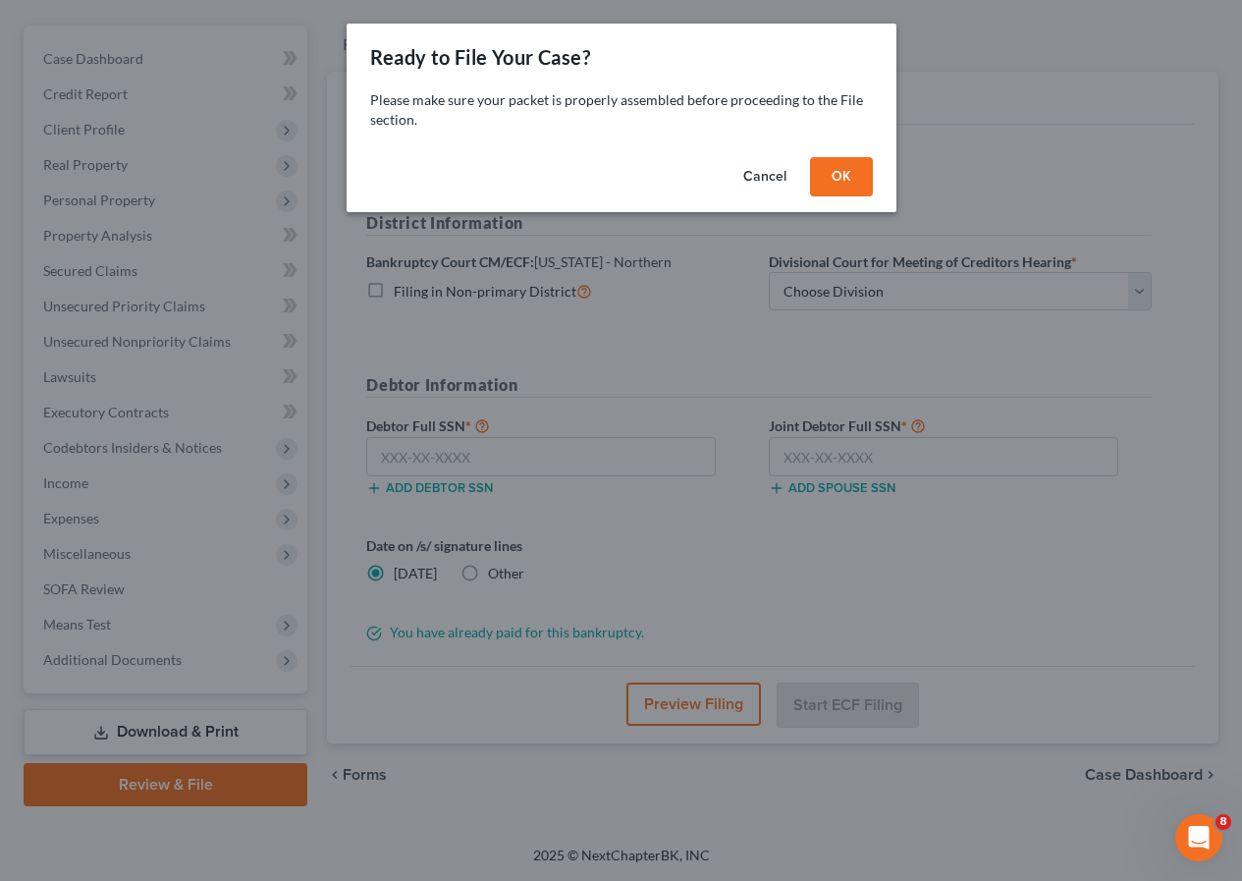
scroll to position [198, 0]
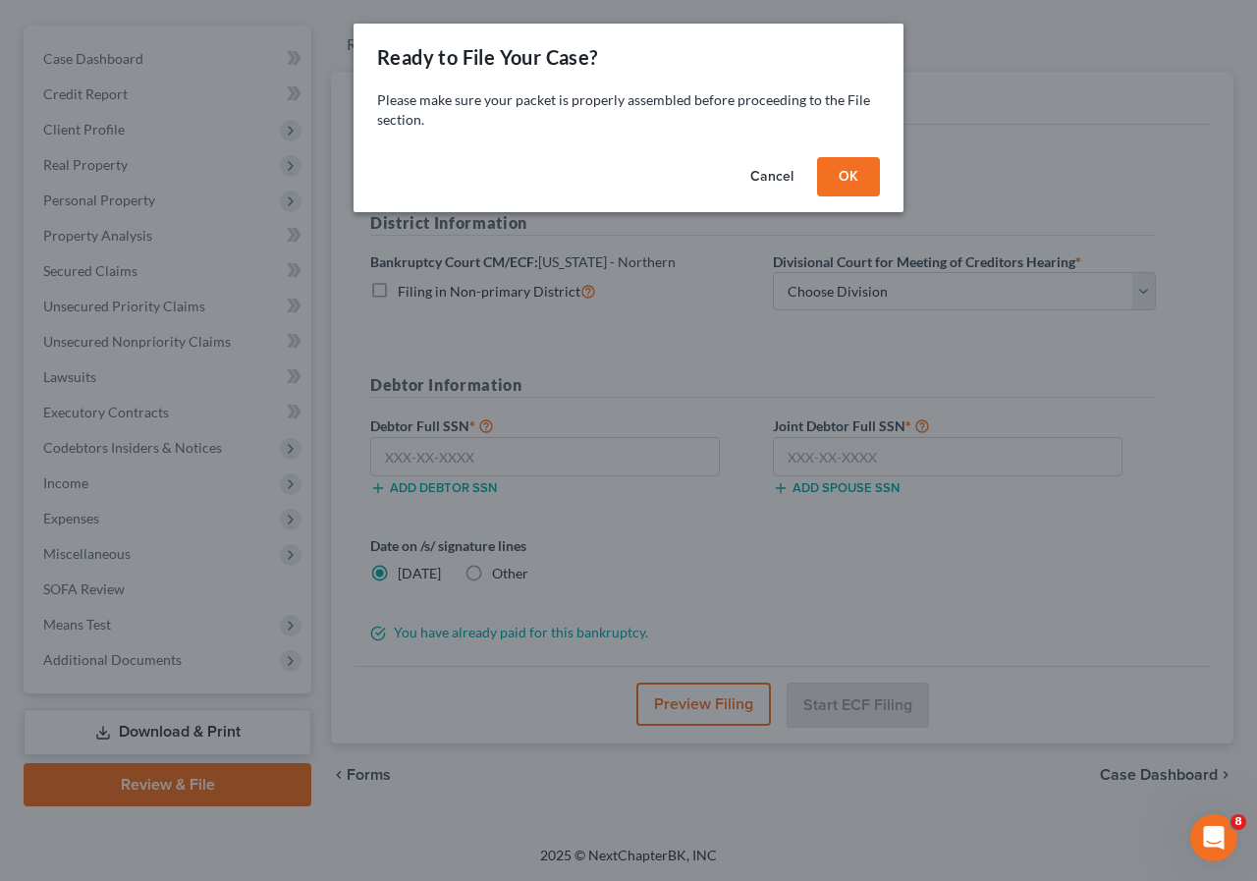
click at [859, 182] on button "OK" at bounding box center [848, 176] width 63 height 39
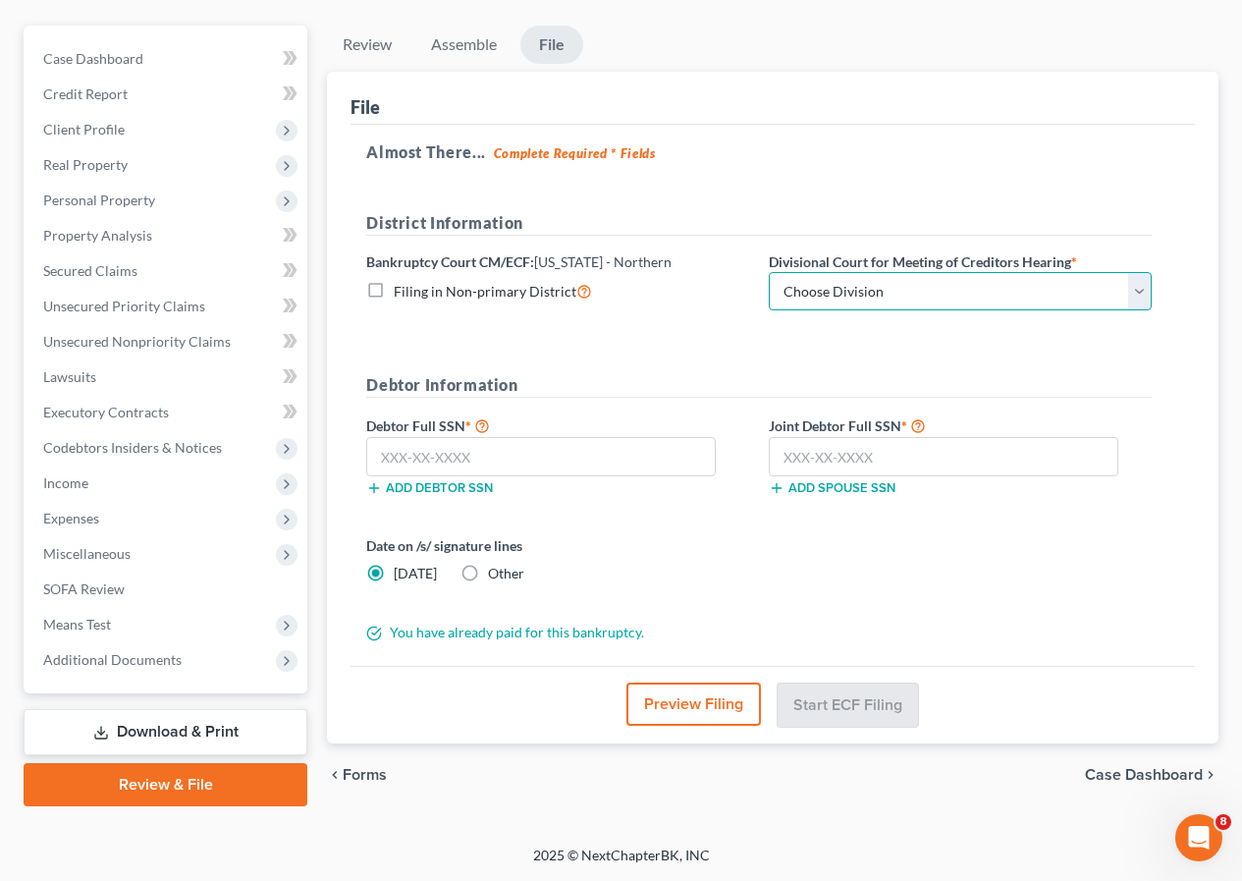
click at [833, 285] on select "Choose Division [PERSON_NAME] [GEOGRAPHIC_DATA] [GEOGRAPHIC_DATA] [GEOGRAPHIC_D…" at bounding box center [960, 291] width 383 height 39
select select "2"
click at [769, 272] on select "Choose Division [PERSON_NAME] [GEOGRAPHIC_DATA] [GEOGRAPHIC_DATA] [GEOGRAPHIC_D…" at bounding box center [960, 291] width 383 height 39
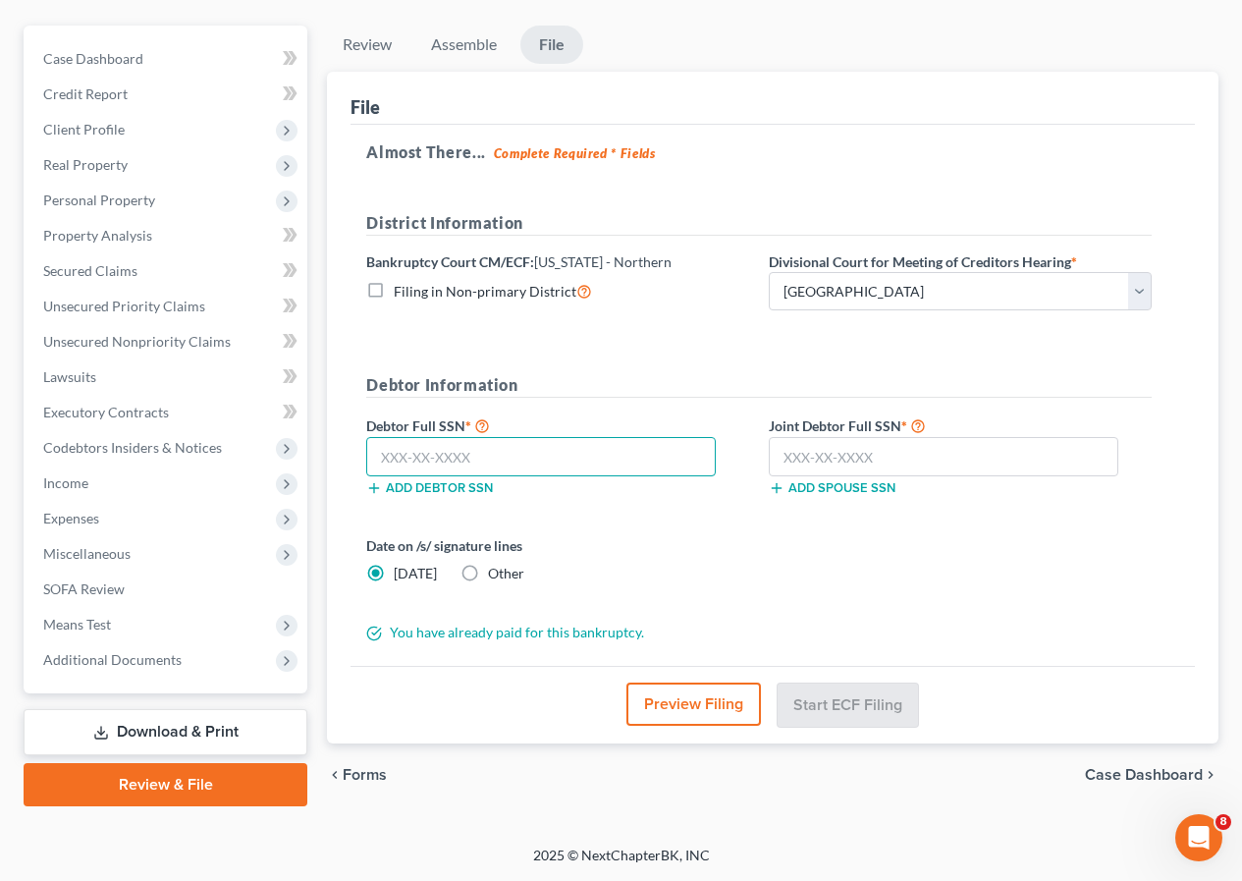
click at [477, 469] on input "text" at bounding box center [541, 456] width 350 height 39
type input "461-35-4471"
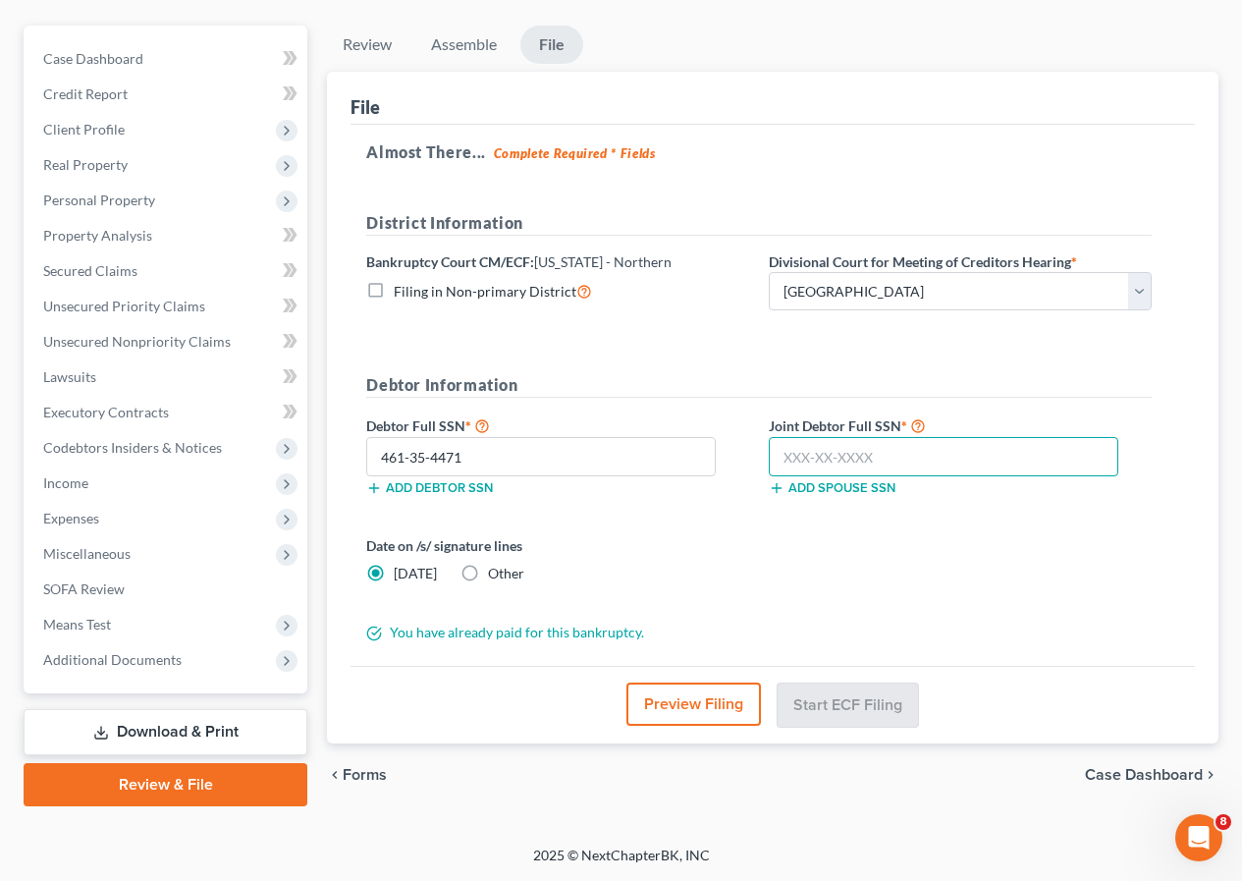
click at [815, 445] on input "text" at bounding box center [944, 456] width 350 height 39
type input "641-24-8280"
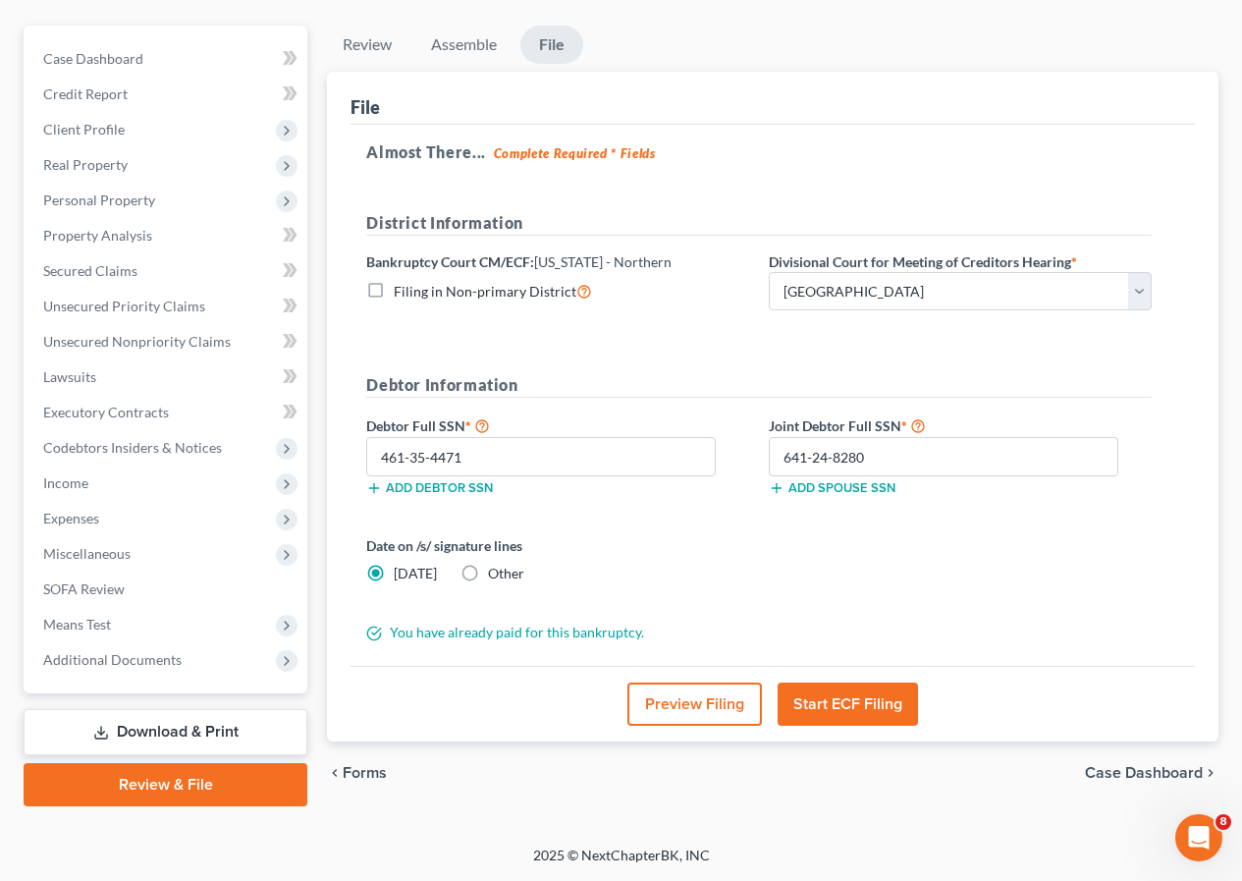
click at [811, 697] on button "Start ECF Filing" at bounding box center [848, 704] width 140 height 43
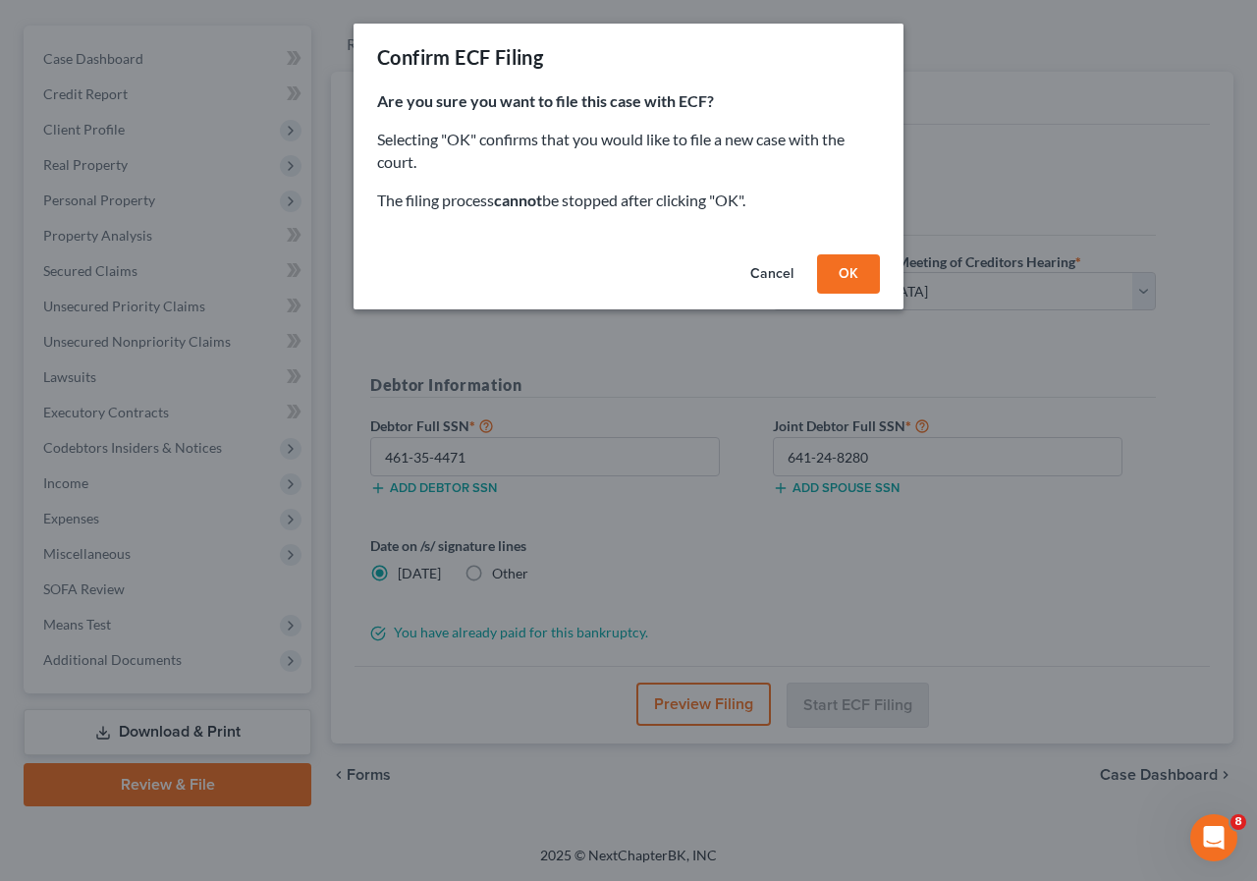
click at [827, 275] on button "OK" at bounding box center [848, 273] width 63 height 39
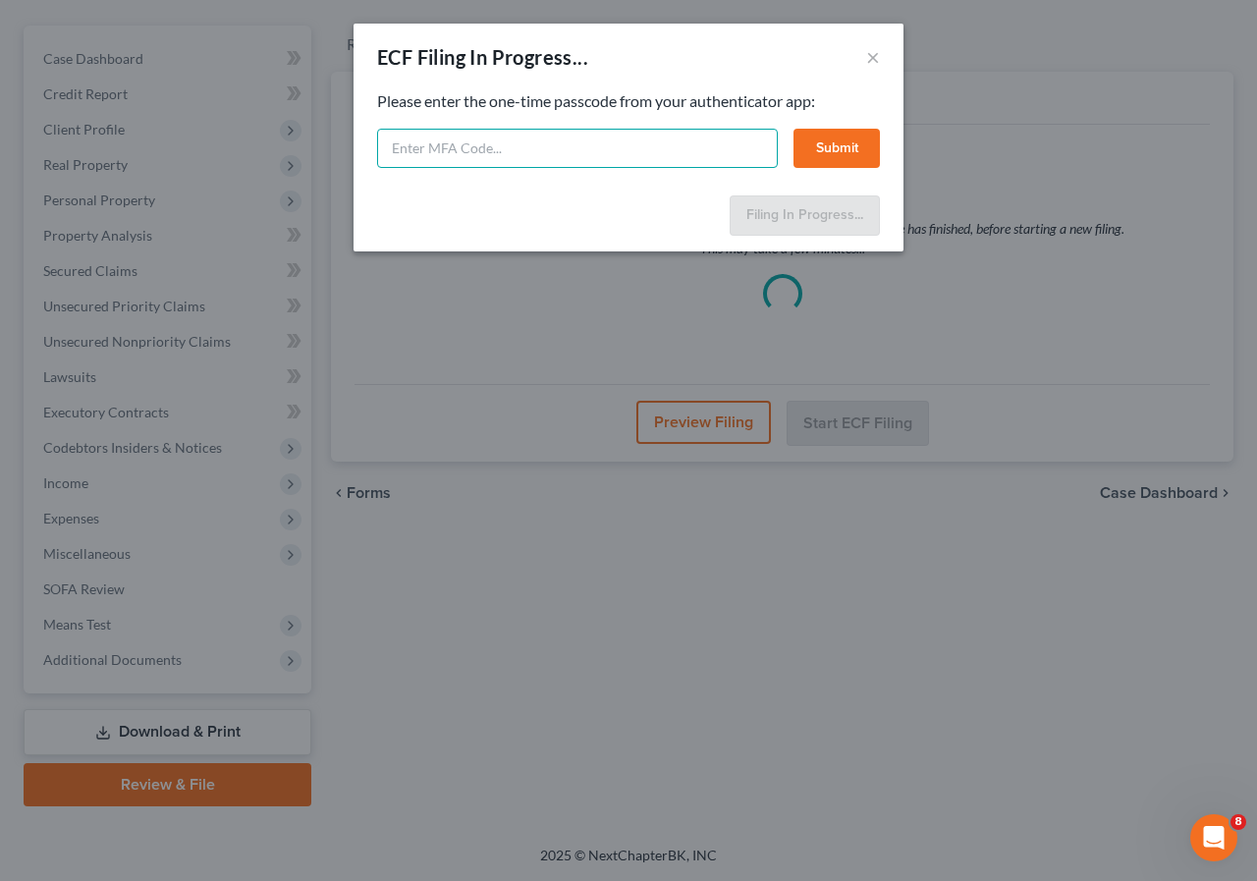
click at [446, 154] on input "text" at bounding box center [577, 148] width 401 height 39
type input "689790"
click at [819, 136] on button "Submit" at bounding box center [837, 148] width 86 height 39
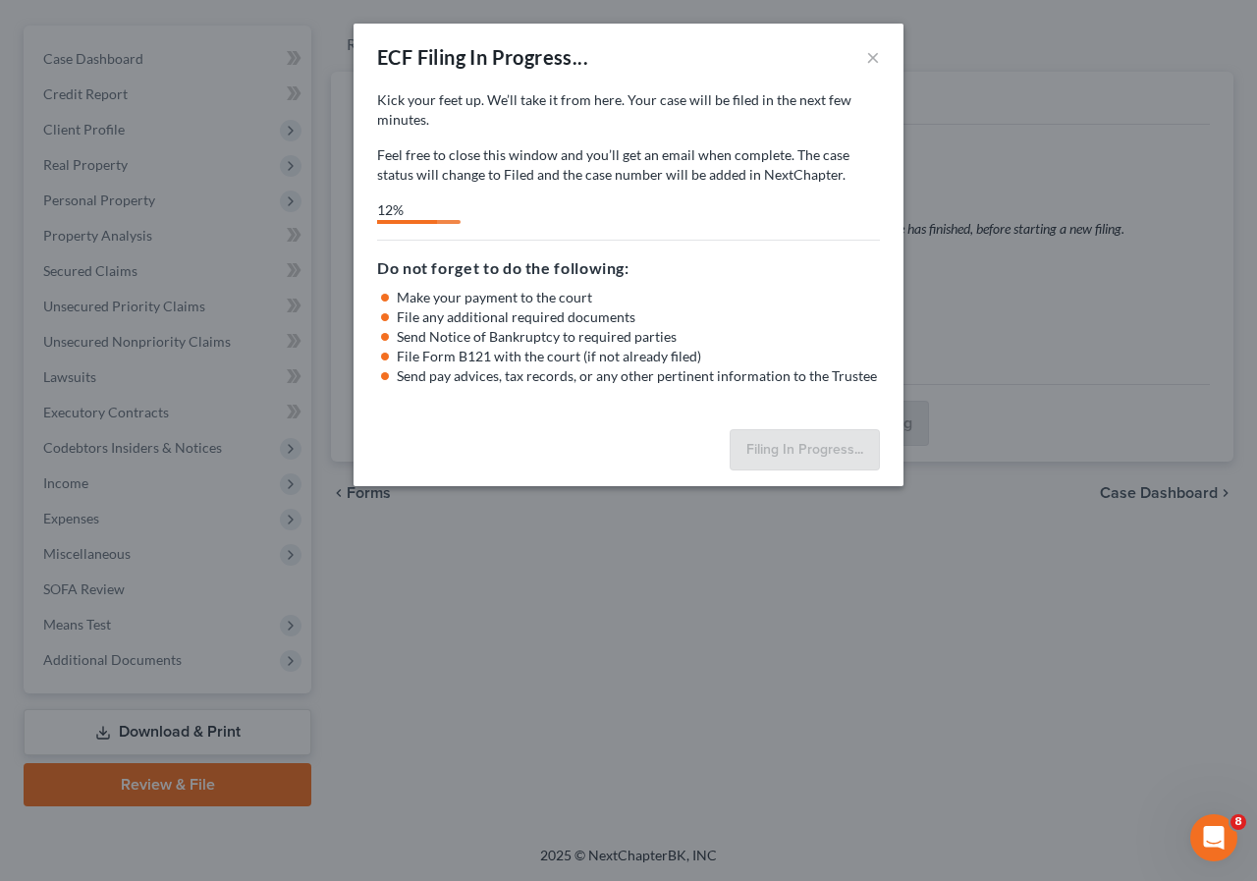
select select "2"
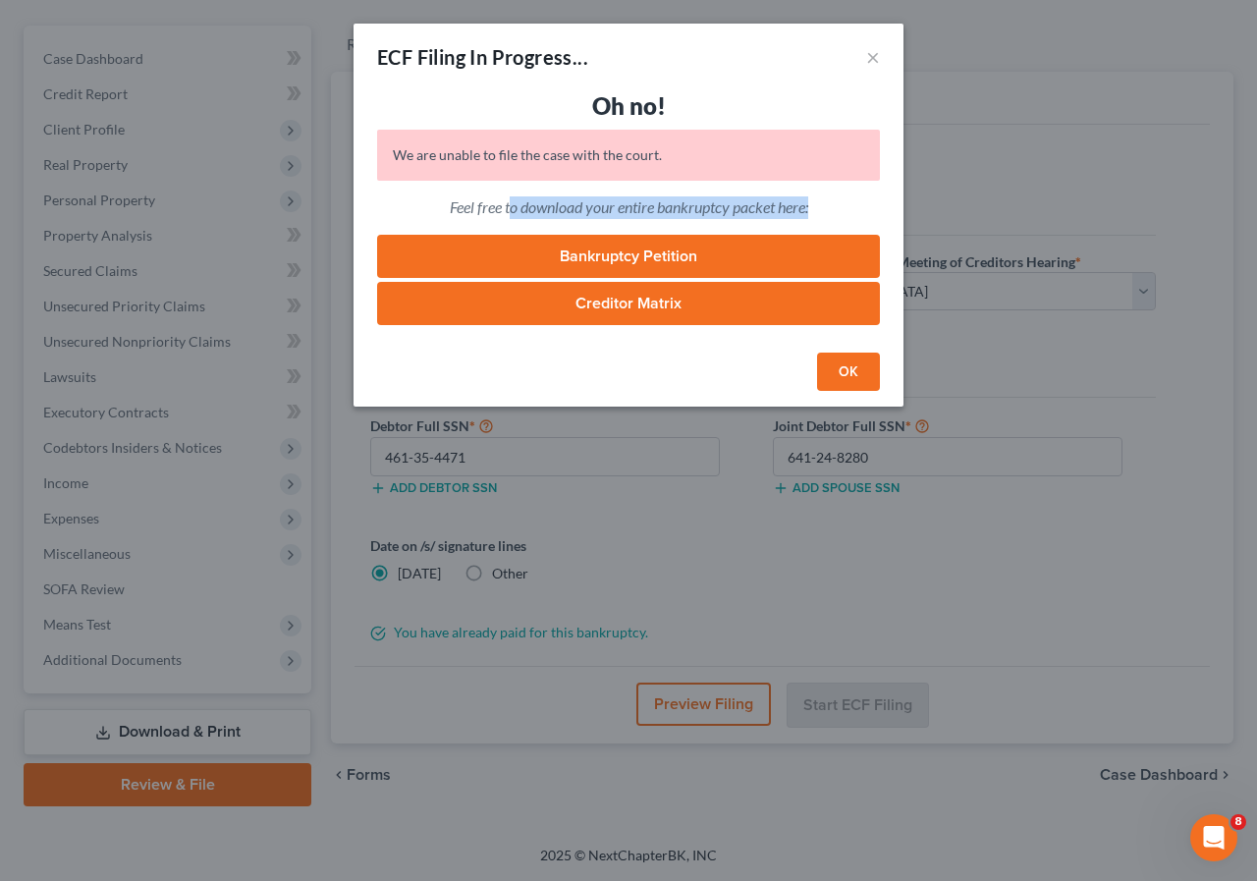
drag, startPoint x: 513, startPoint y: 201, endPoint x: 822, endPoint y: 192, distance: 309.5
click at [822, 192] on div "Oh no! We are unable to file the case with the court. The credentials used belo…" at bounding box center [629, 217] width 550 height 254
click at [854, 387] on button "OK" at bounding box center [848, 372] width 63 height 39
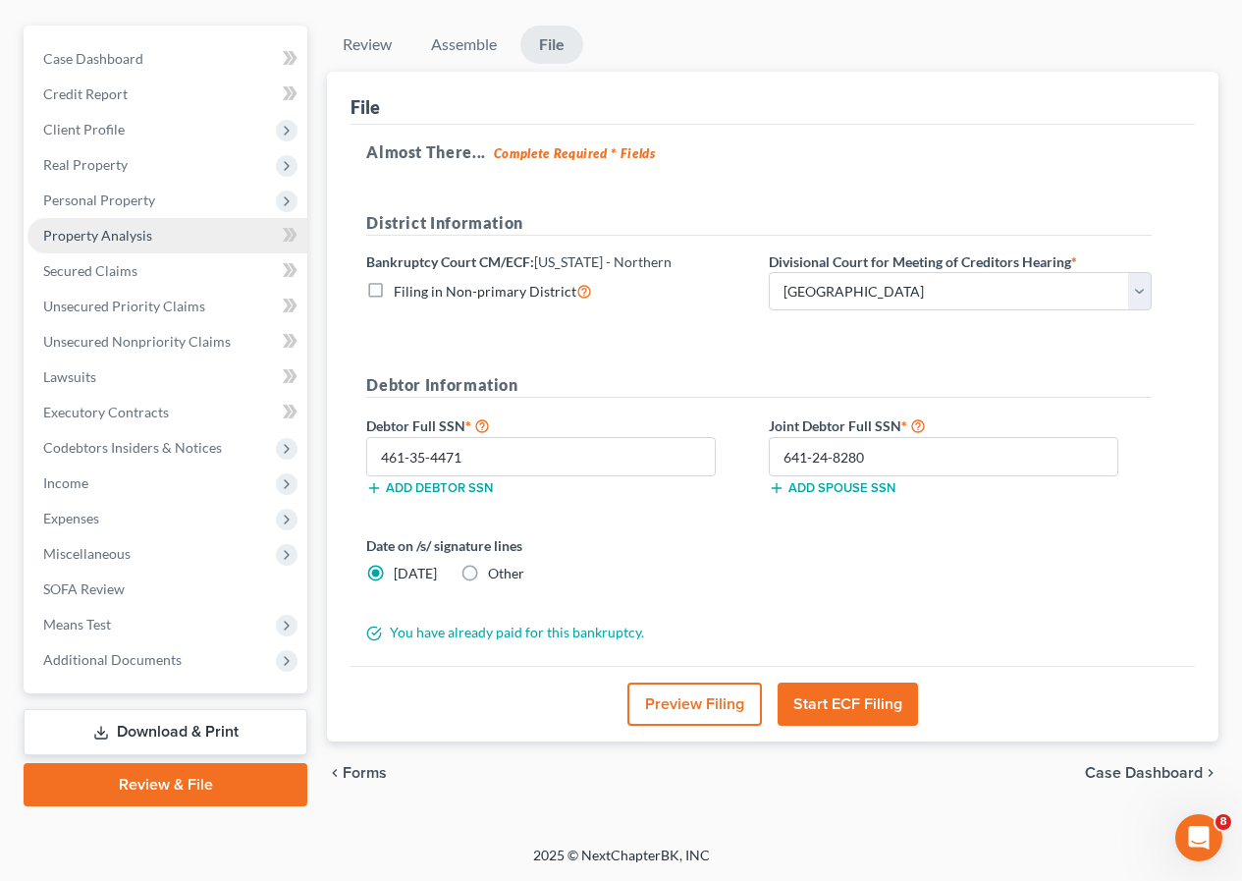
click at [122, 251] on link "Property Analysis" at bounding box center [168, 235] width 280 height 35
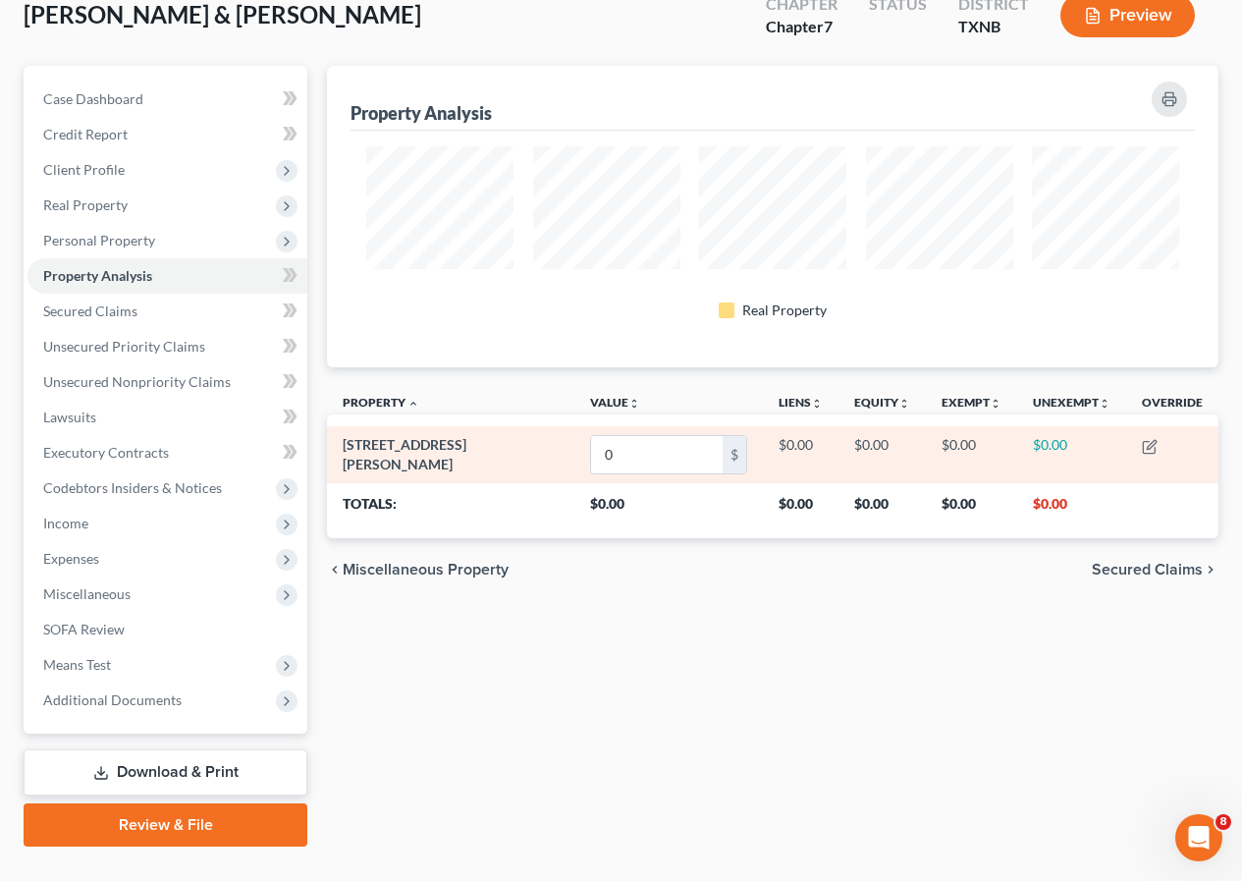
scroll to position [198, 0]
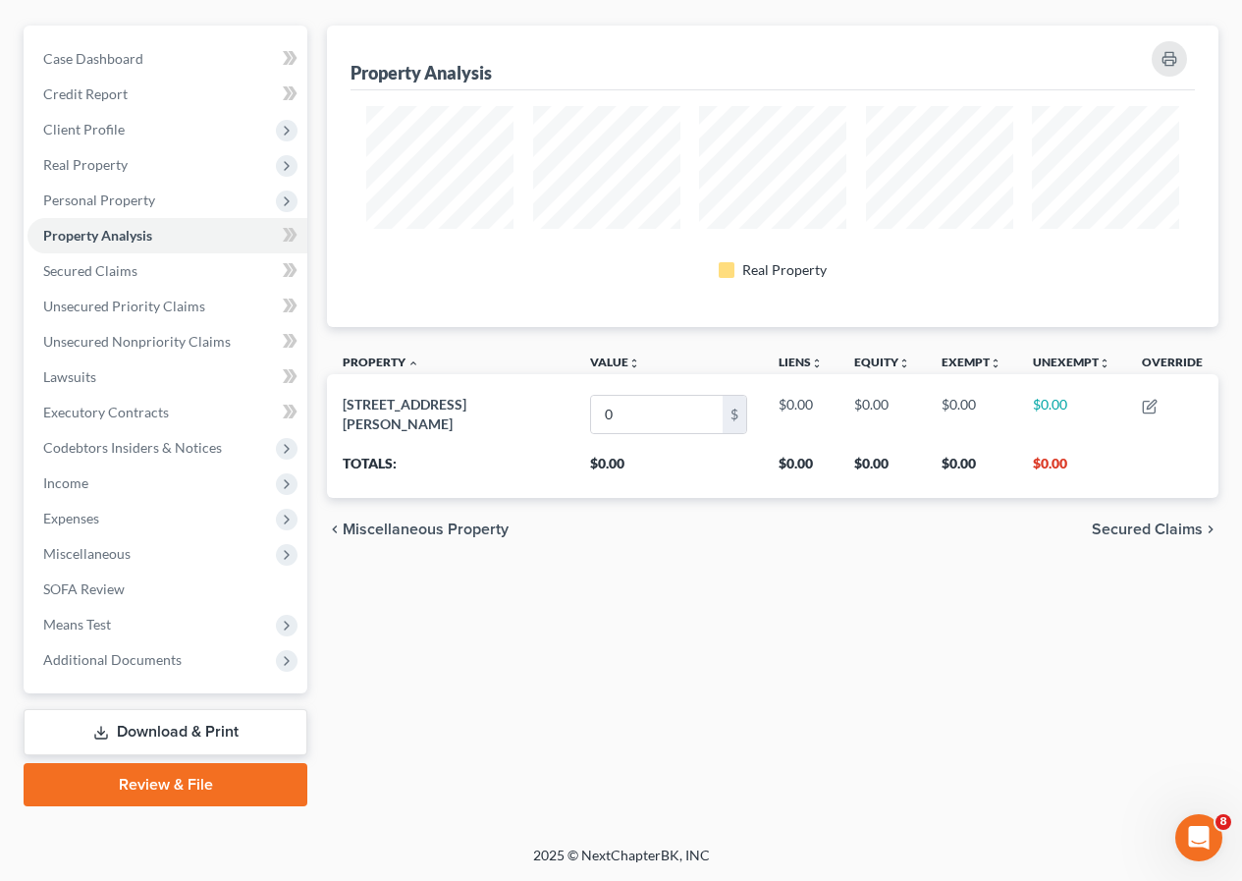
click at [235, 778] on link "Review & File" at bounding box center [166, 784] width 284 height 43
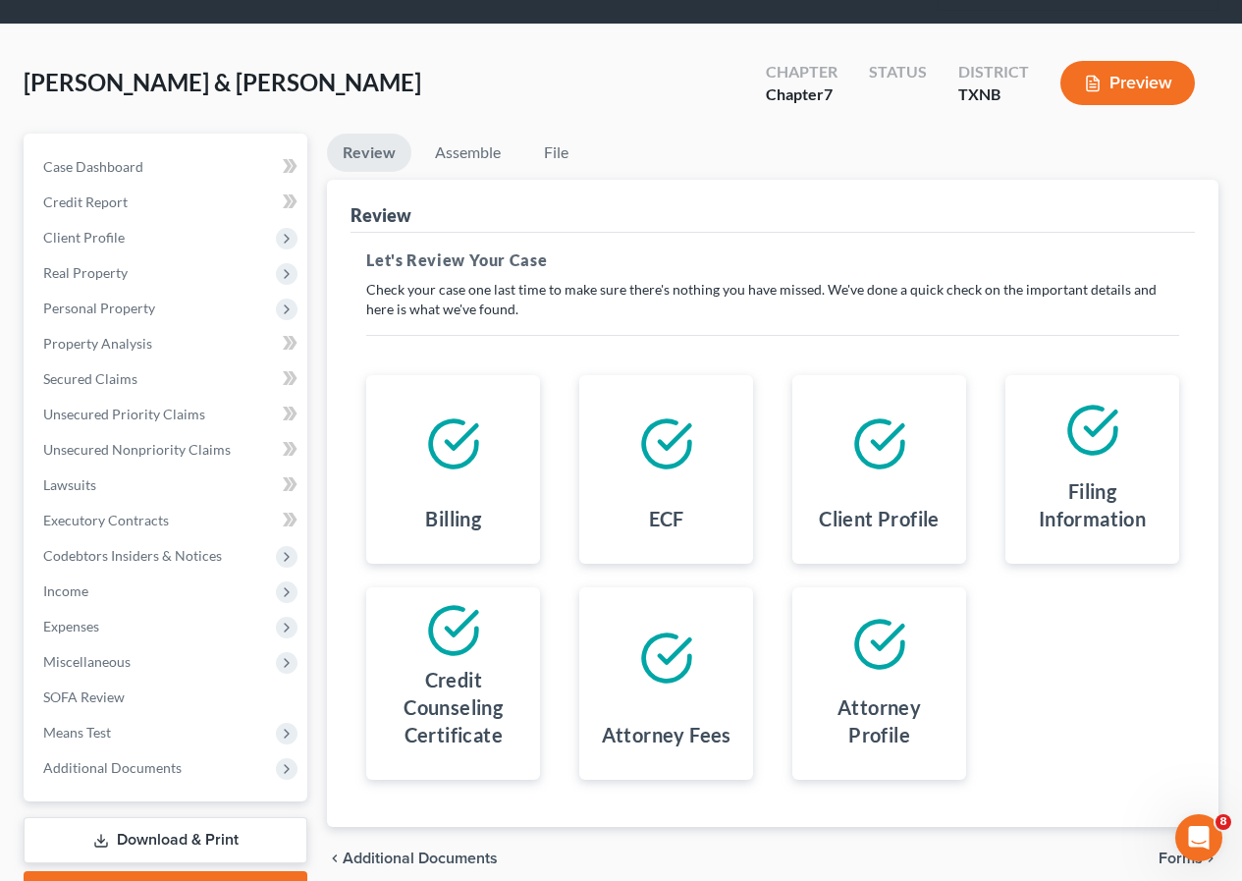
scroll to position [198, 0]
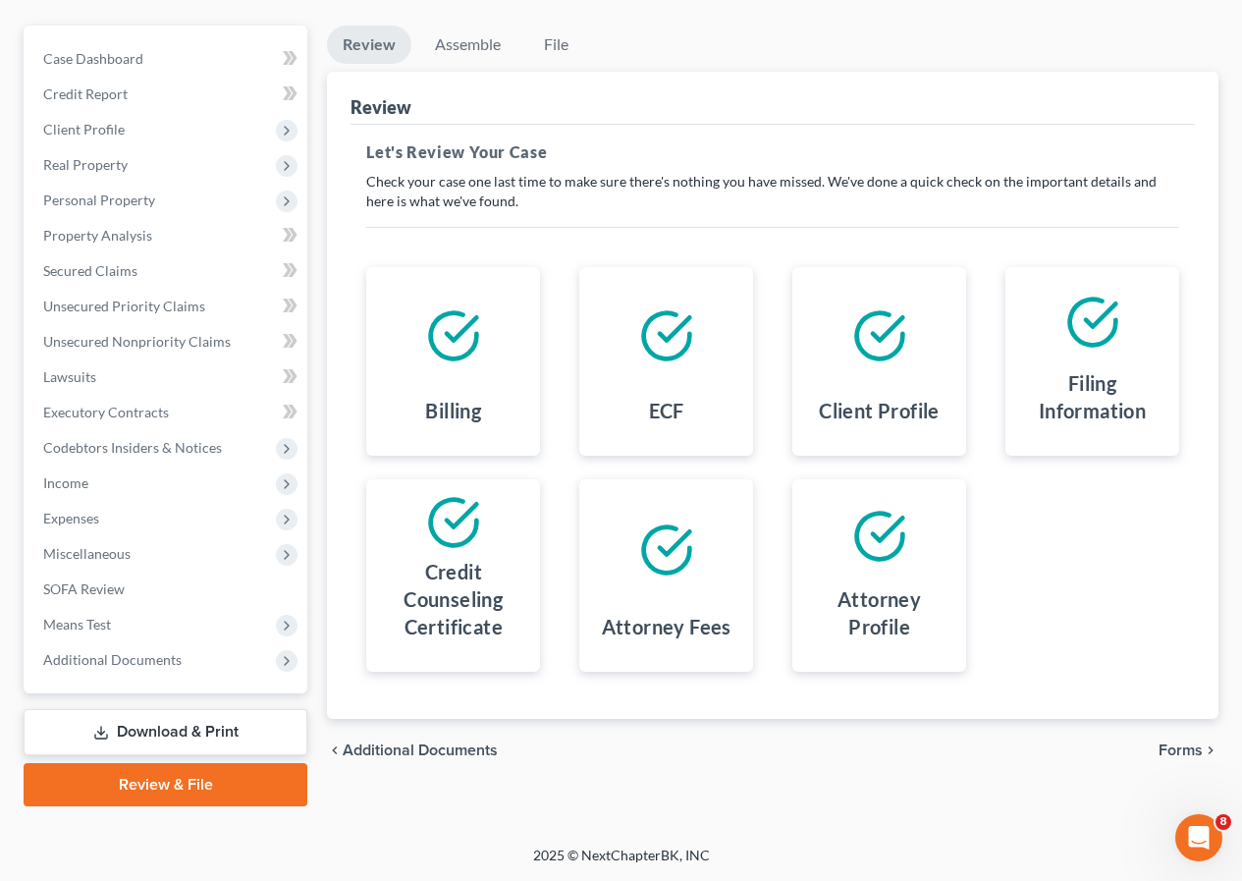
click at [1173, 751] on span "Forms" at bounding box center [1181, 751] width 44 height 16
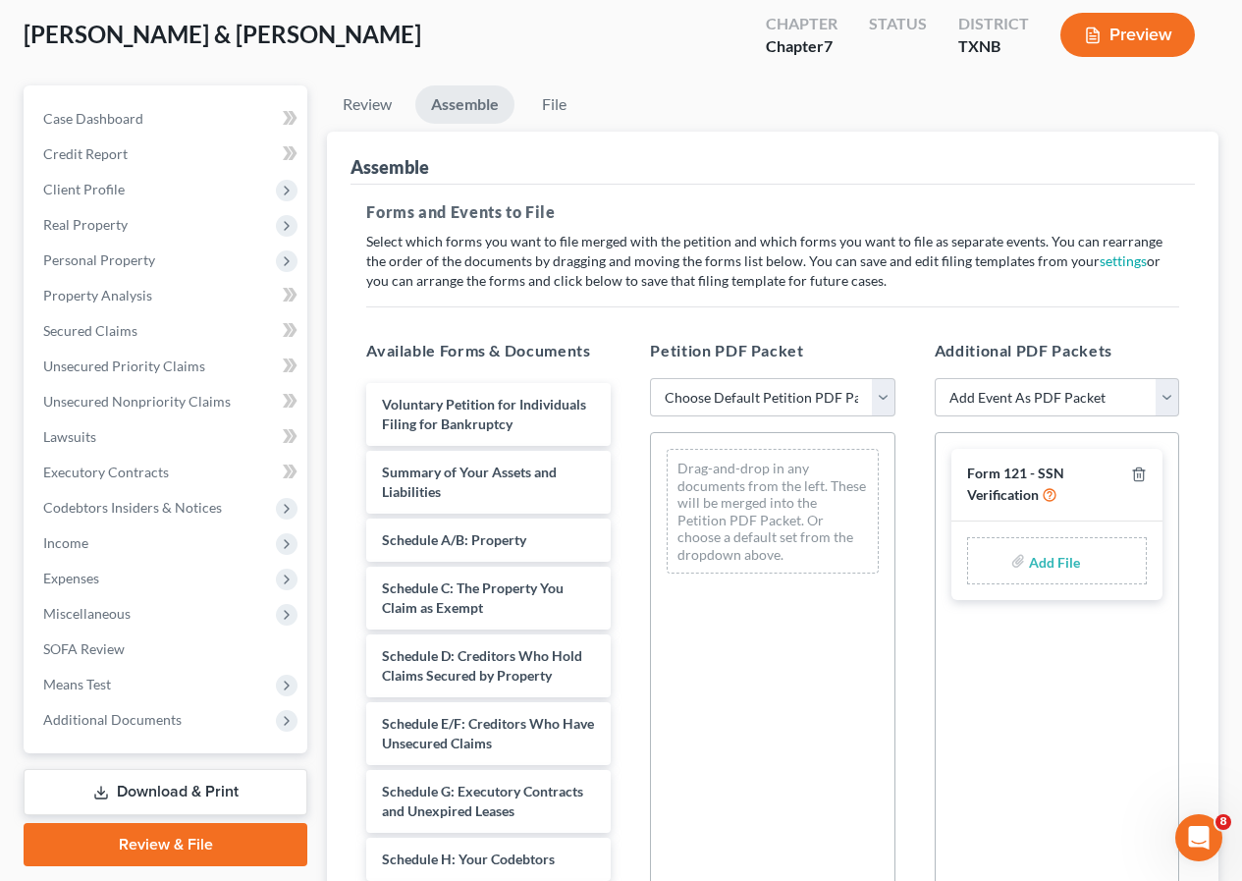
scroll to position [407, 0]
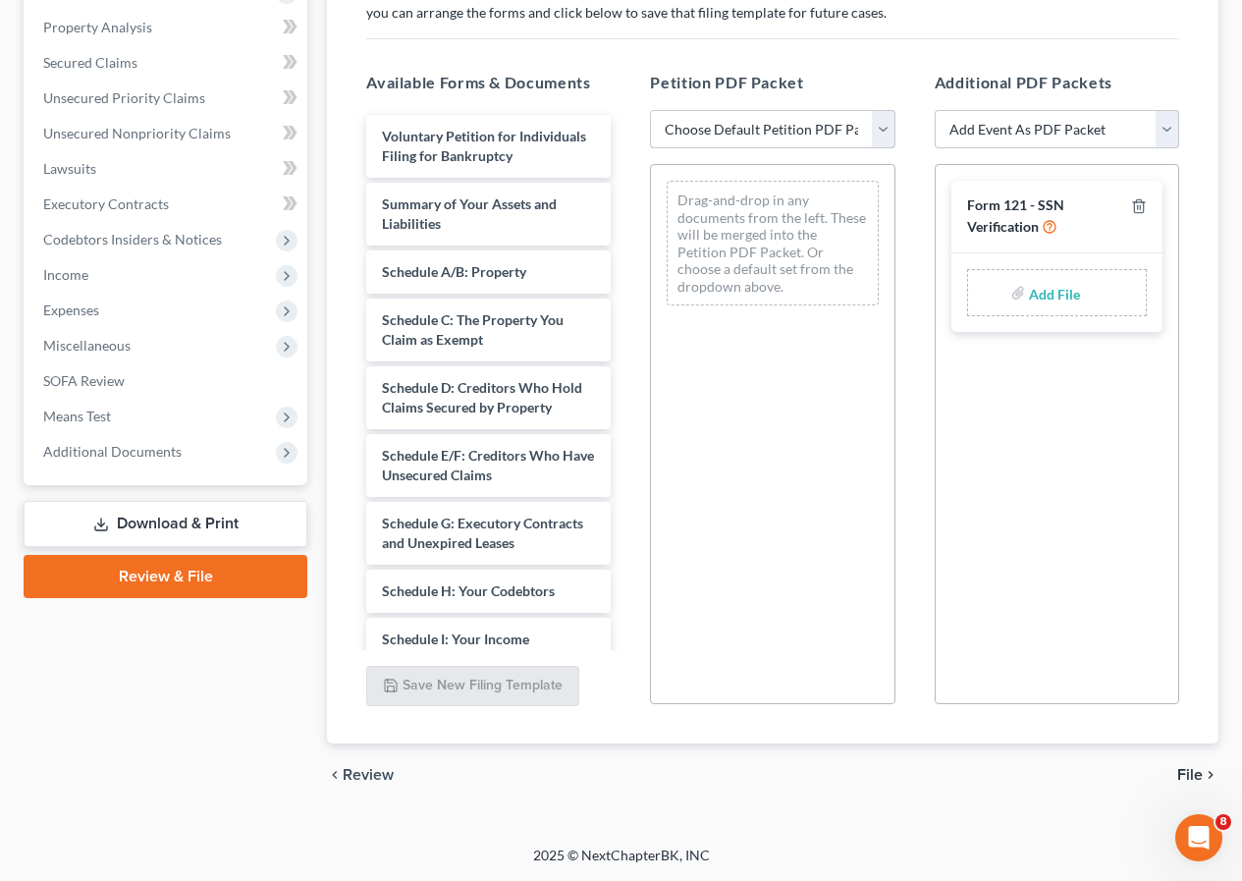
click at [809, 147] on select "Choose Default Petition PDF Packet Complete Bankruptcy Petition (all forms and …" at bounding box center [772, 129] width 245 height 39
select select "1"
click at [650, 110] on select "Choose Default Petition PDF Packet Complete Bankruptcy Petition (all forms and …" at bounding box center [772, 129] width 245 height 39
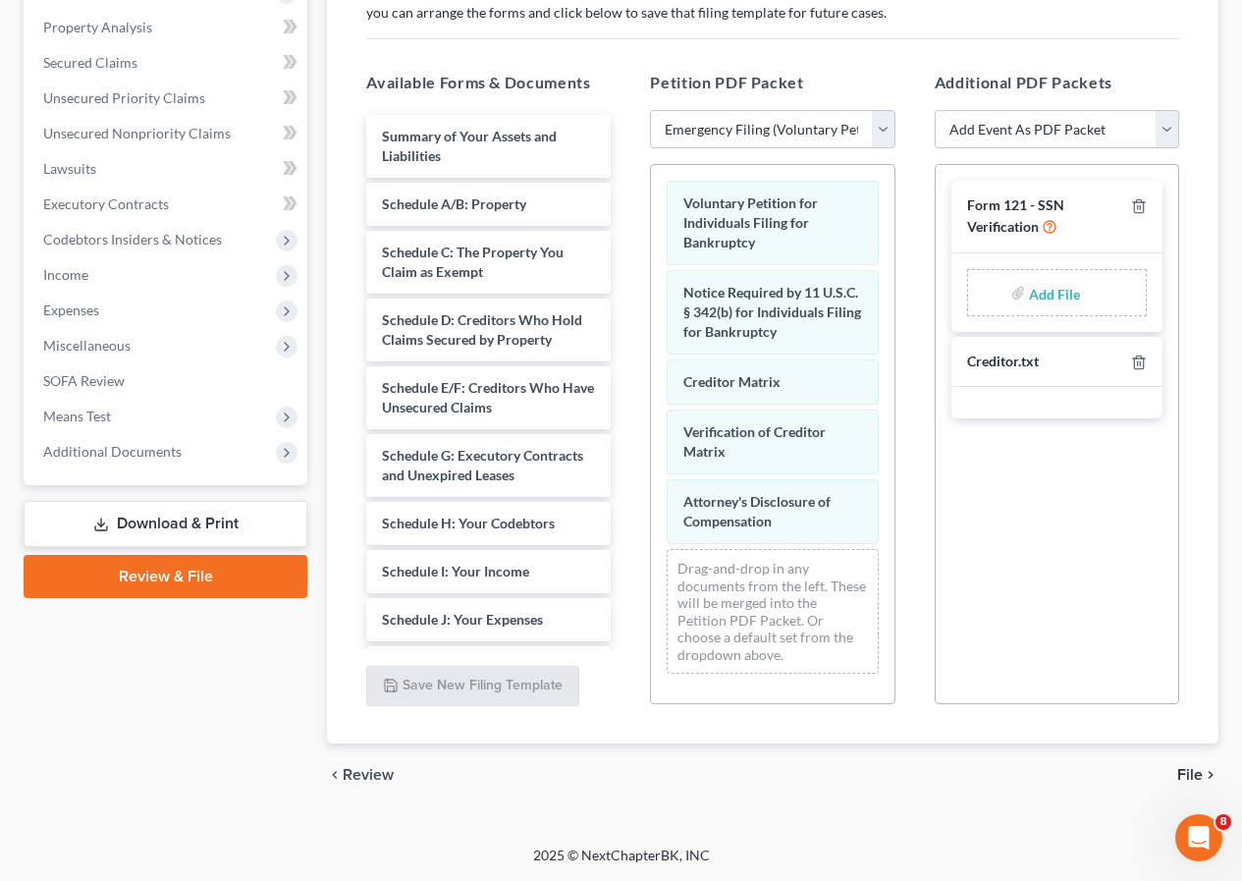
click at [1195, 774] on span "File" at bounding box center [1191, 775] width 26 height 16
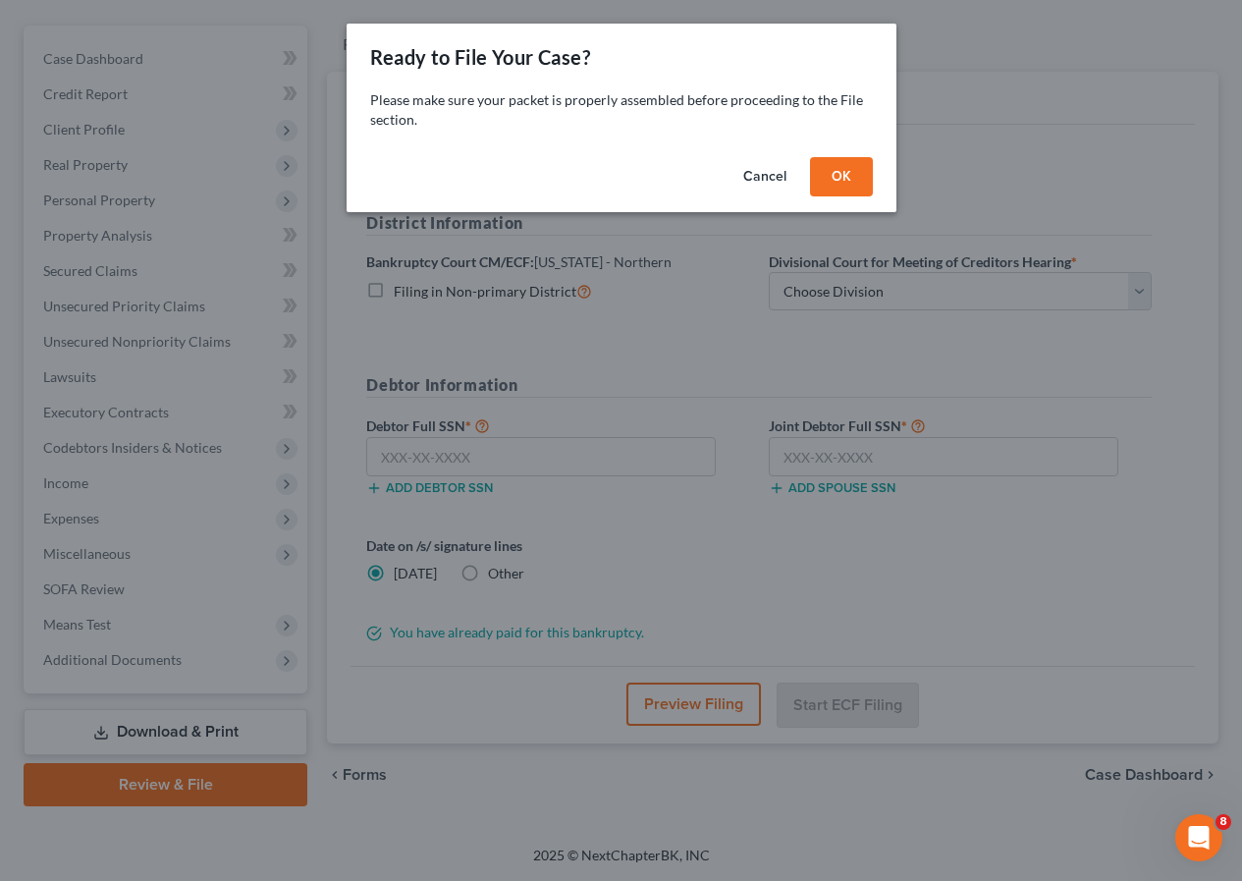
scroll to position [198, 0]
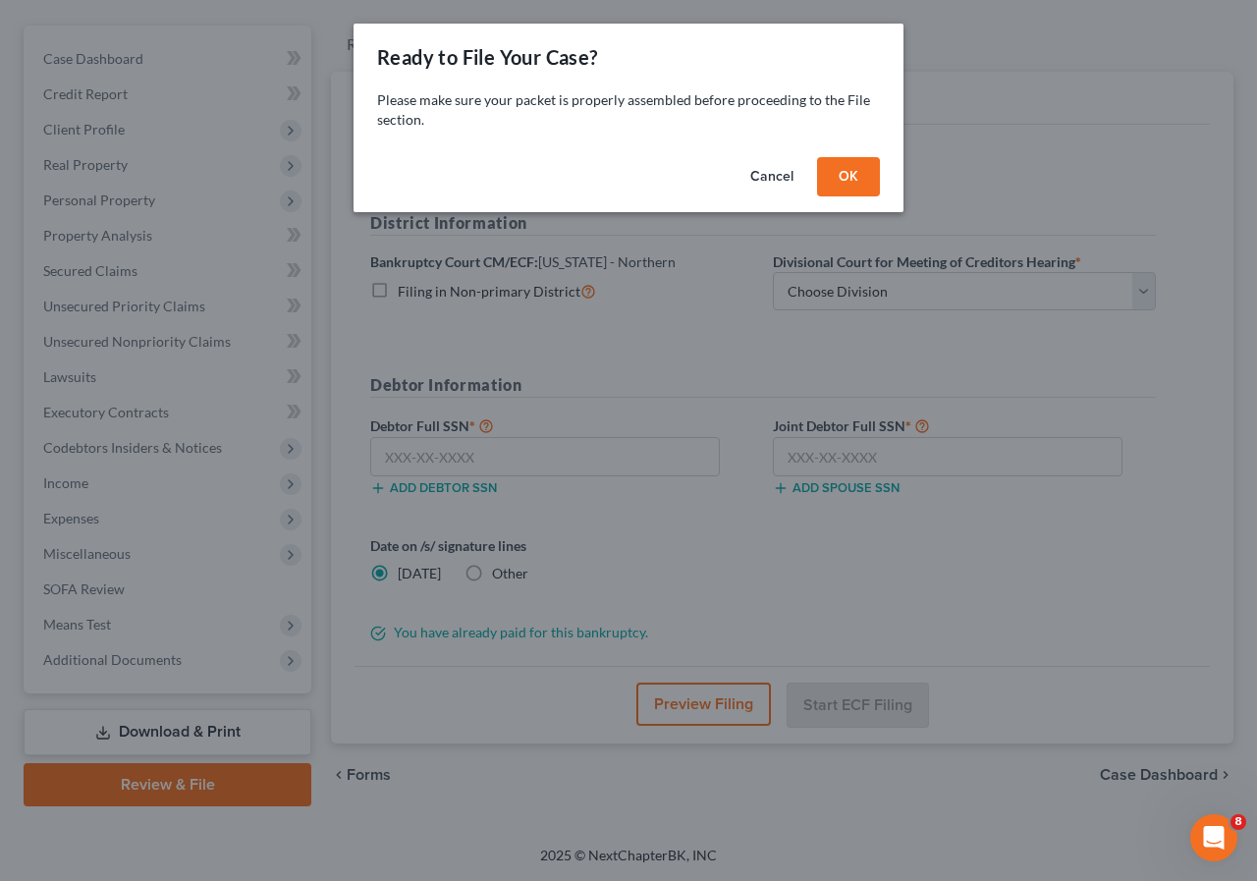
click at [847, 186] on button "OK" at bounding box center [848, 176] width 63 height 39
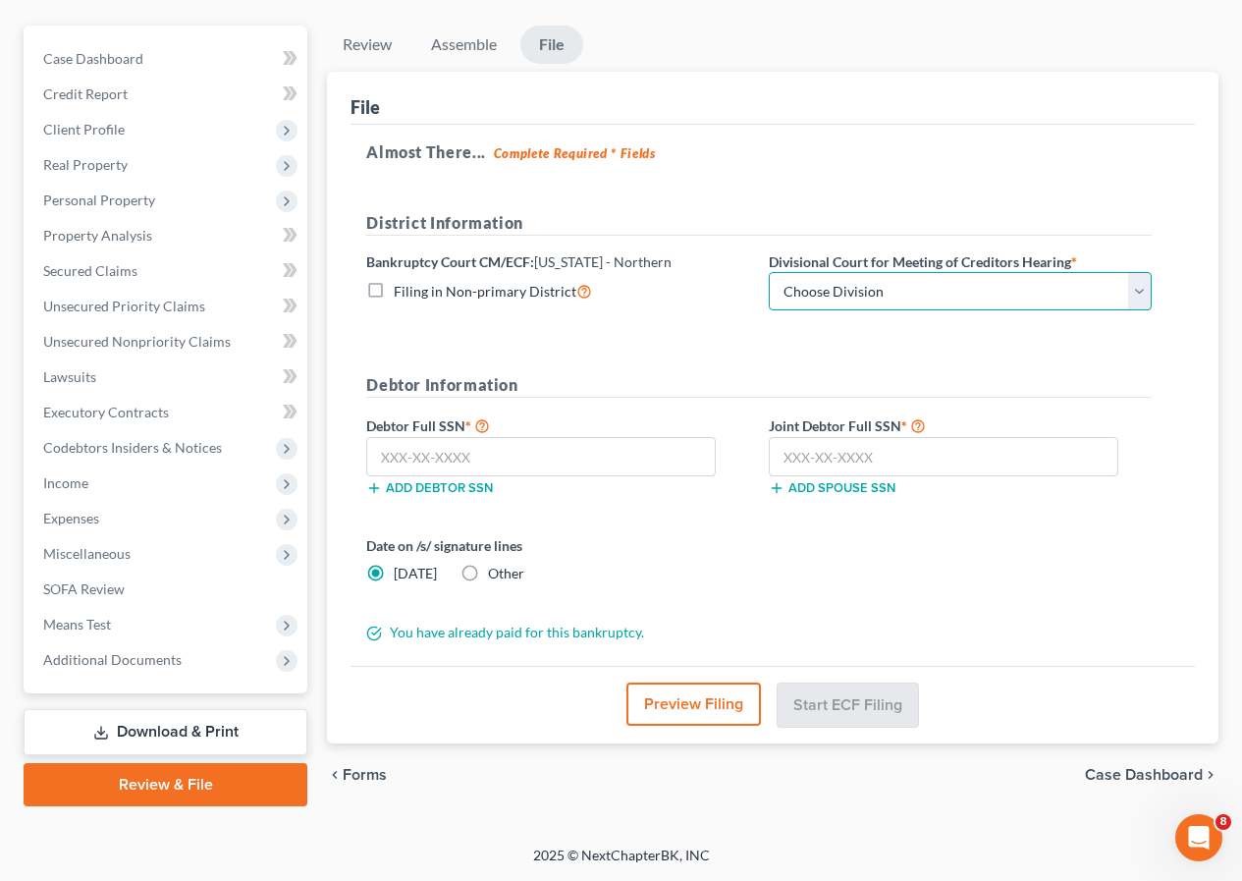
click at [803, 295] on select "Choose Division [PERSON_NAME] [GEOGRAPHIC_DATA] [GEOGRAPHIC_DATA] [GEOGRAPHIC_D…" at bounding box center [960, 291] width 383 height 39
select select "2"
click at [769, 272] on select "Choose Division [PERSON_NAME] [GEOGRAPHIC_DATA] [GEOGRAPHIC_DATA] [GEOGRAPHIC_D…" at bounding box center [960, 291] width 383 height 39
drag, startPoint x: 554, startPoint y: 263, endPoint x: 584, endPoint y: 265, distance: 30.5
click at [584, 265] on label "Bankruptcy Court CM/ECF: [US_STATE] - Northern" at bounding box center [518, 261] width 305 height 21
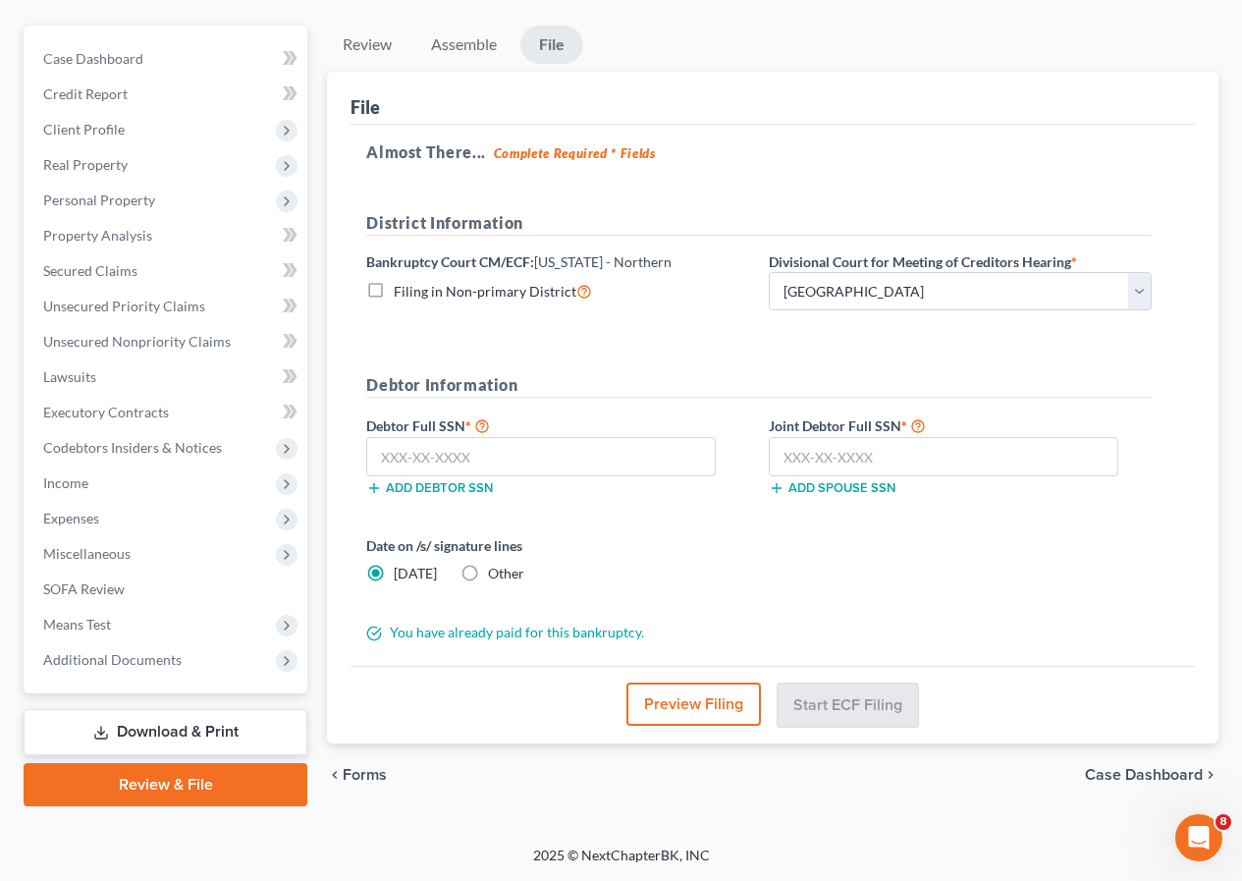
click at [631, 280] on div "Filing in Non-primary District" at bounding box center [557, 291] width 383 height 23
click at [458, 451] on input "text" at bounding box center [541, 456] width 350 height 39
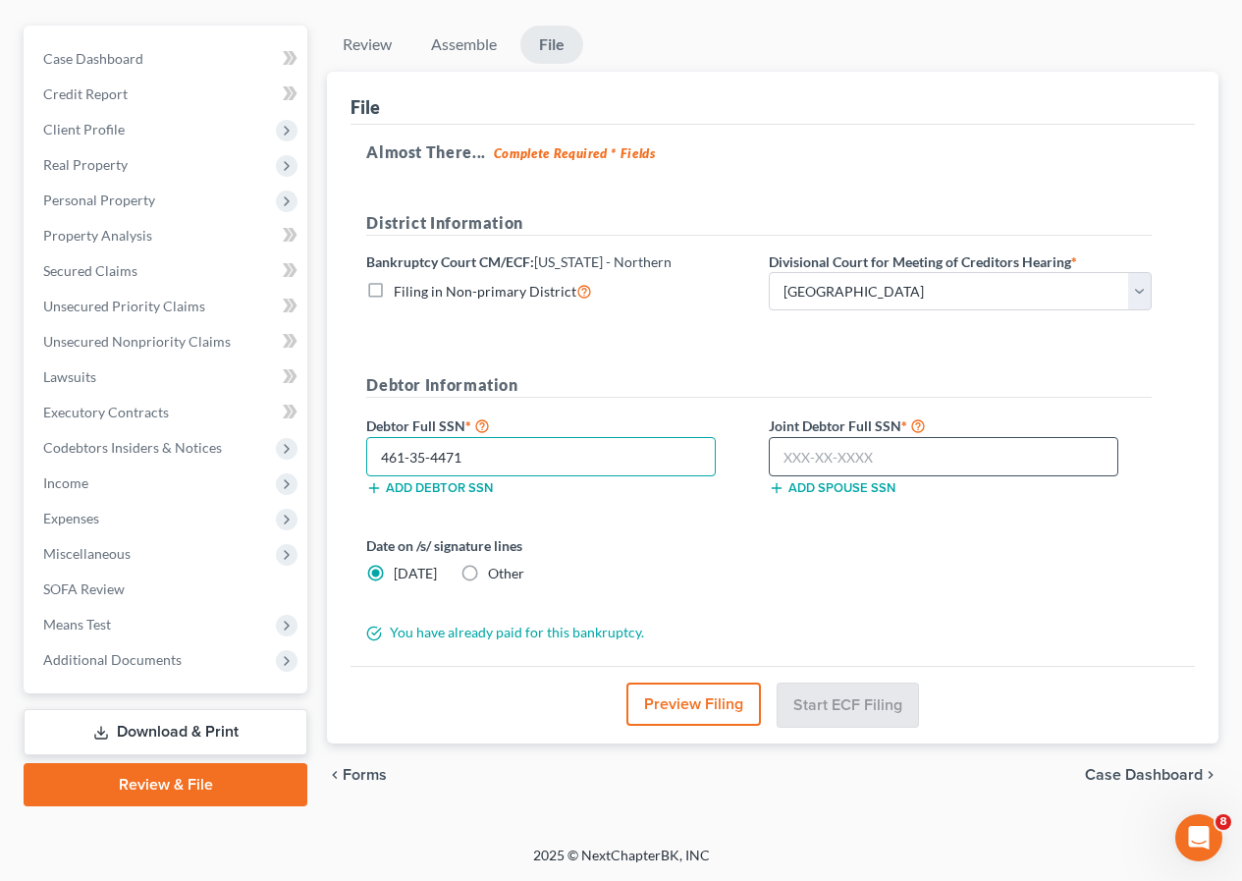
type input "461-35-4471"
click at [804, 456] on input "text" at bounding box center [944, 456] width 350 height 39
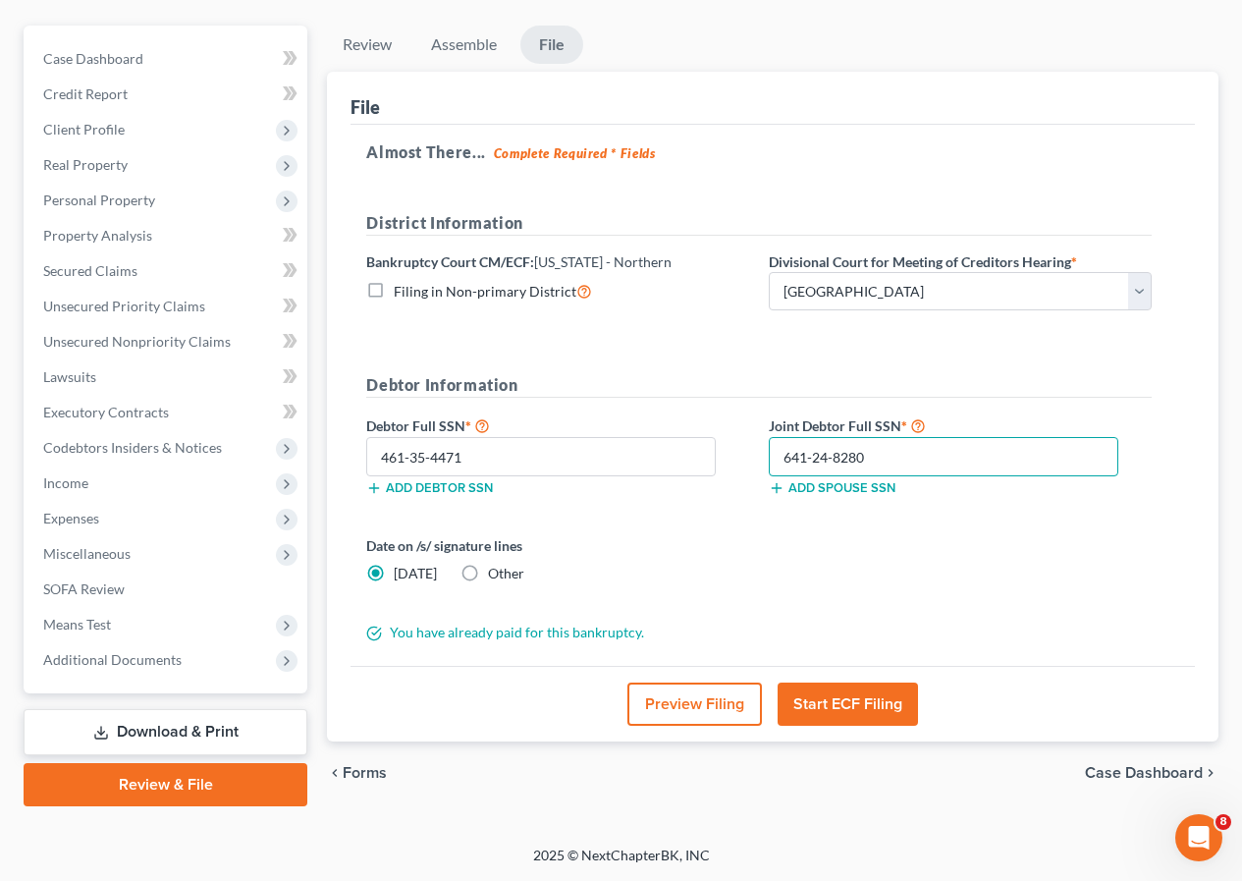
type input "641-24-8280"
click at [834, 705] on button "Start ECF Filing" at bounding box center [848, 704] width 140 height 43
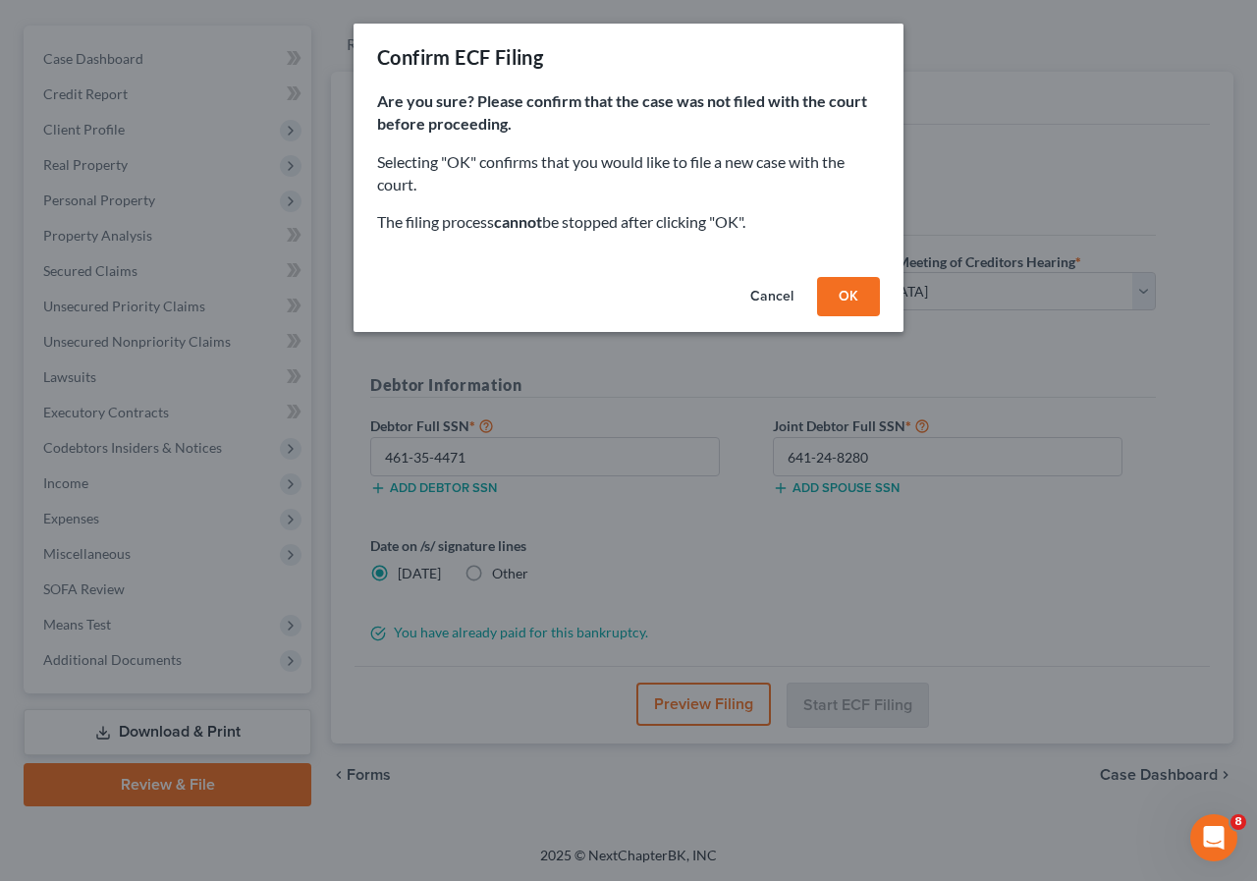
click at [847, 285] on button "OK" at bounding box center [848, 296] width 63 height 39
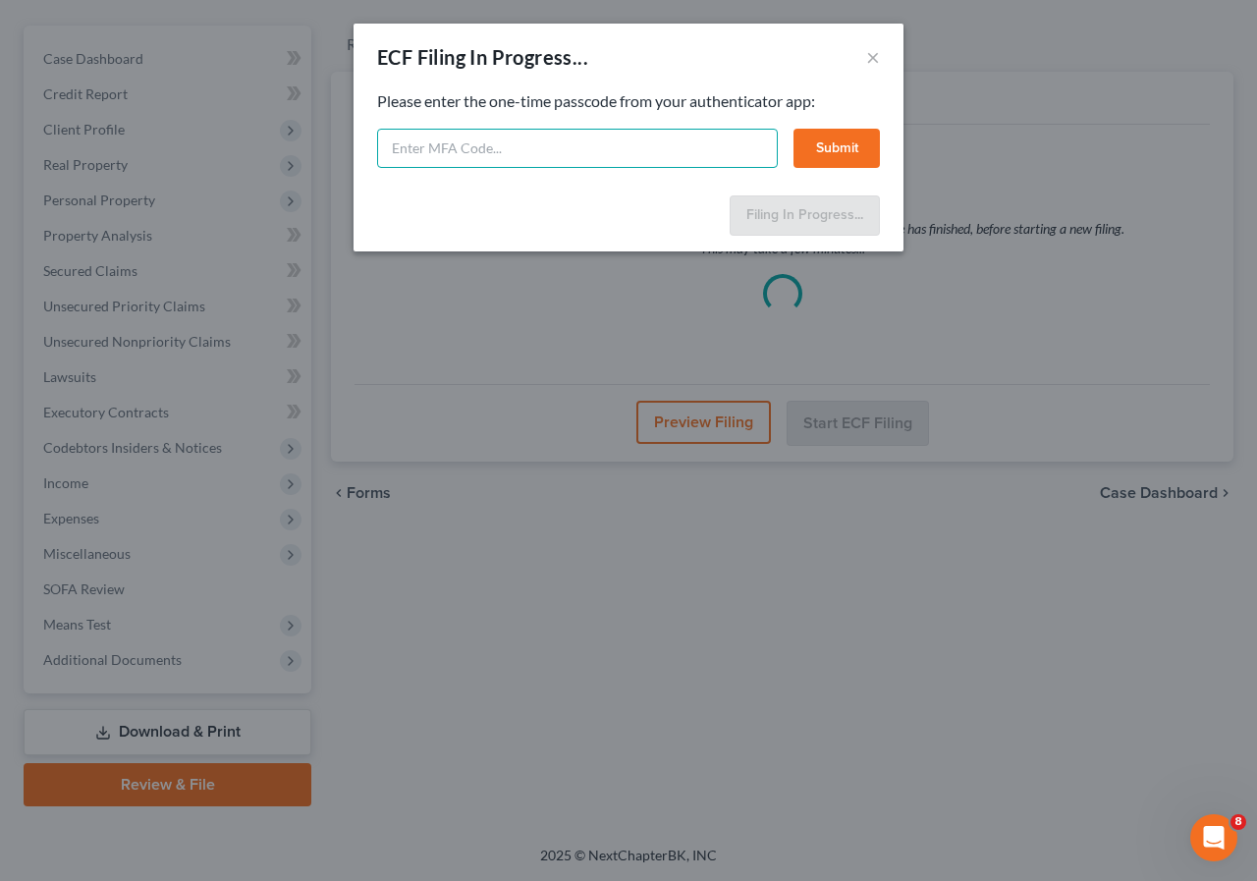
click at [704, 145] on input "text" at bounding box center [577, 148] width 401 height 39
type input "972625"
click at [817, 131] on button "Submit" at bounding box center [837, 148] width 86 height 39
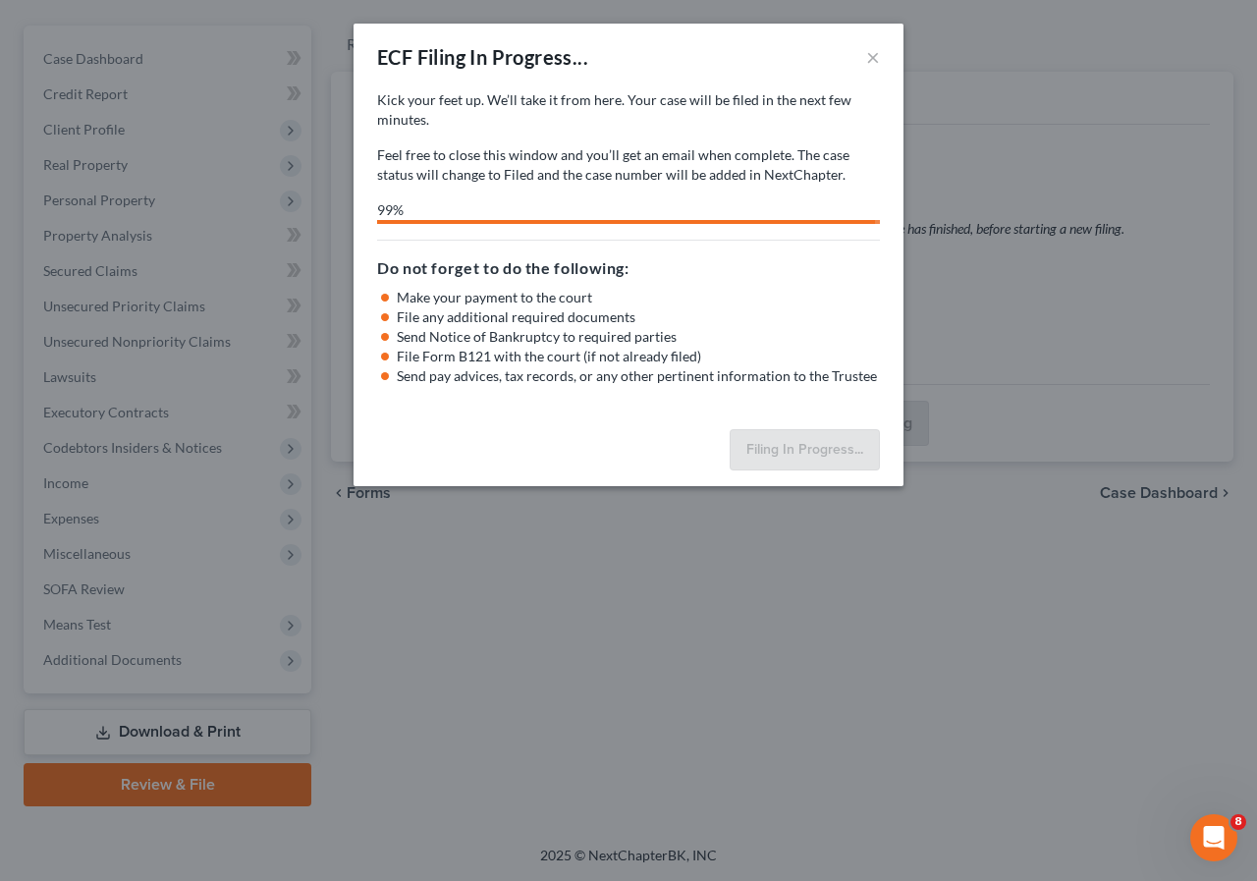
select select "2"
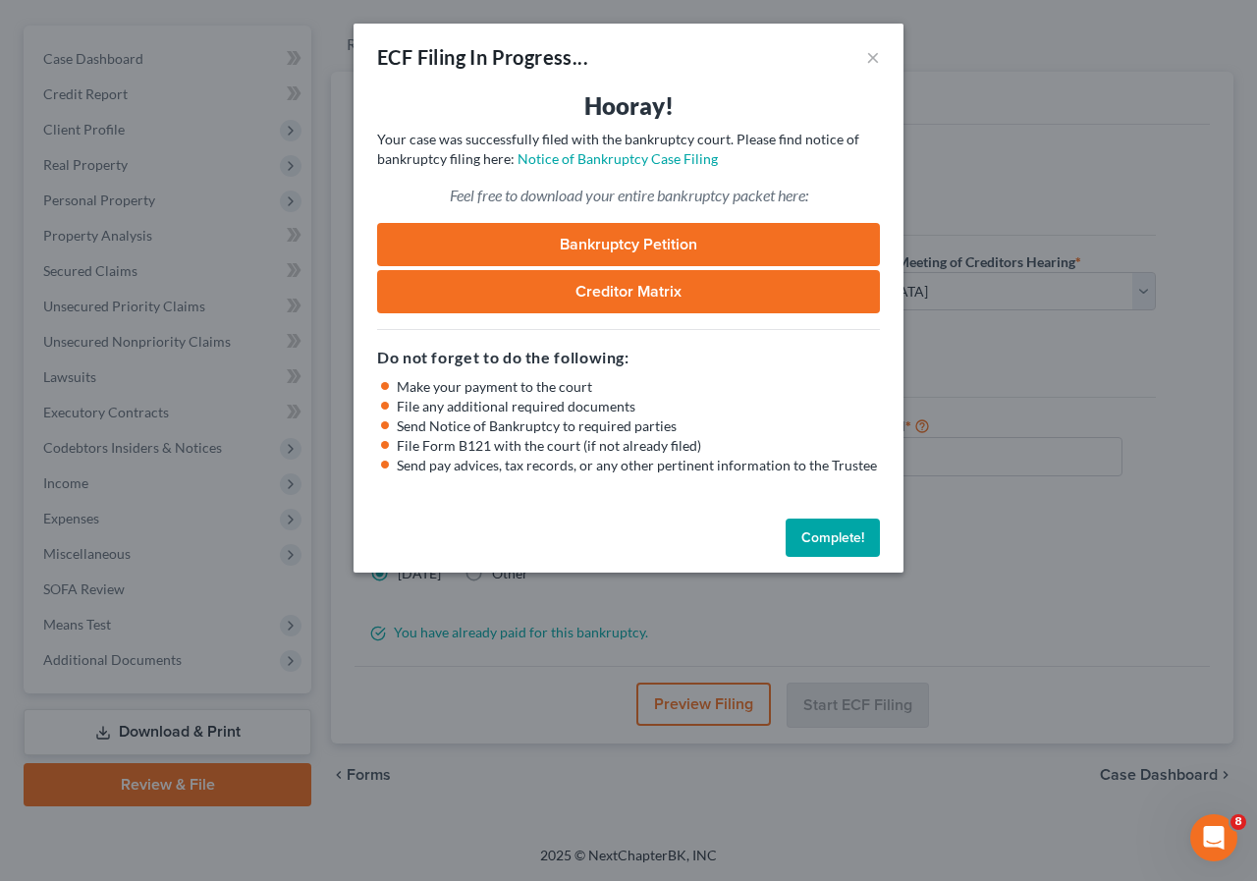
click at [820, 532] on button "Complete!" at bounding box center [833, 538] width 94 height 39
